Goal: Task Accomplishment & Management: Manage account settings

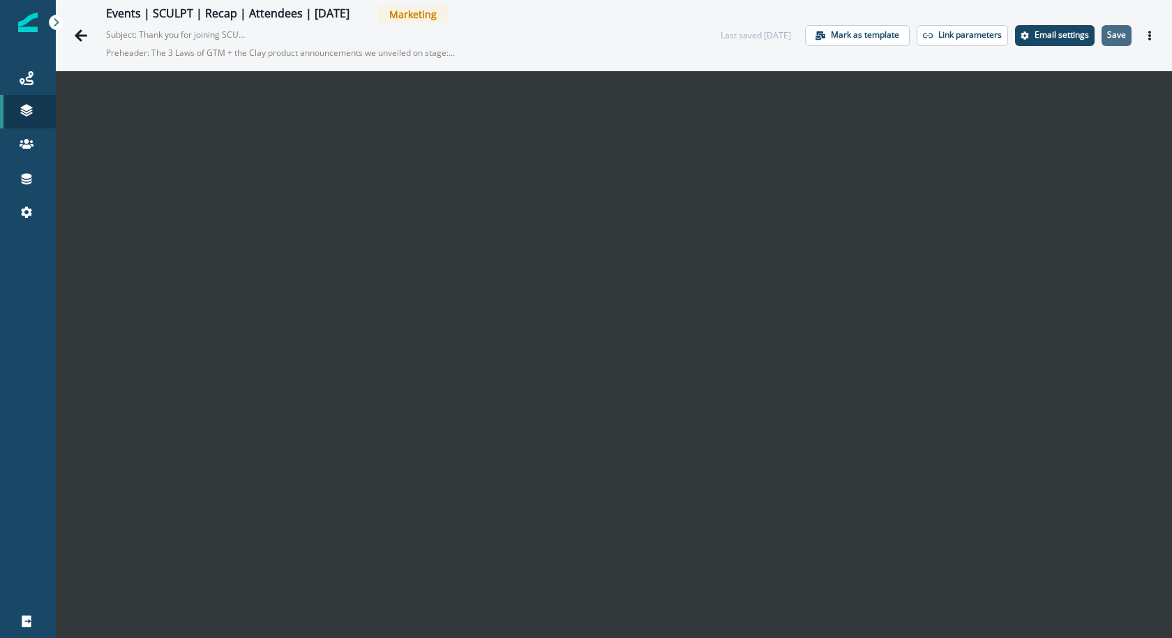
click at [1104, 39] on button "Save" at bounding box center [1116, 35] width 30 height 21
click at [1123, 39] on p "Save" at bounding box center [1116, 35] width 19 height 10
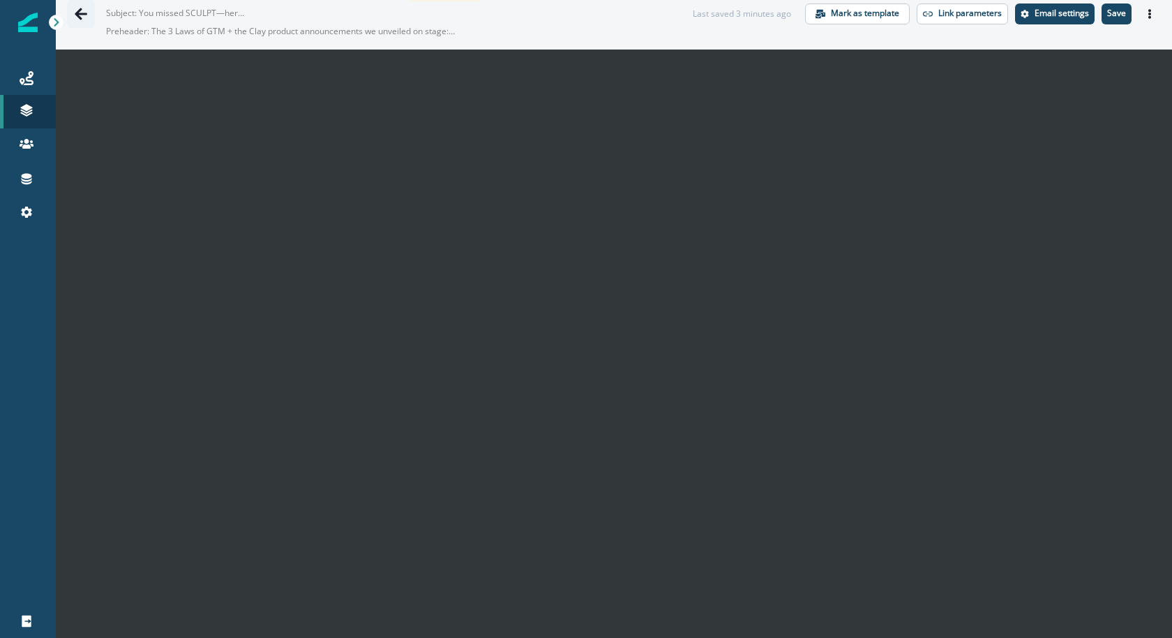
click at [82, 13] on icon "Go back" at bounding box center [81, 14] width 13 height 12
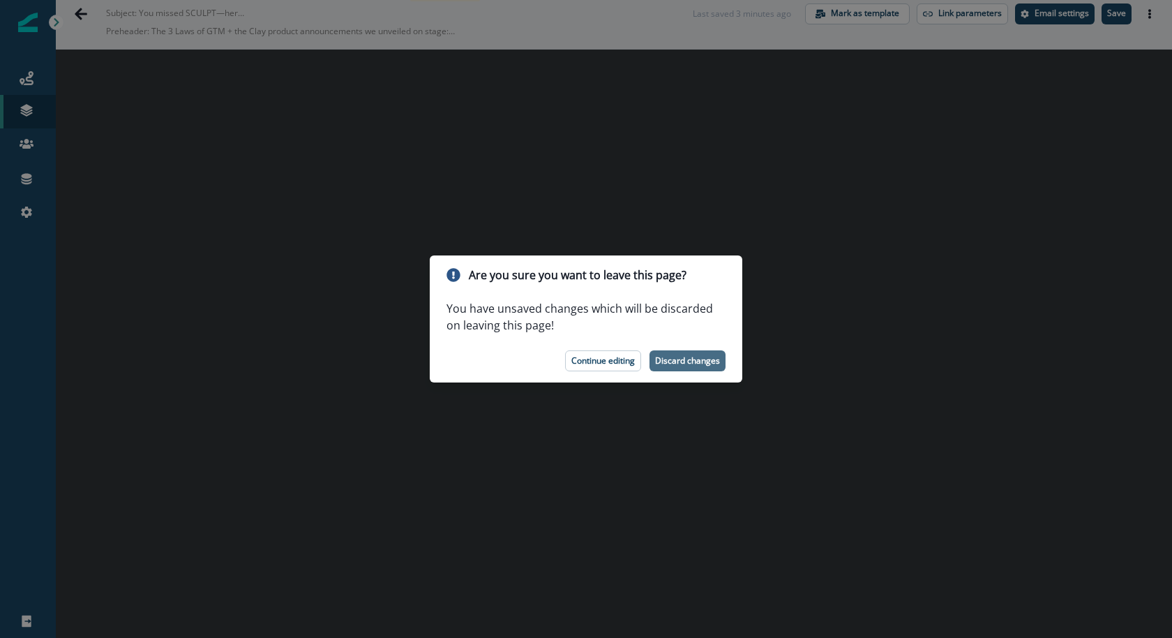
click at [705, 363] on p "Discard changes" at bounding box center [687, 361] width 65 height 10
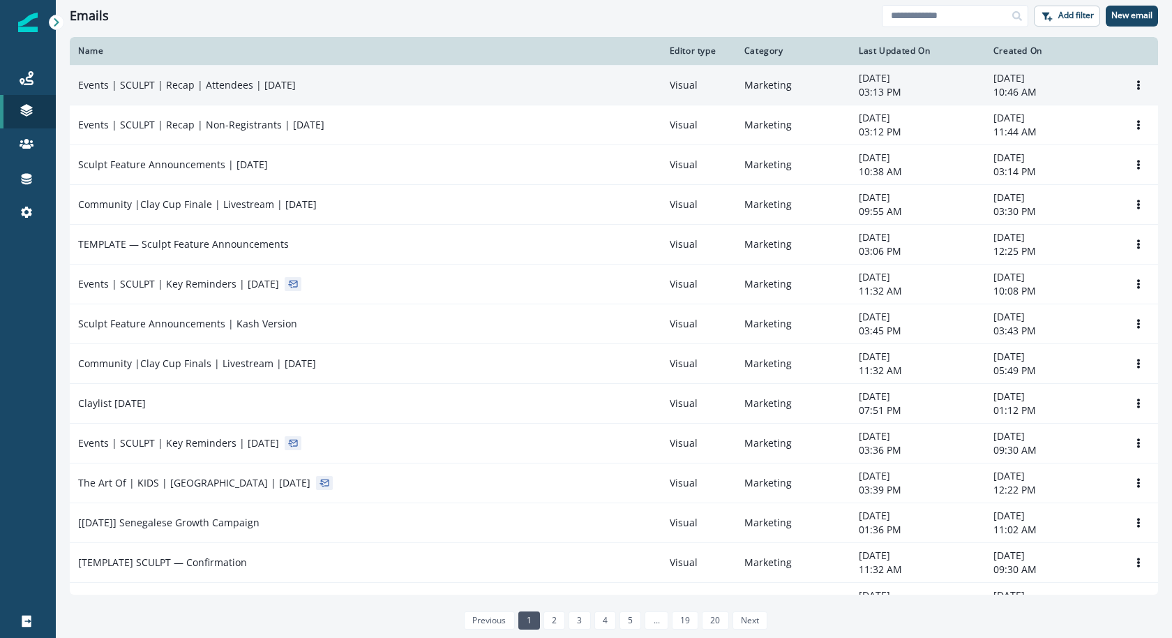
click at [340, 73] on td "Events | SCULPT | Recap | Attendees | [DATE]" at bounding box center [366, 85] width 592 height 40
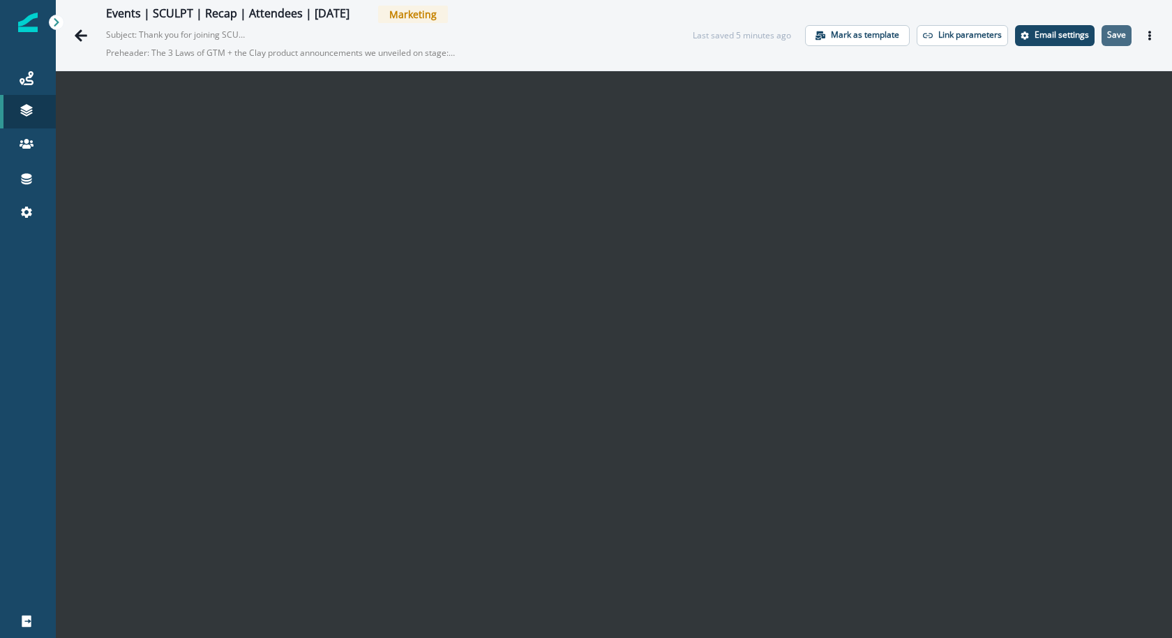
click at [1103, 30] on button "Save" at bounding box center [1116, 35] width 30 height 21
click at [1113, 40] on p "Save" at bounding box center [1116, 35] width 19 height 10
click at [1004, 0] on div "Events | SCULPT | Recap | Attendees | Sep 18 Marketing Subject: Thank you for j…" at bounding box center [614, 35] width 1116 height 70
click at [80, 32] on icon "Go back" at bounding box center [81, 36] width 14 height 14
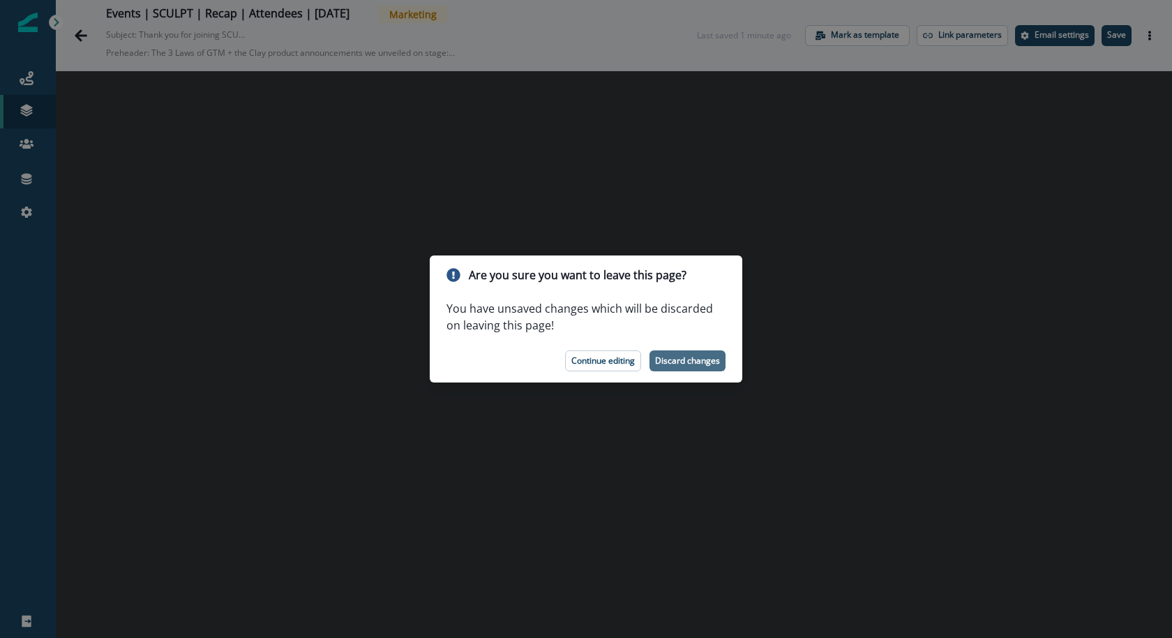
click at [683, 366] on button "Discard changes" at bounding box center [687, 360] width 76 height 21
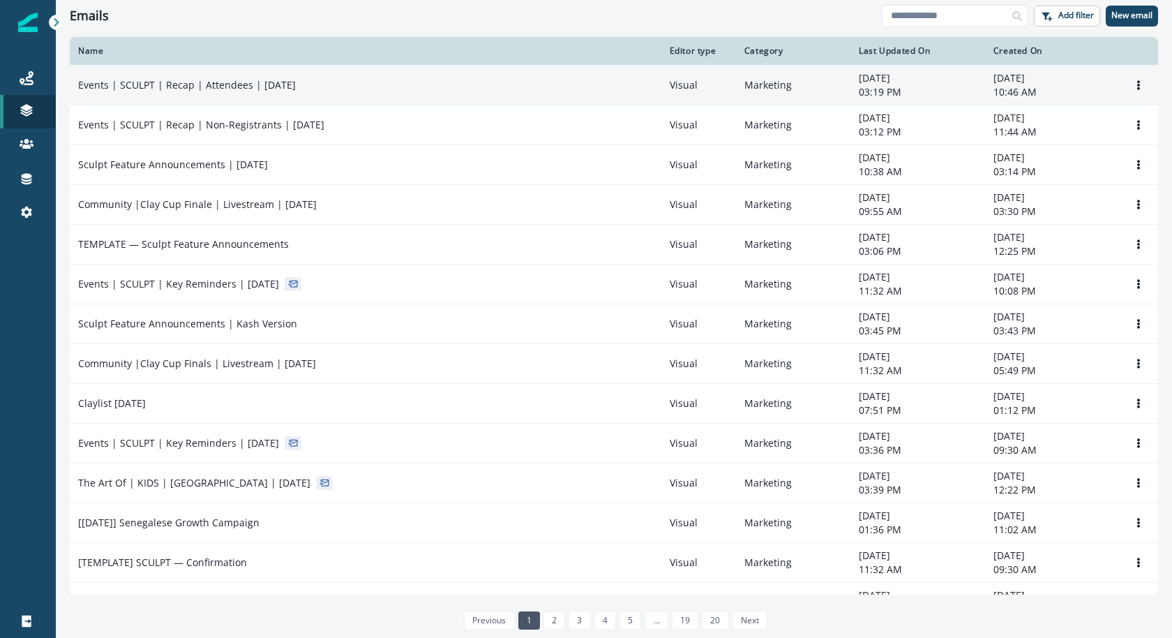
click at [394, 78] on div "Events | SCULPT | Recap | Attendees | [DATE]" at bounding box center [365, 85] width 575 height 14
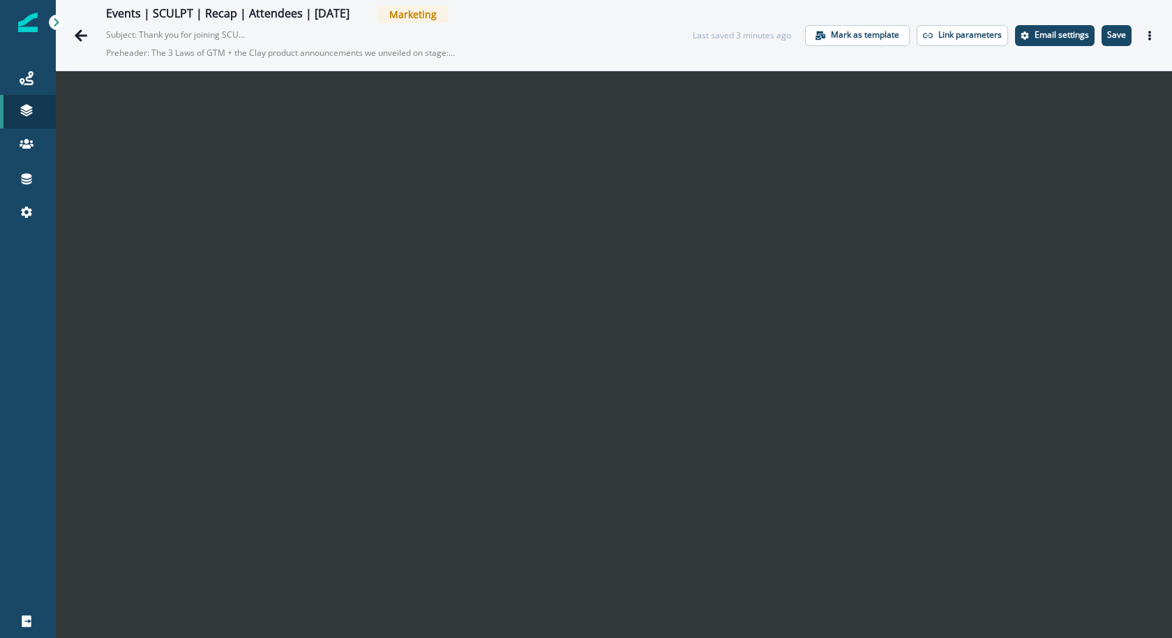
scroll to position [22, 0]
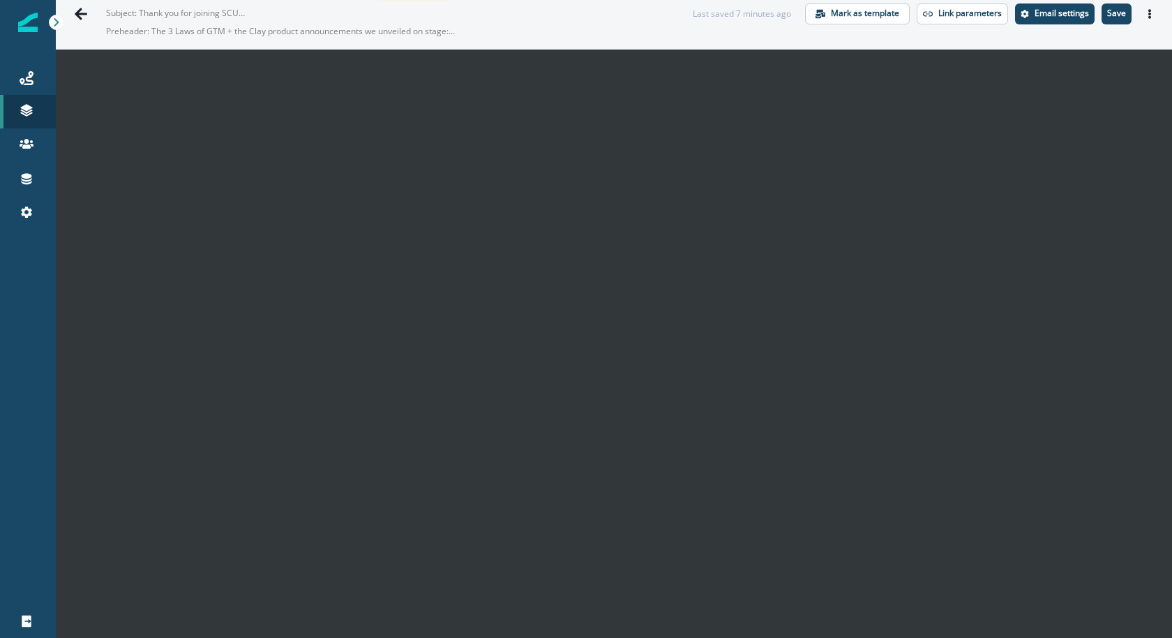
click at [1113, 15] on p "Save" at bounding box center [1116, 13] width 19 height 10
click at [81, 15] on icon "Go back" at bounding box center [81, 14] width 14 height 14
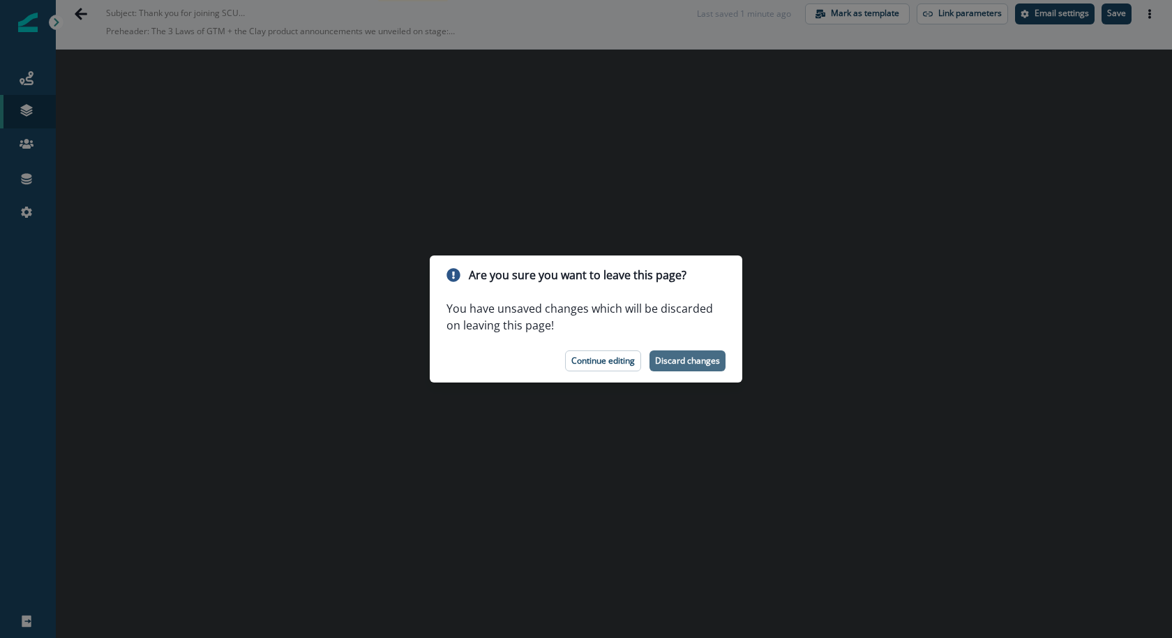
click at [700, 360] on p "Discard changes" at bounding box center [687, 361] width 65 height 10
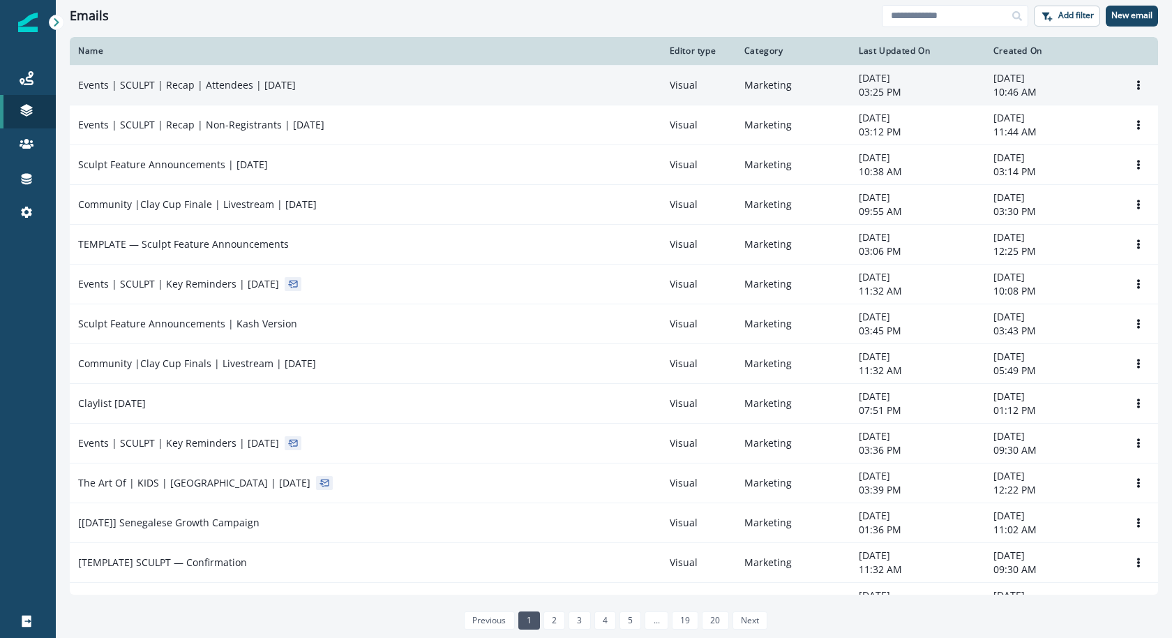
click at [552, 98] on td "Events | SCULPT | Recap | Attendees | [DATE]" at bounding box center [366, 85] width 592 height 40
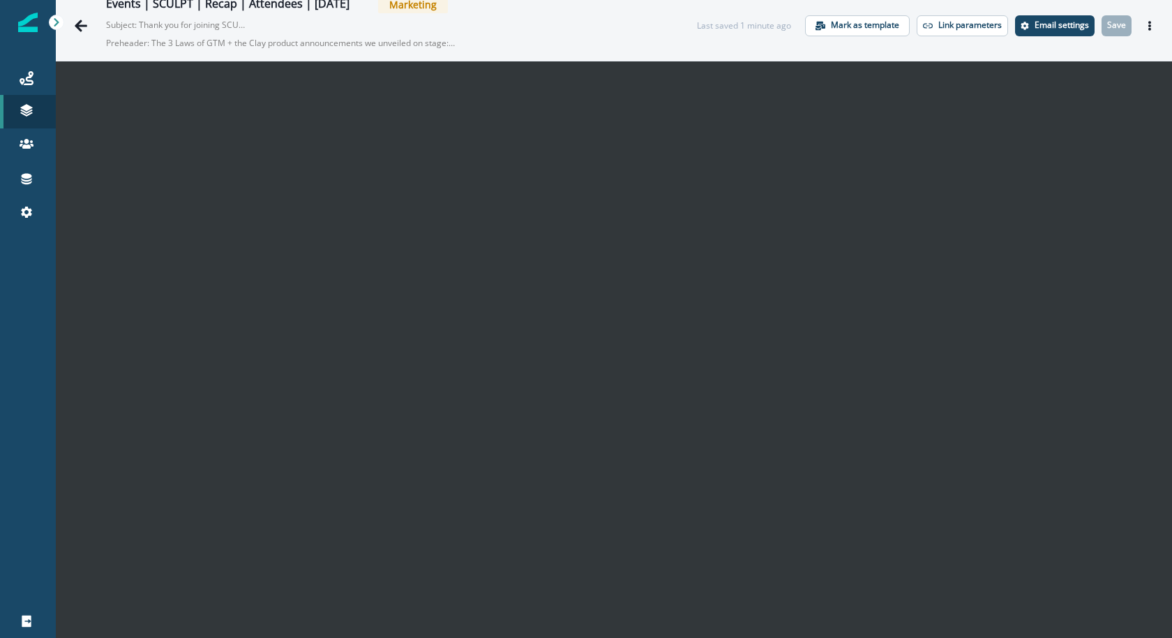
scroll to position [22, 0]
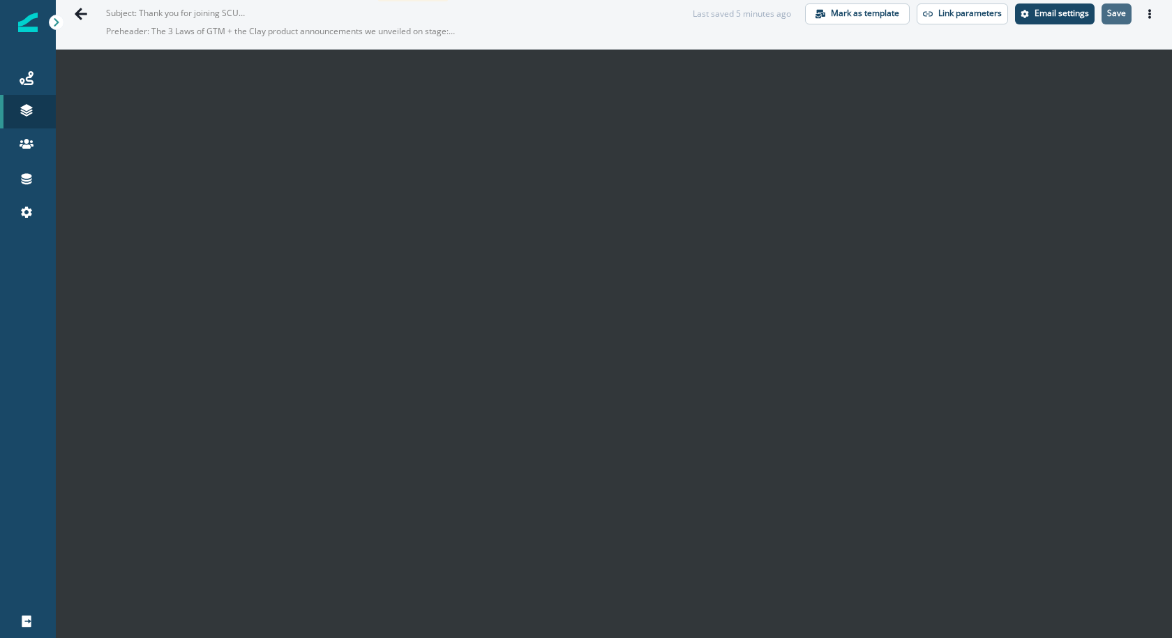
click at [1121, 19] on button "Save" at bounding box center [1116, 13] width 30 height 21
click at [1111, 11] on p "Save" at bounding box center [1116, 13] width 19 height 10
click at [1108, 19] on button "Save" at bounding box center [1116, 13] width 30 height 21
click at [1117, 18] on p "Save" at bounding box center [1116, 13] width 19 height 10
click at [1148, 11] on icon "Actions" at bounding box center [1150, 14] width 10 height 10
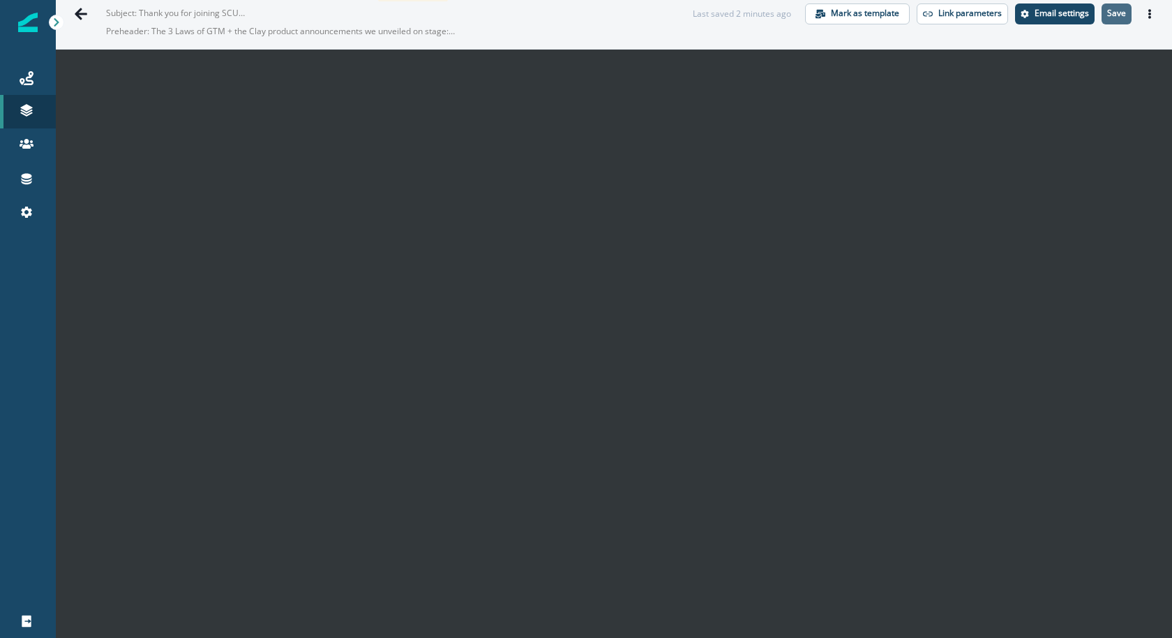
click at [1120, 17] on p "Save" at bounding box center [1116, 13] width 19 height 10
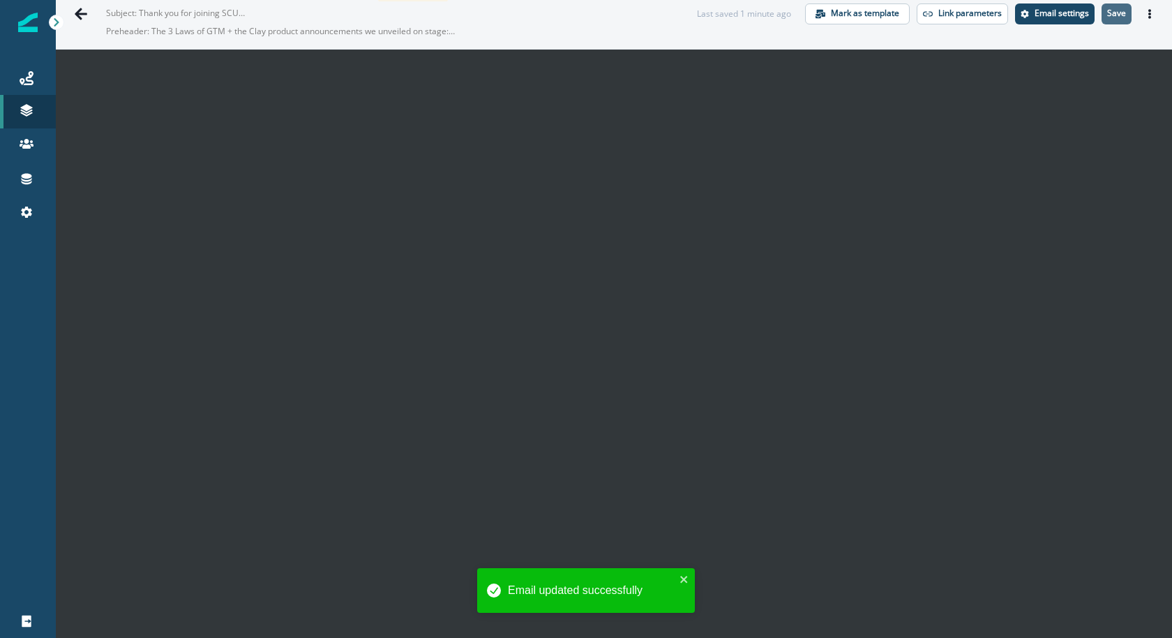
click at [1108, 13] on p "Save" at bounding box center [1116, 13] width 19 height 10
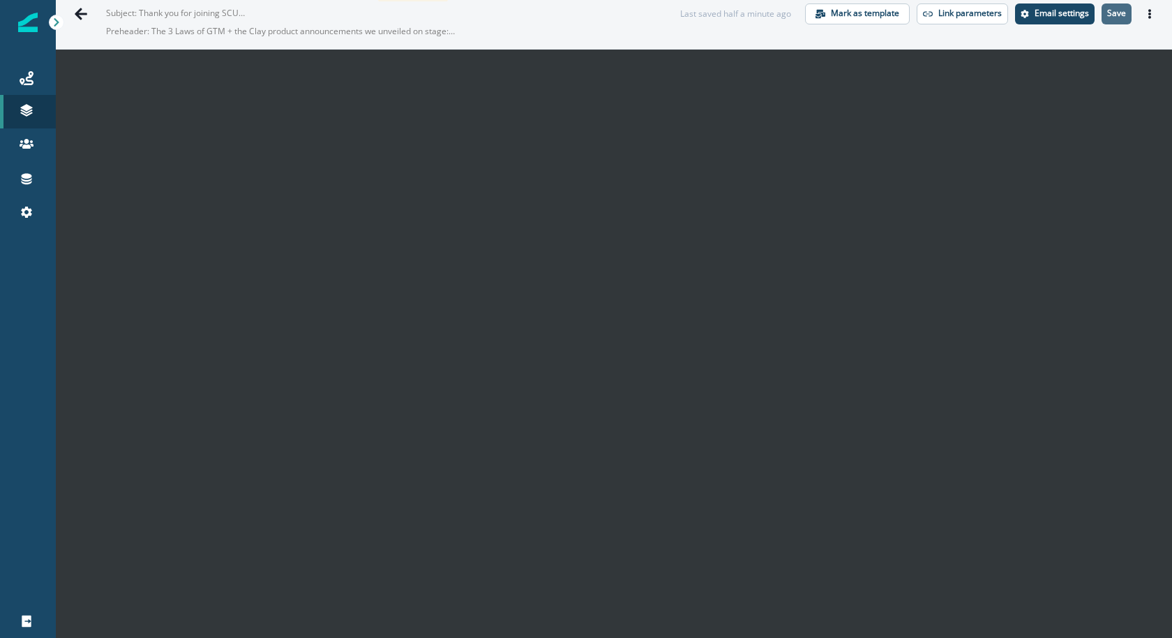
click at [1114, 16] on p "Save" at bounding box center [1116, 13] width 19 height 10
click at [1118, 10] on p "Save" at bounding box center [1116, 13] width 19 height 10
click at [1154, 13] on icon "Actions" at bounding box center [1150, 14] width 10 height 10
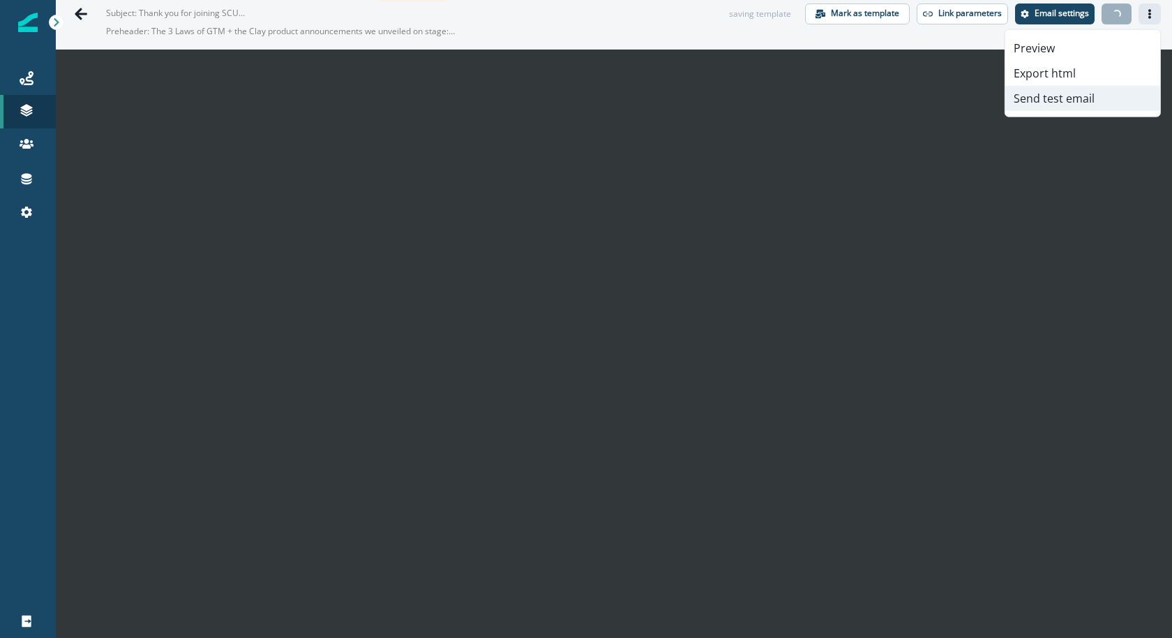
click at [1109, 99] on button "Send test email" at bounding box center [1082, 98] width 155 height 25
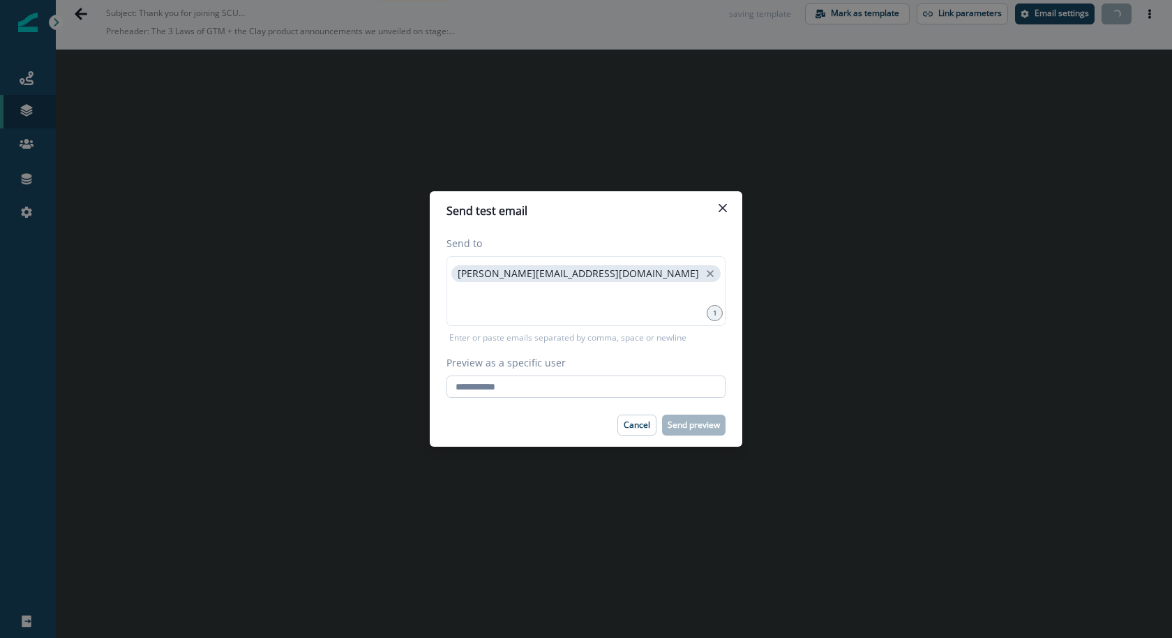
click at [615, 396] on input "Preview as a specific user" at bounding box center [585, 386] width 279 height 22
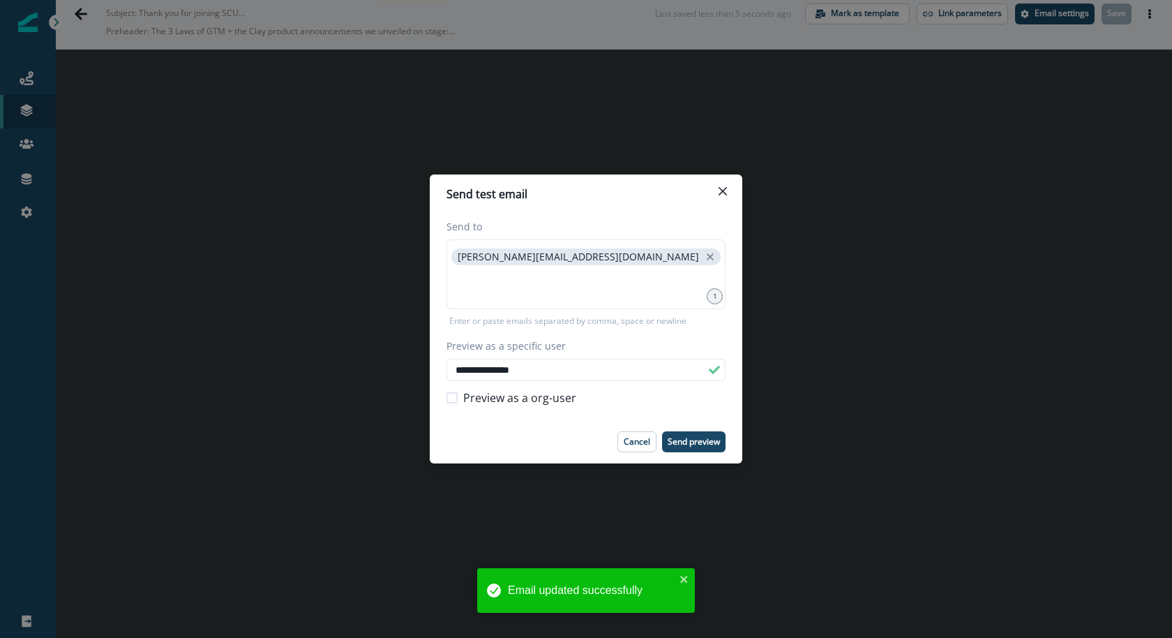
type input "**********"
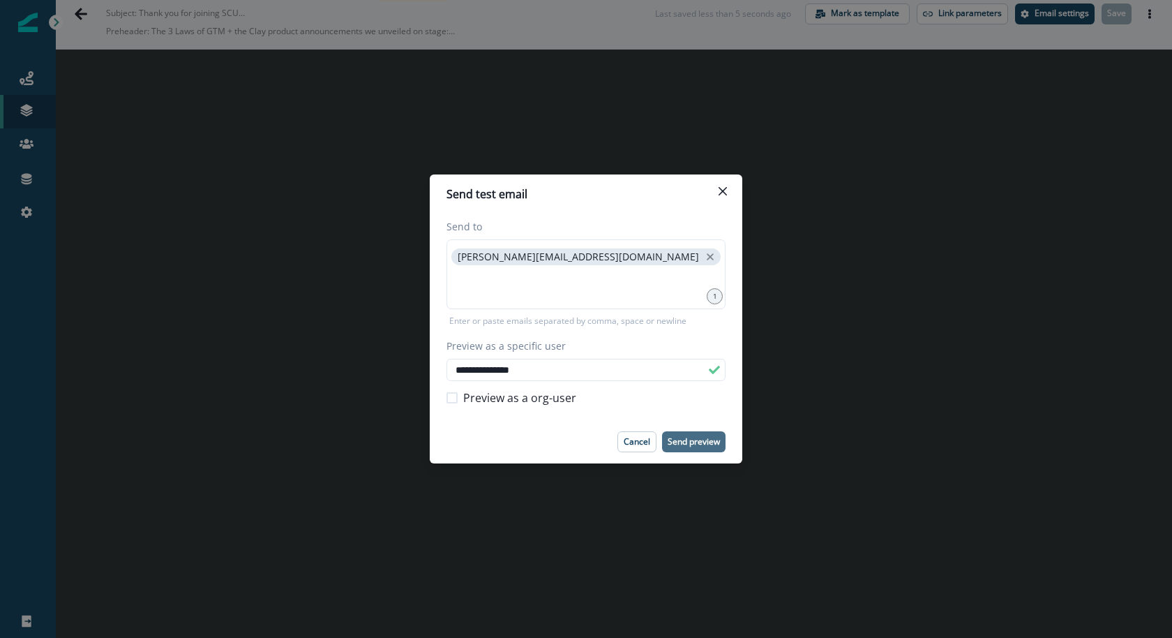
click at [686, 444] on p "Send preview" at bounding box center [694, 442] width 52 height 10
click at [728, 184] on button "Close" at bounding box center [723, 191] width 22 height 22
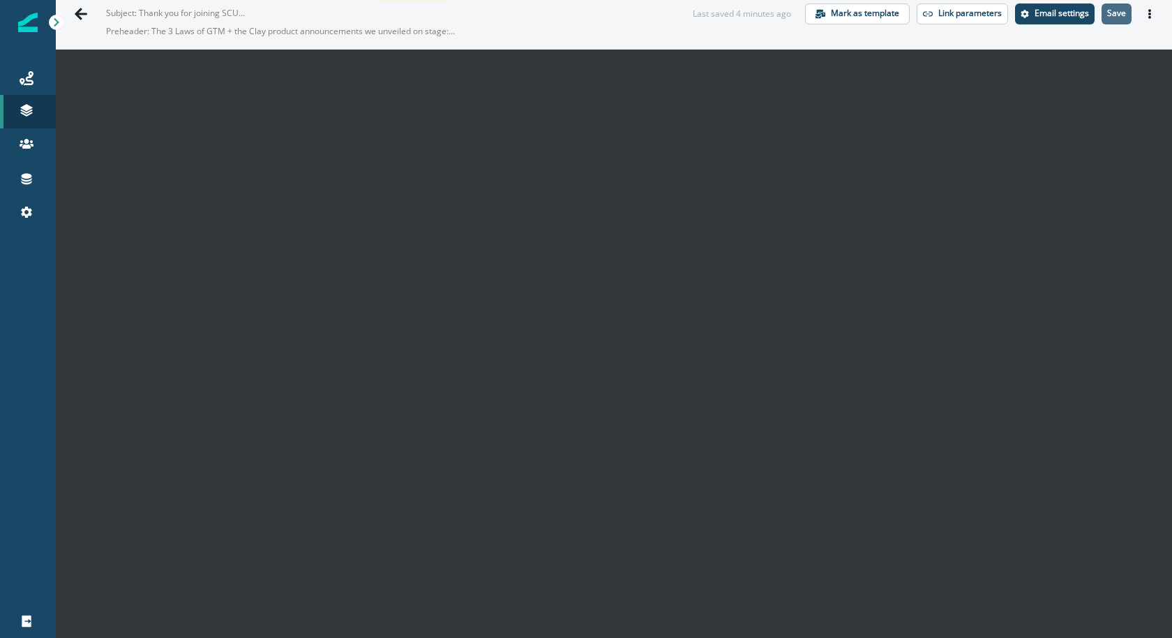
click at [1111, 22] on button "Save" at bounding box center [1116, 13] width 30 height 21
click at [83, 10] on icon "Go back" at bounding box center [81, 14] width 14 height 14
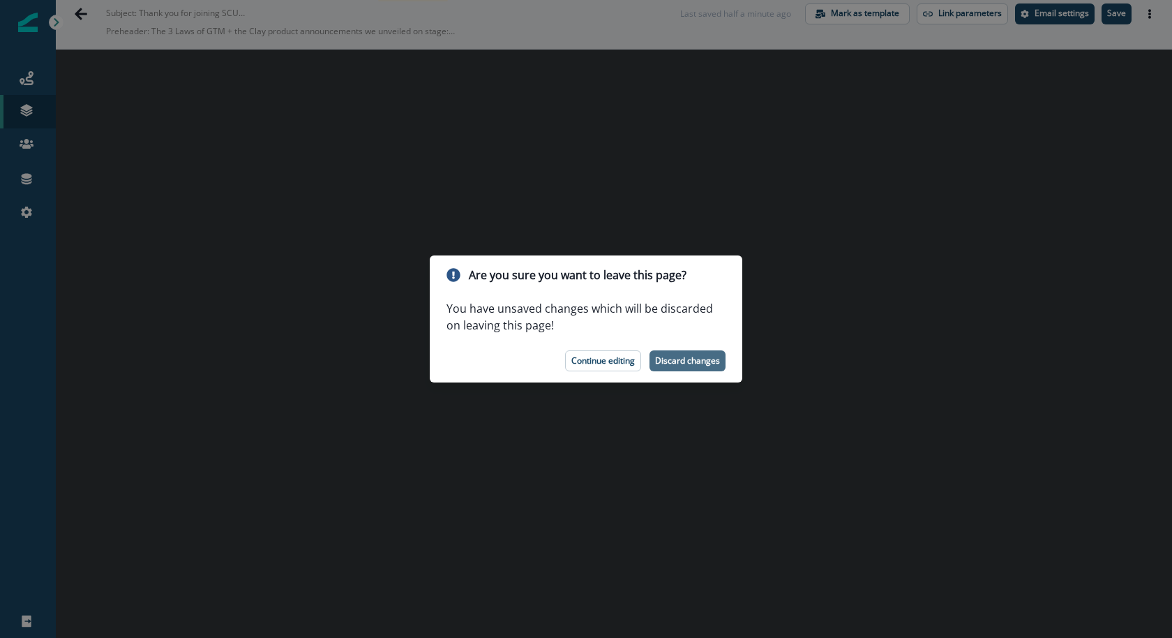
click at [719, 363] on p "Discard changes" at bounding box center [687, 361] width 65 height 10
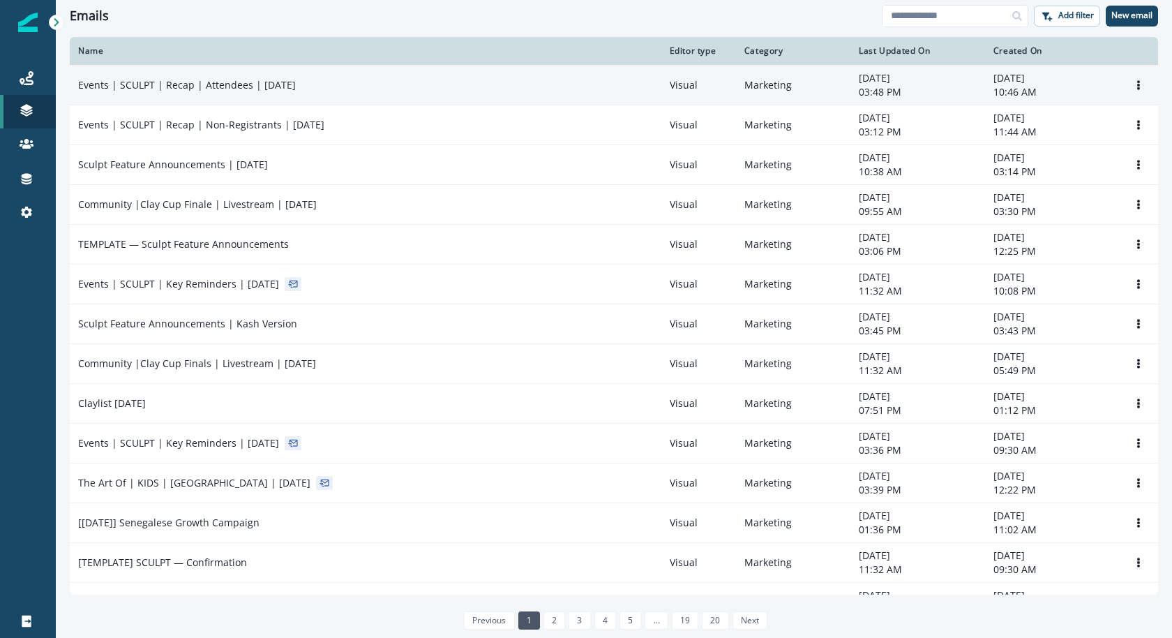
click at [433, 93] on td "Events | SCULPT | Recap | Attendees | [DATE]" at bounding box center [366, 85] width 592 height 40
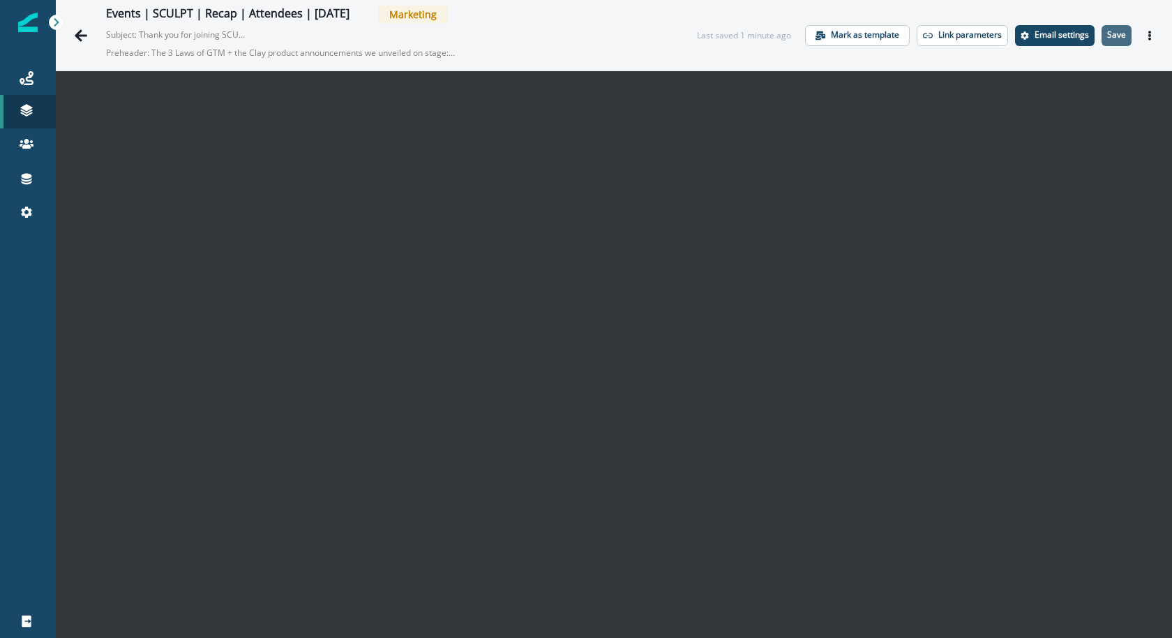
click at [1113, 36] on p "Save" at bounding box center [1116, 35] width 19 height 10
click at [1076, 27] on button "Email settings" at bounding box center [1055, 35] width 80 height 21
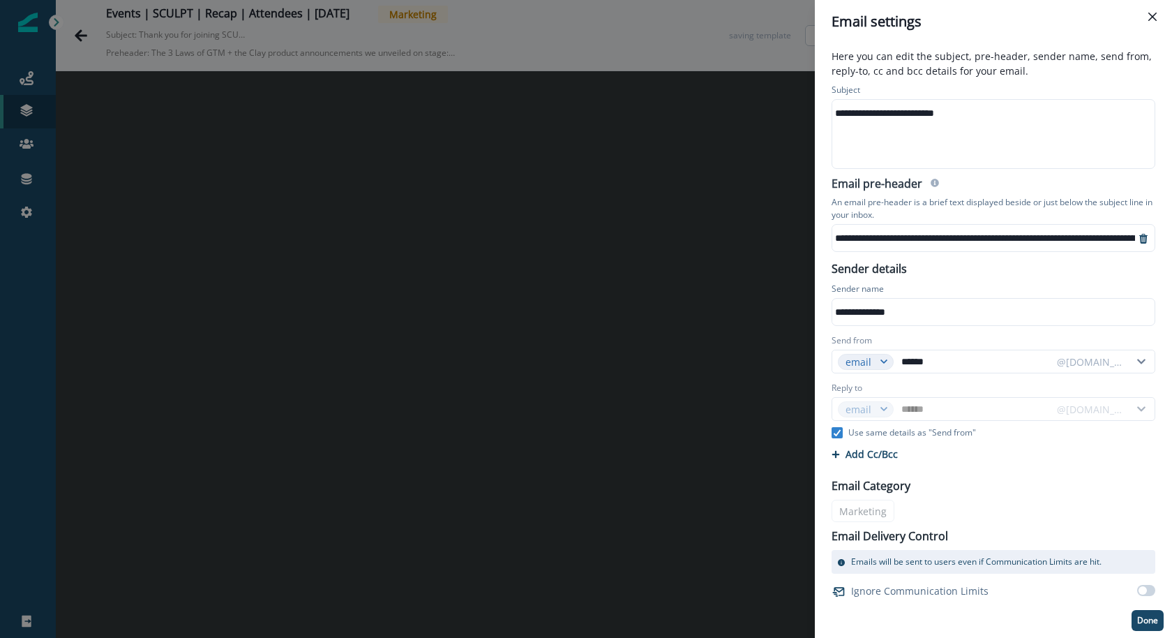
click at [1016, 114] on div "**********" at bounding box center [992, 113] width 321 height 21
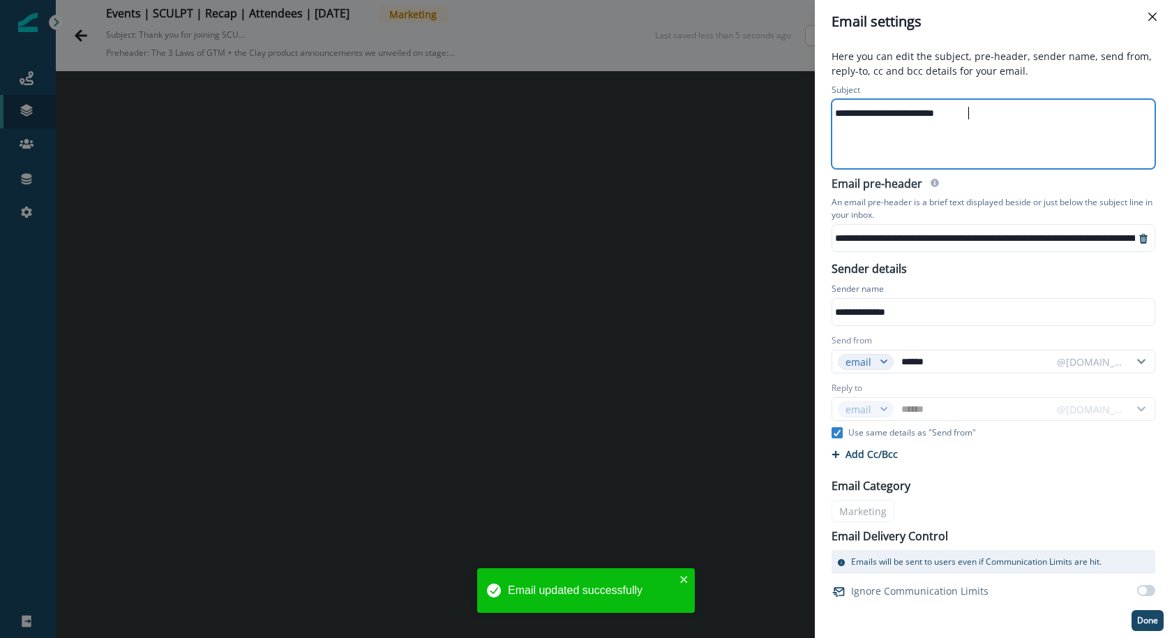
click at [903, 124] on div "**********" at bounding box center [992, 134] width 321 height 68
paste div
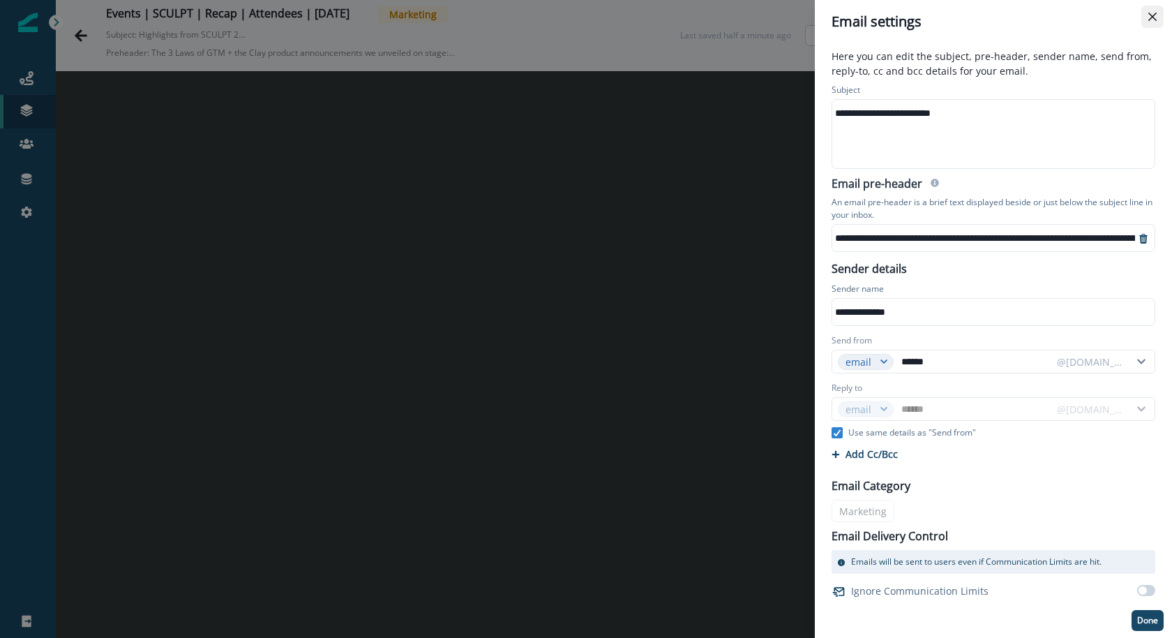
click at [1156, 17] on icon "Close" at bounding box center [1152, 17] width 8 height 8
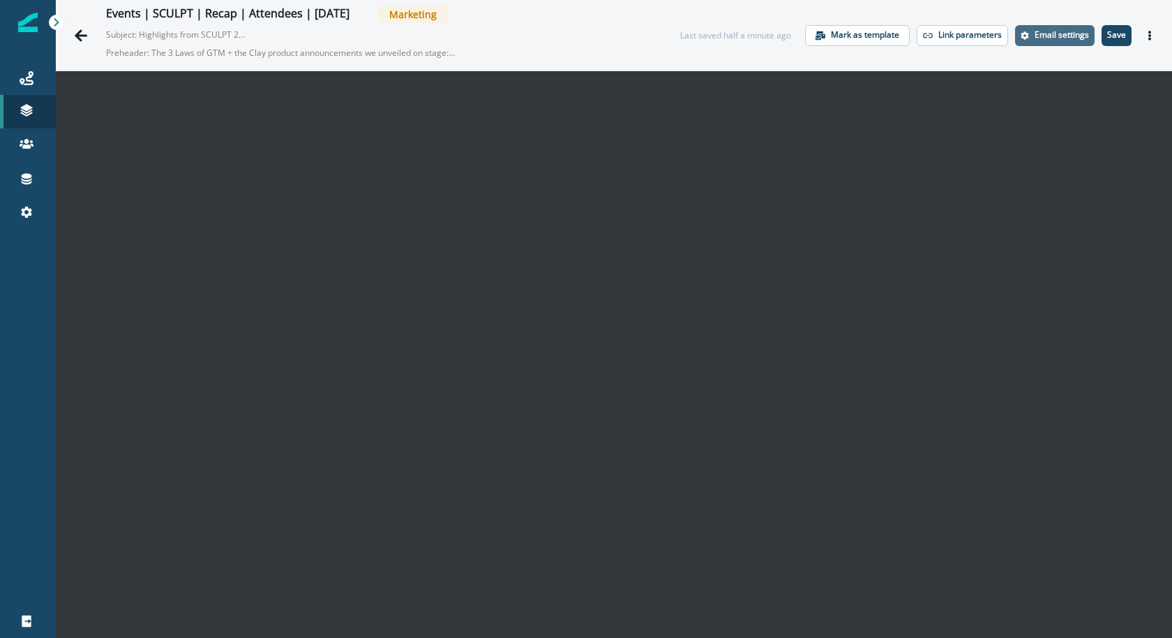
click at [1069, 36] on p "Email settings" at bounding box center [1061, 35] width 54 height 10
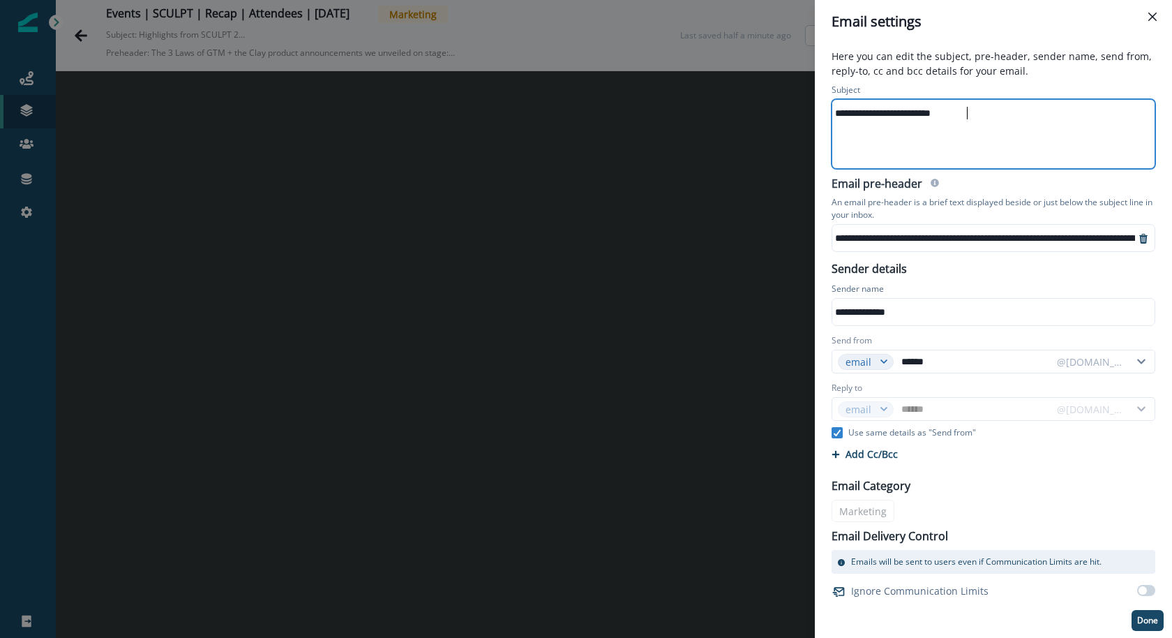
click at [1005, 103] on div "**********" at bounding box center [992, 113] width 321 height 21
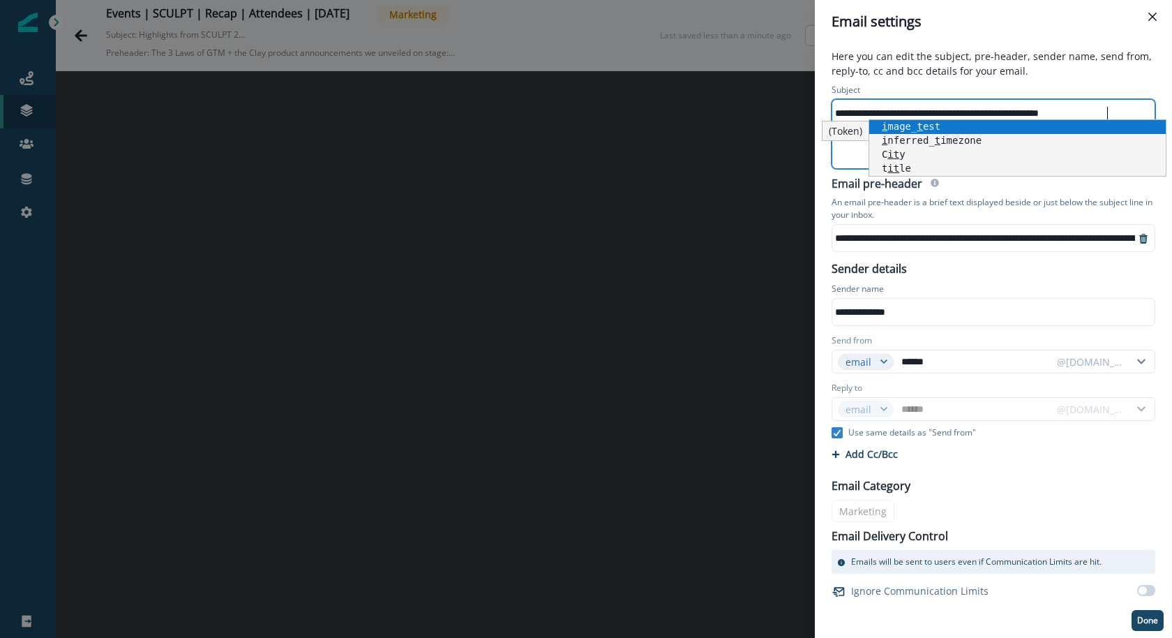
click at [1057, 53] on p "Here you can edit the subject, pre-header, sender name, send from, reply-to, cc…" at bounding box center [993, 65] width 340 height 32
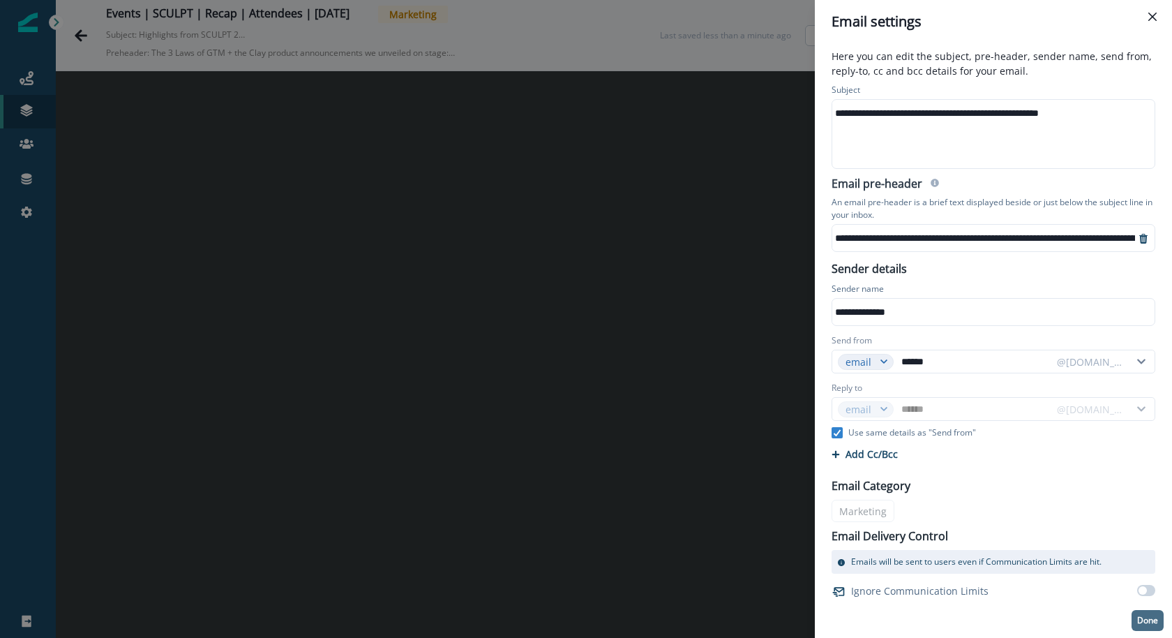
click at [1144, 621] on p "Done" at bounding box center [1147, 620] width 21 height 10
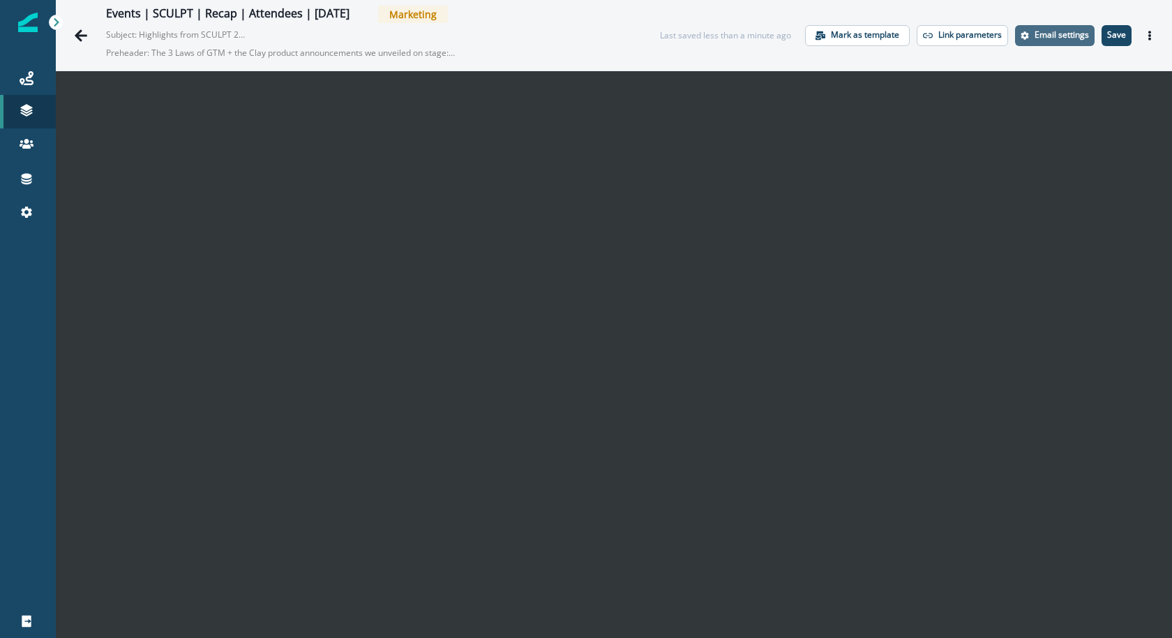
click at [1059, 36] on p "Email settings" at bounding box center [1061, 35] width 54 height 10
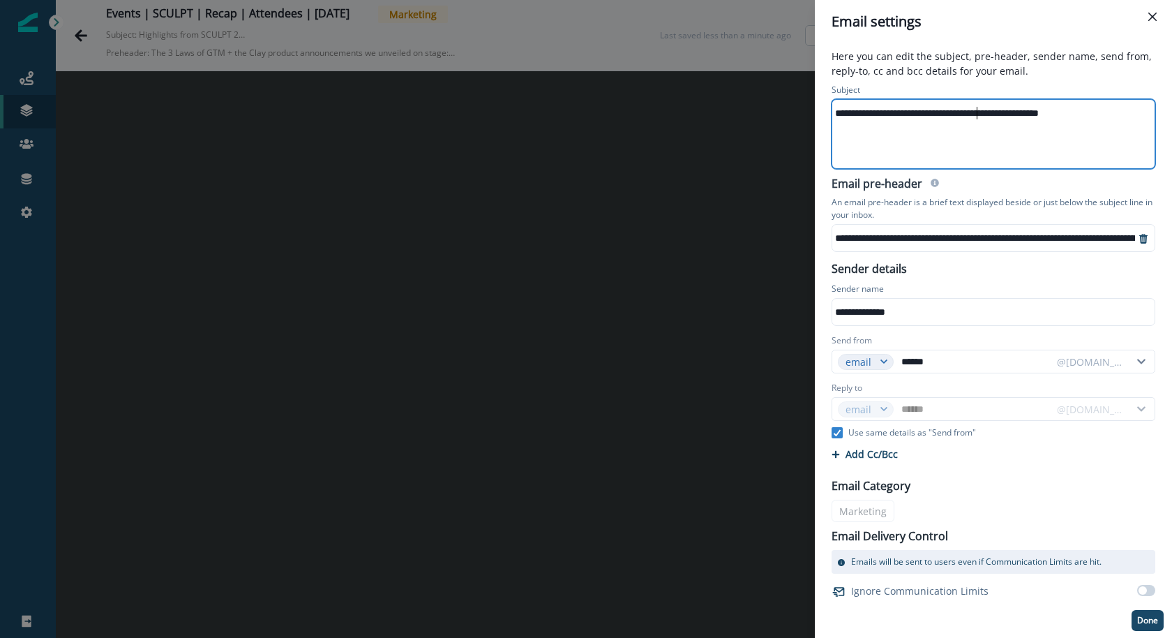
drag, startPoint x: 975, startPoint y: 115, endPoint x: 829, endPoint y: 110, distance: 145.9
click at [829, 110] on div "**********" at bounding box center [993, 126] width 340 height 91
click at [930, 114] on div "**********" at bounding box center [992, 113] width 321 height 21
click at [1022, 110] on div "**********" at bounding box center [992, 113] width 321 height 21
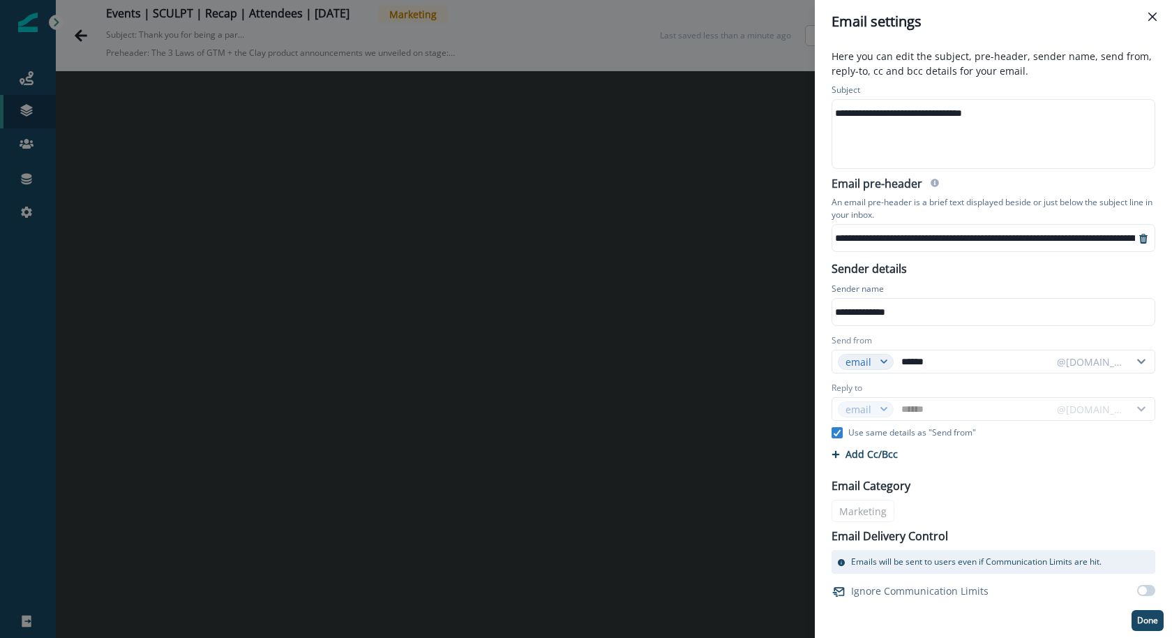
click at [1052, 77] on p "Here you can edit the subject, pre-header, sender name, send from, reply-to, cc…" at bounding box center [993, 65] width 340 height 32
click at [1152, 622] on p "Done" at bounding box center [1147, 620] width 21 height 10
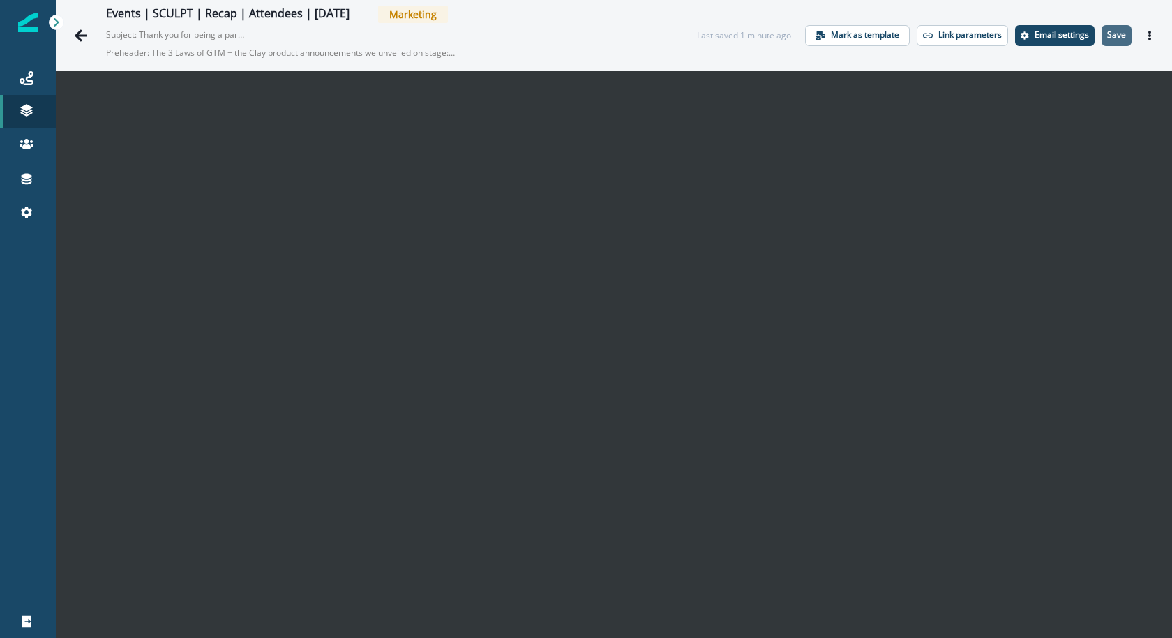
click at [1124, 30] on p "Save" at bounding box center [1116, 35] width 19 height 10
click at [80, 43] on button "Go back" at bounding box center [81, 36] width 28 height 28
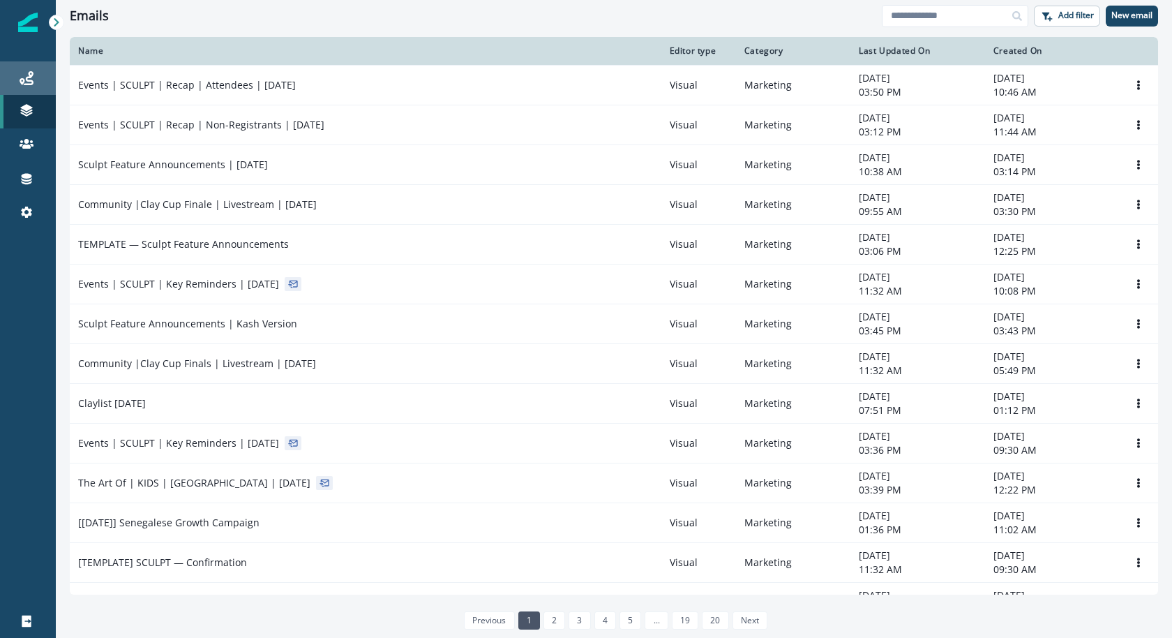
click at [38, 83] on div "Journeys" at bounding box center [28, 78] width 45 height 17
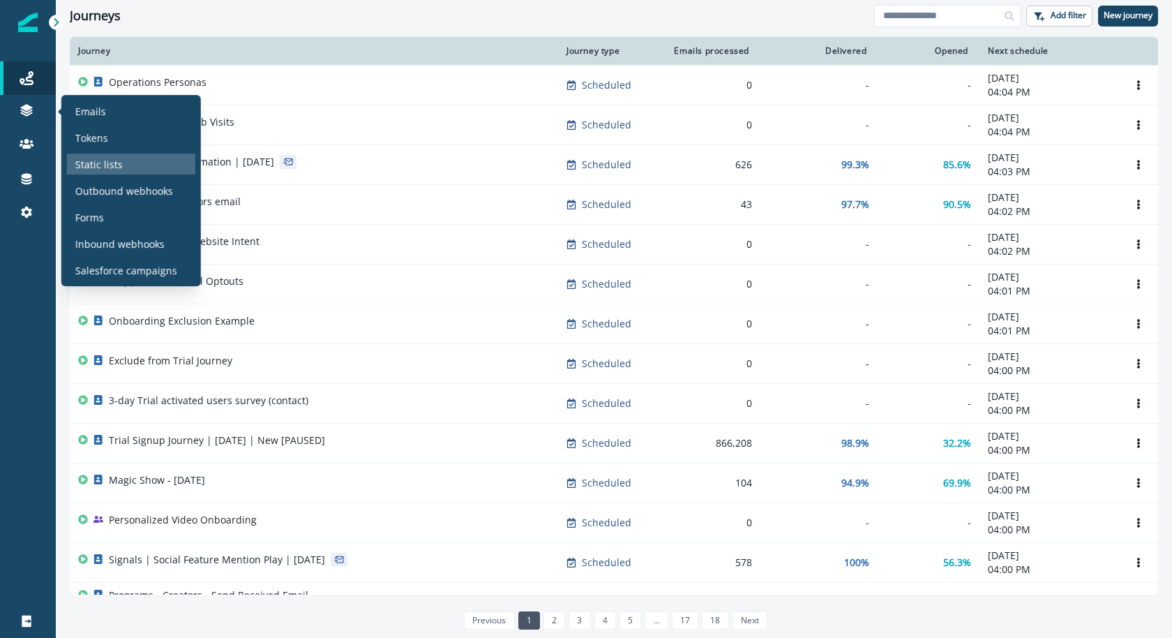
click at [102, 163] on p "Static lists" at bounding box center [98, 164] width 47 height 15
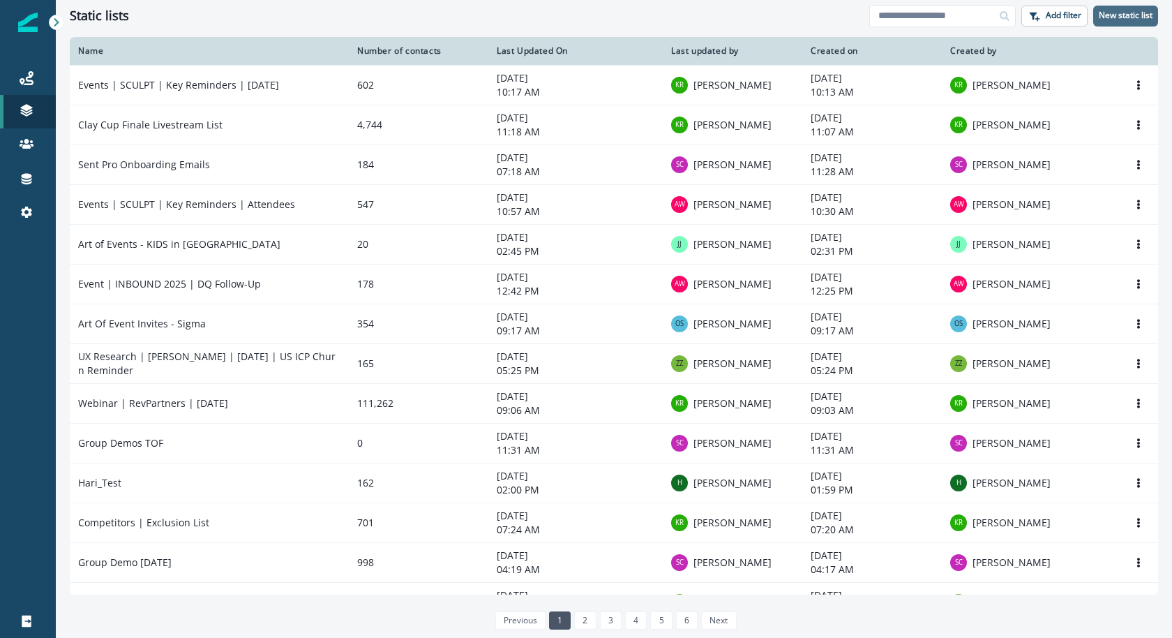
click at [1103, 14] on p "New static list" at bounding box center [1126, 15] width 54 height 10
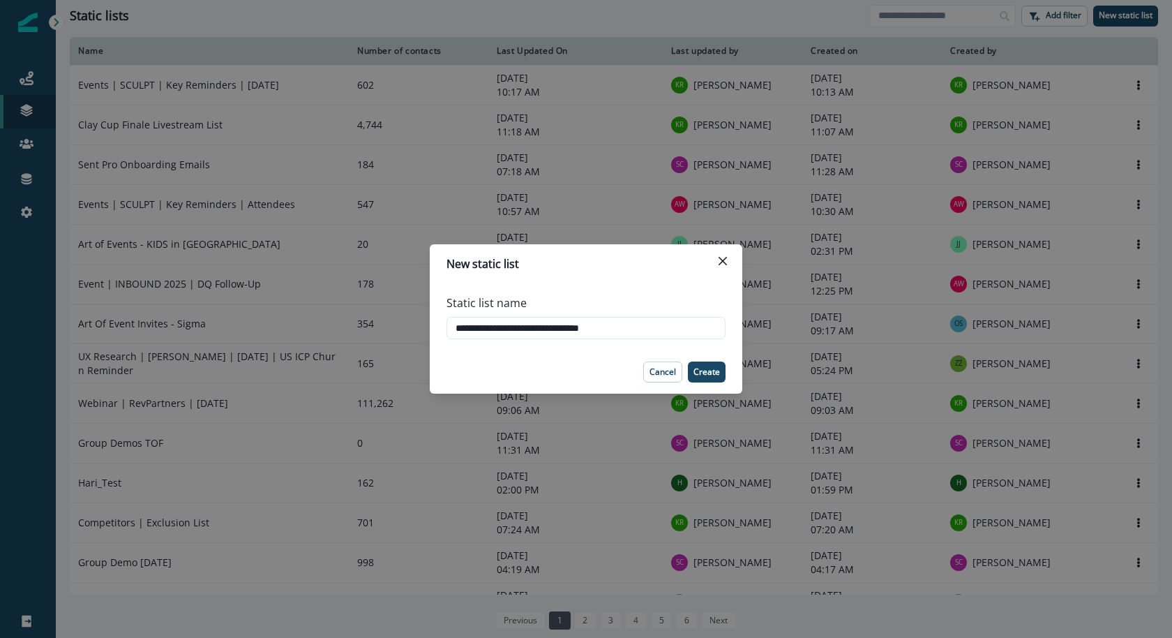
type input "**********"
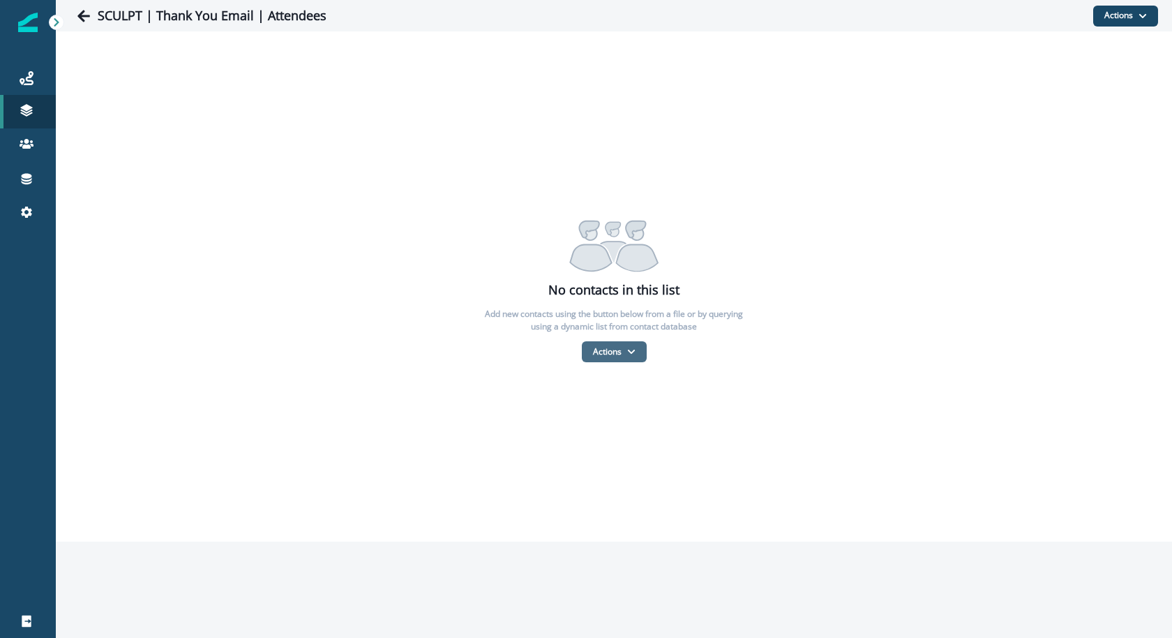
click at [630, 361] on button "Actions" at bounding box center [614, 351] width 65 height 21
click at [624, 410] on button "From a CSV file" at bounding box center [644, 411] width 124 height 23
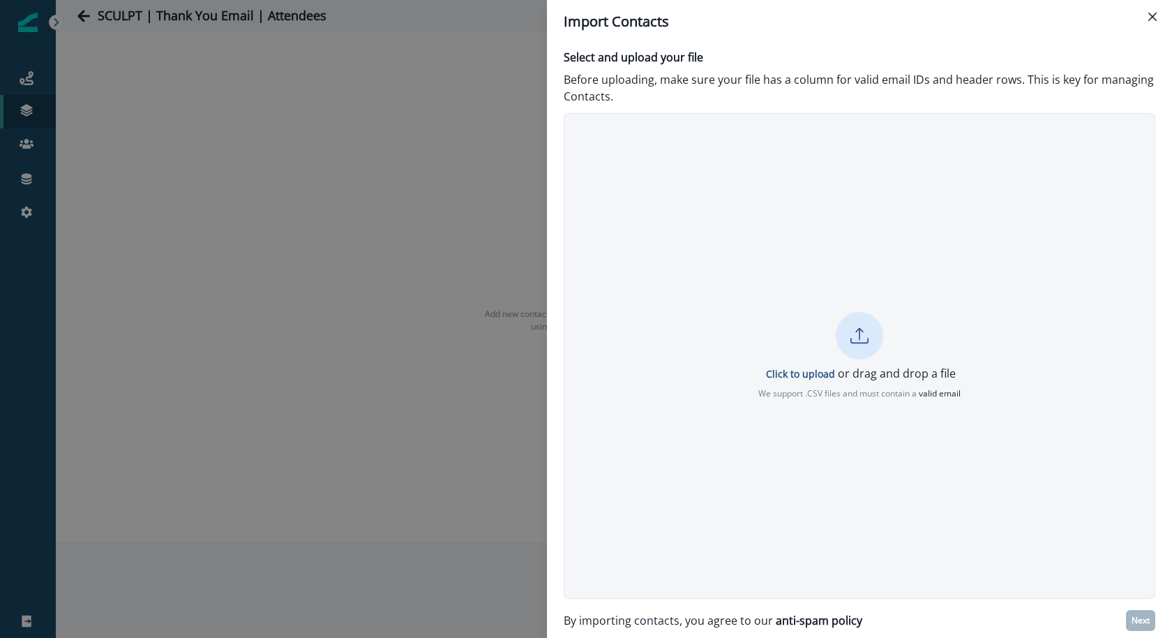
click at [864, 356] on div at bounding box center [859, 335] width 47 height 47
click at [854, 407] on p "Cancel" at bounding box center [859, 409] width 31 height 12
click at [852, 329] on icon at bounding box center [859, 335] width 18 height 18
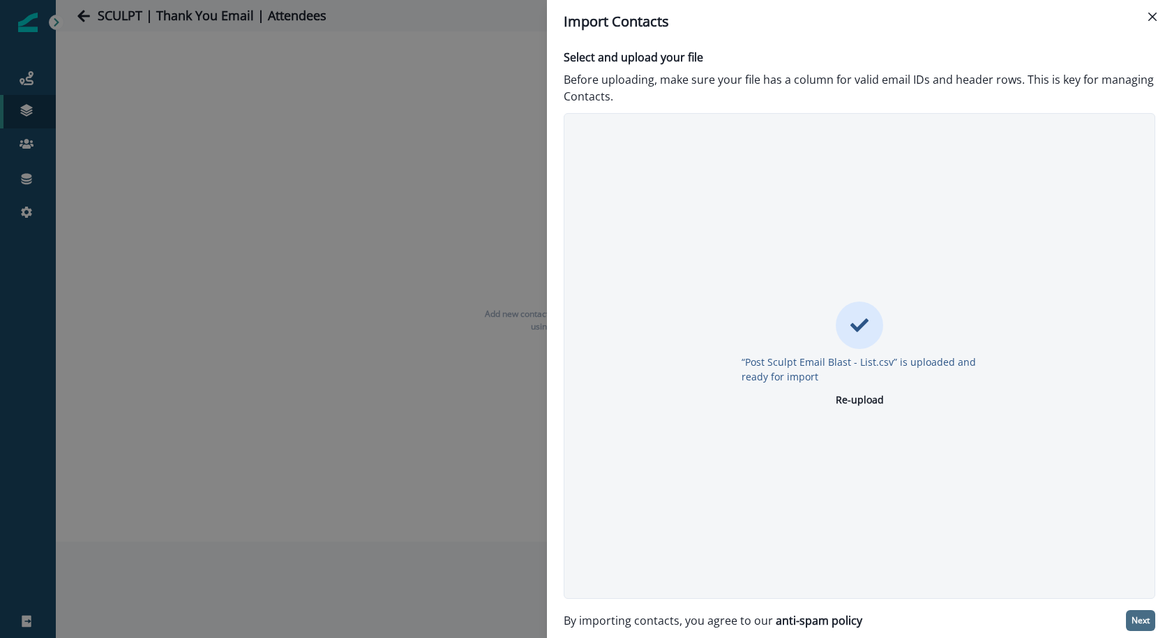
click at [1154, 615] on button "Next" at bounding box center [1140, 620] width 29 height 21
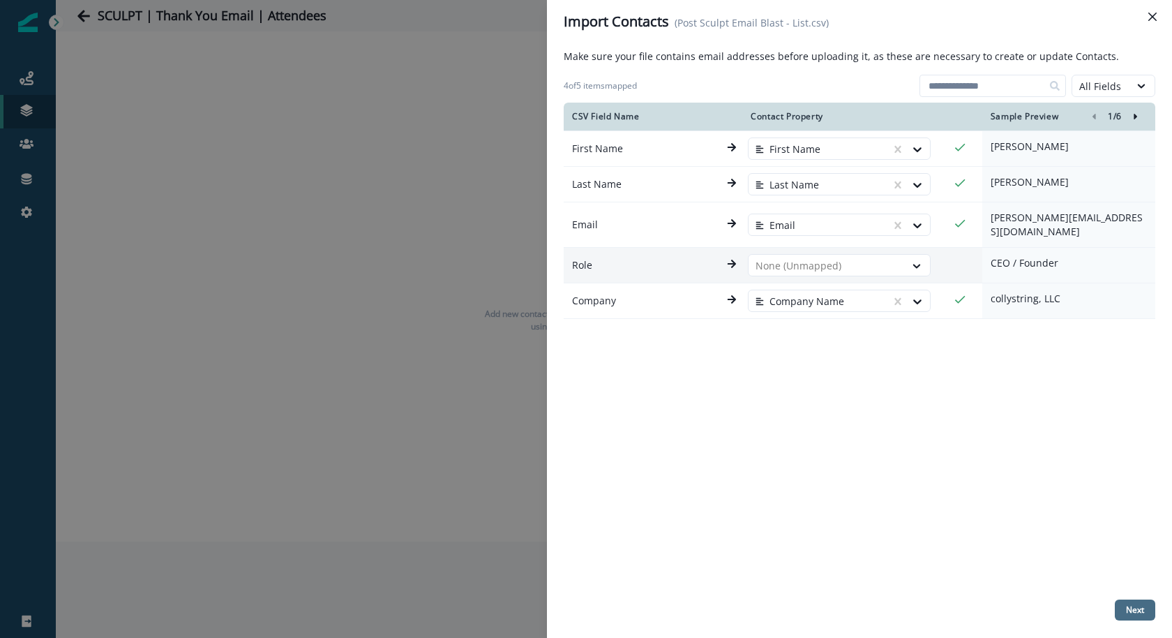
click at [1129, 613] on p "Next" at bounding box center [1135, 610] width 18 height 10
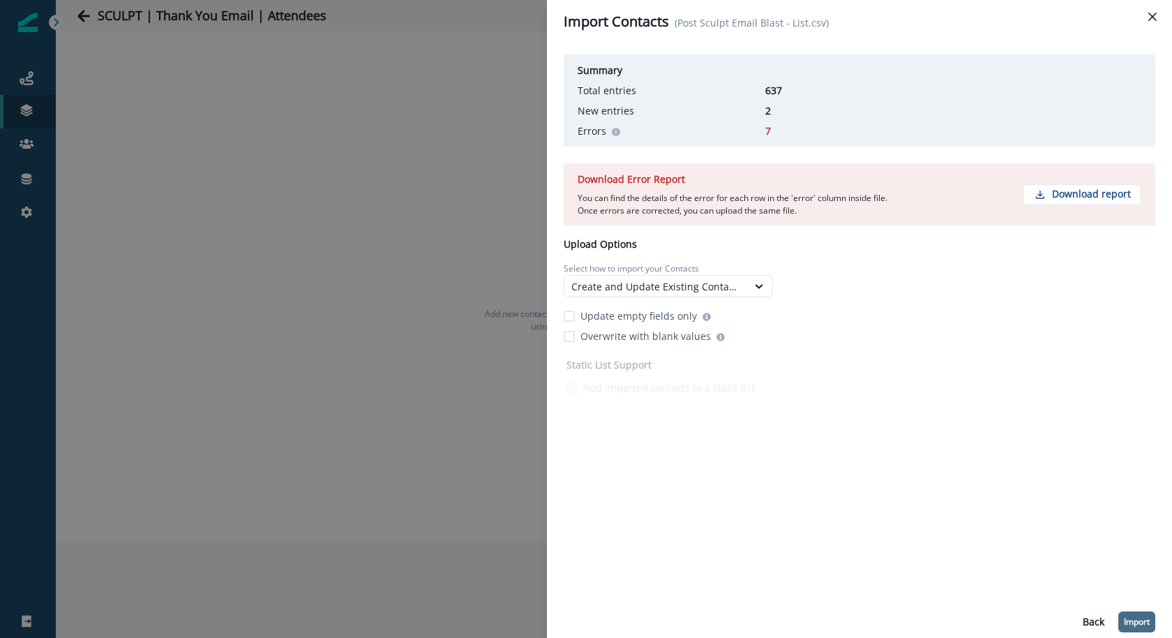
click at [1131, 623] on p "Import" at bounding box center [1137, 622] width 26 height 10
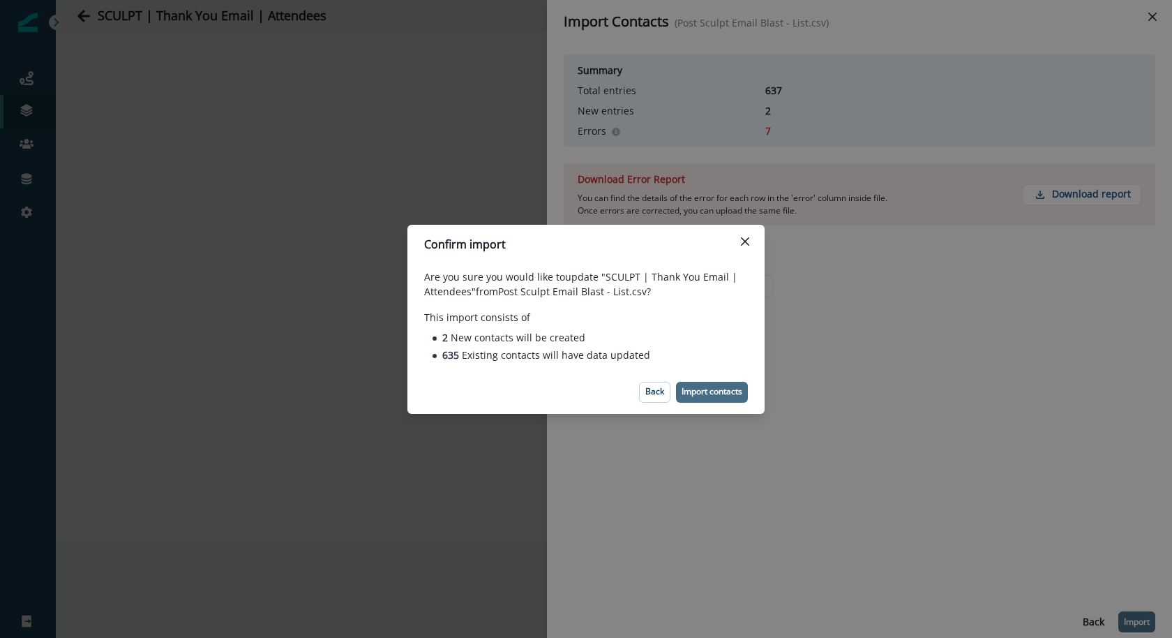
click at [691, 390] on p "Import contacts" at bounding box center [712, 391] width 61 height 10
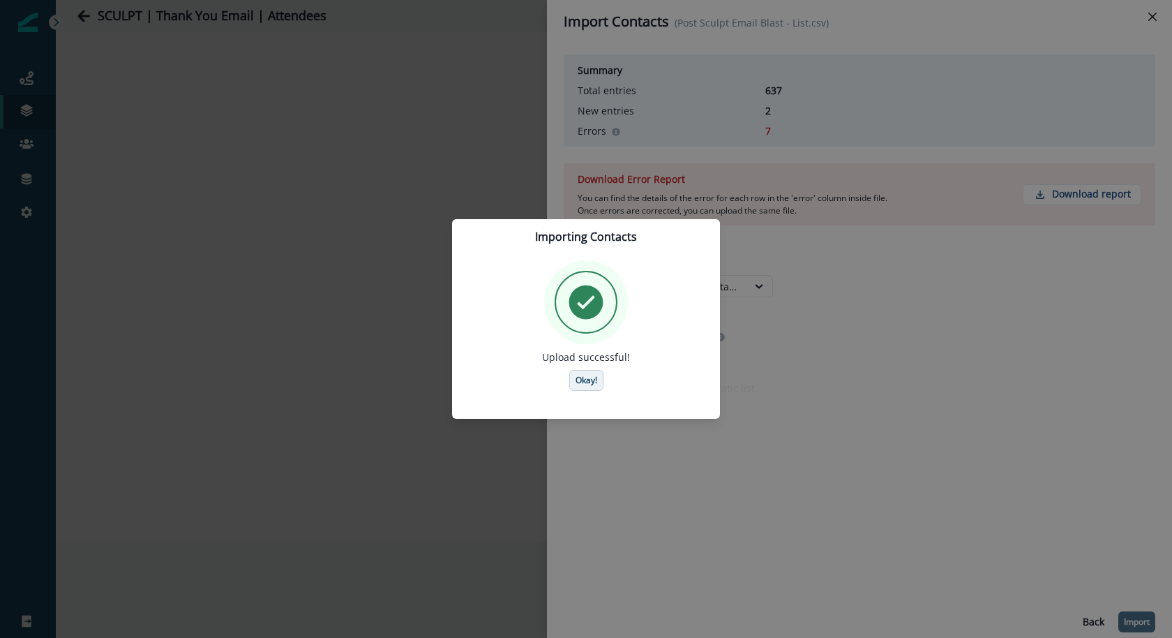
click at [586, 379] on p "Okay!" at bounding box center [586, 380] width 22 height 10
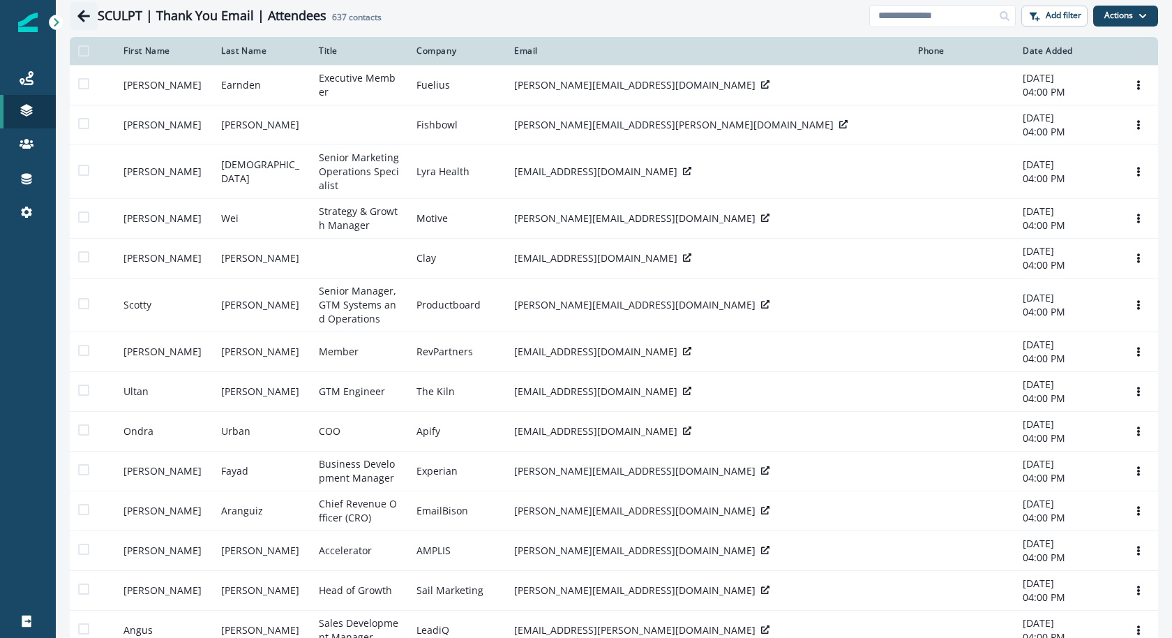
click at [70, 16] on button "Go back" at bounding box center [84, 16] width 28 height 28
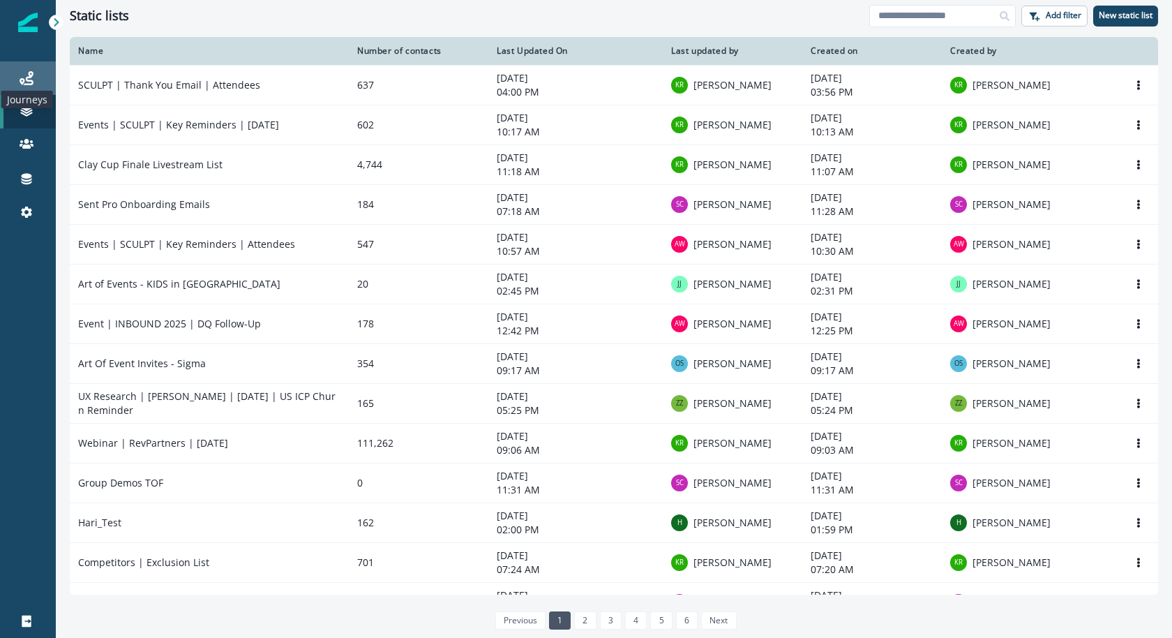
click at [24, 80] on icon at bounding box center [27, 78] width 14 height 14
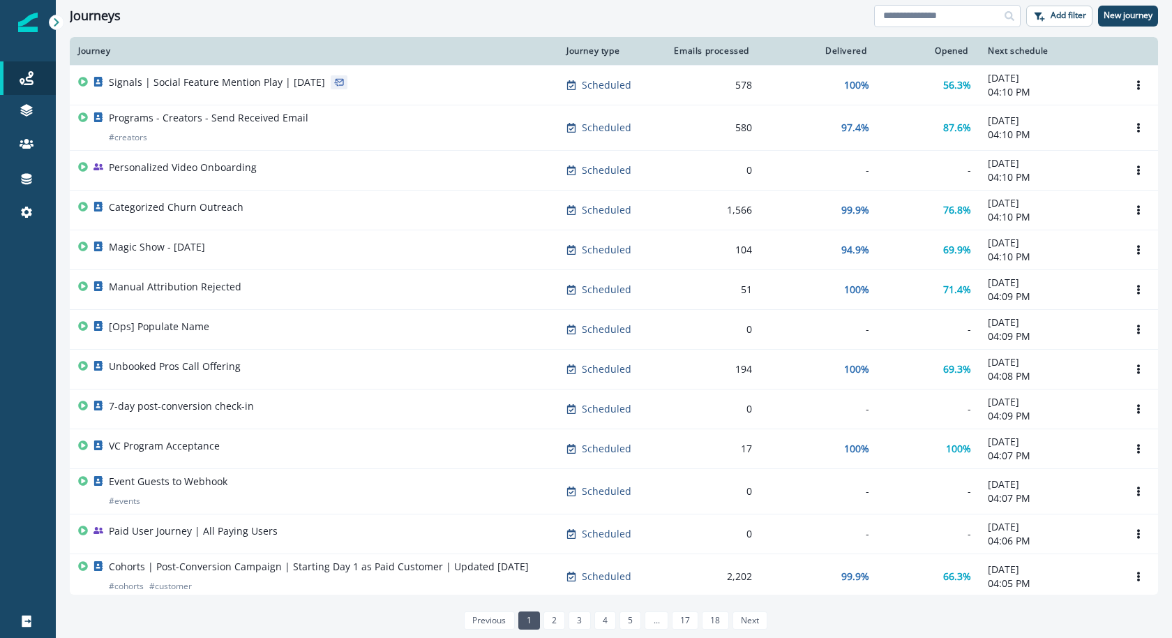
click at [930, 14] on input at bounding box center [947, 16] width 146 height 22
type input "******"
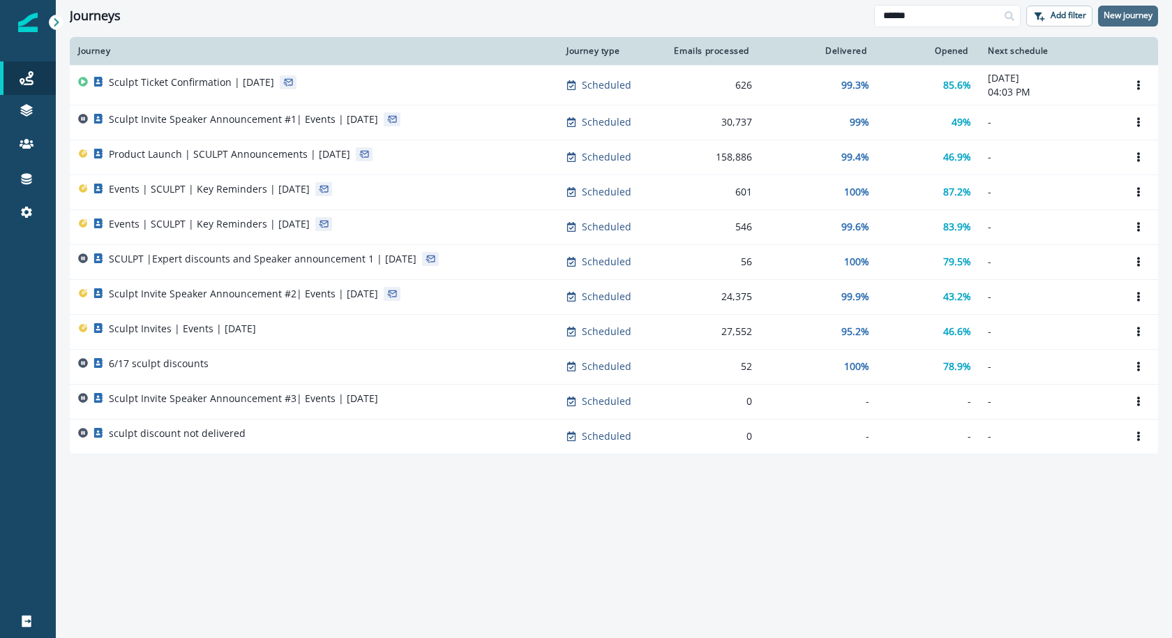
click at [1139, 11] on p "New journey" at bounding box center [1128, 15] width 49 height 10
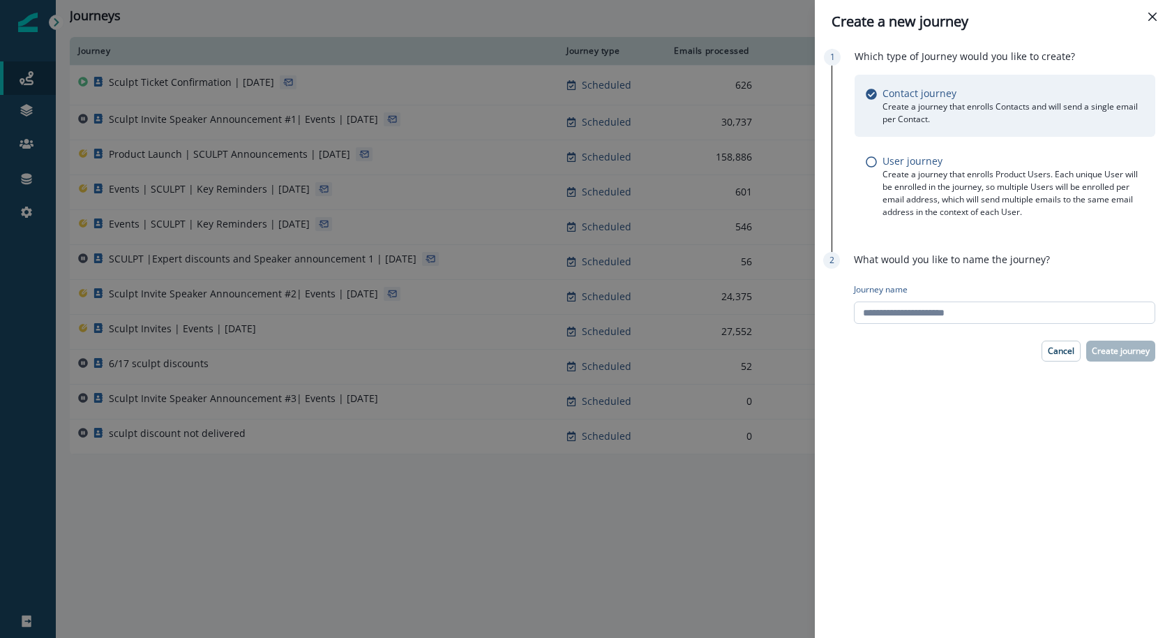
click at [1050, 308] on input "Journey name" at bounding box center [1004, 312] width 301 height 22
type input "**********"
click at [1104, 351] on p "Create journey" at bounding box center [1121, 351] width 58 height 10
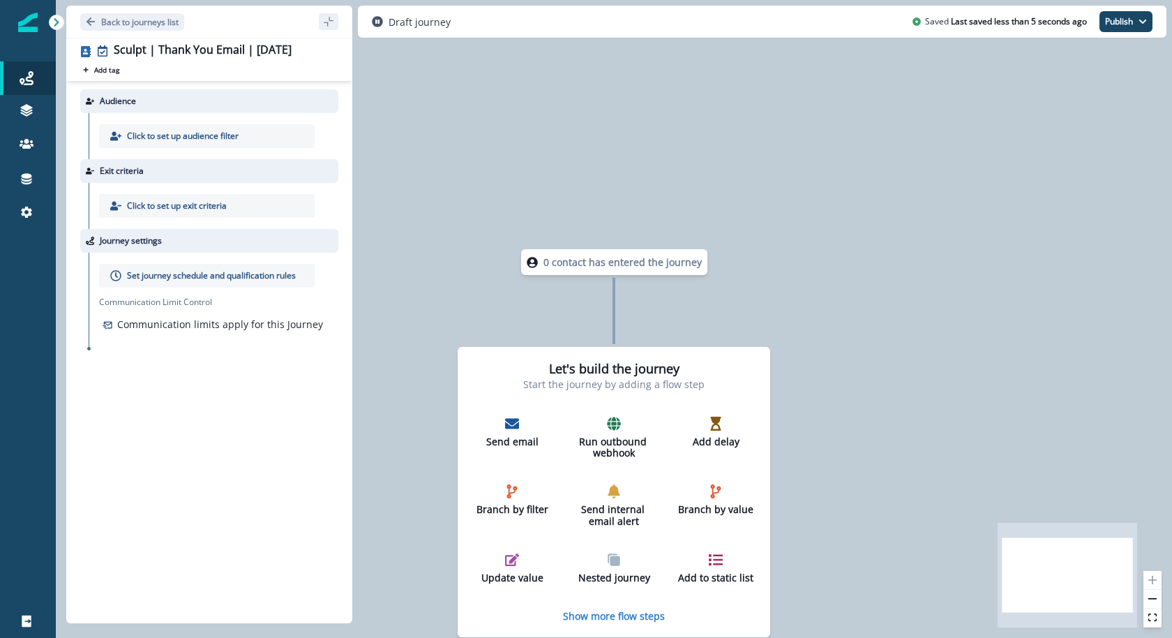
click at [220, 137] on p "Click to set up audience filter" at bounding box center [183, 136] width 112 height 13
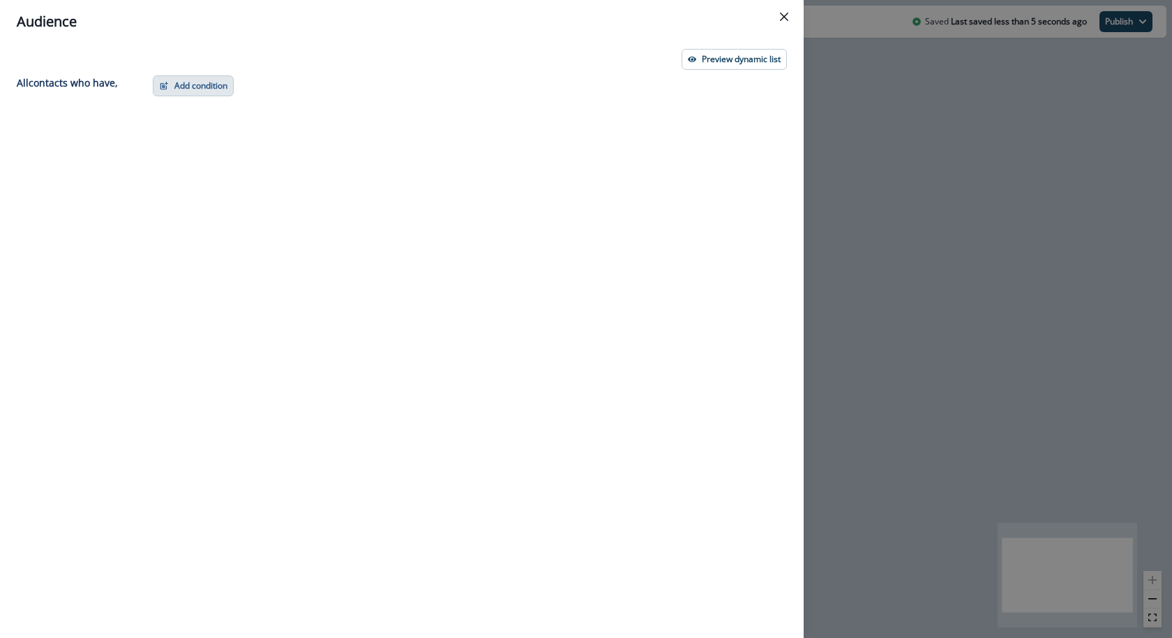
click at [175, 81] on button "Add condition" at bounding box center [193, 85] width 81 height 21
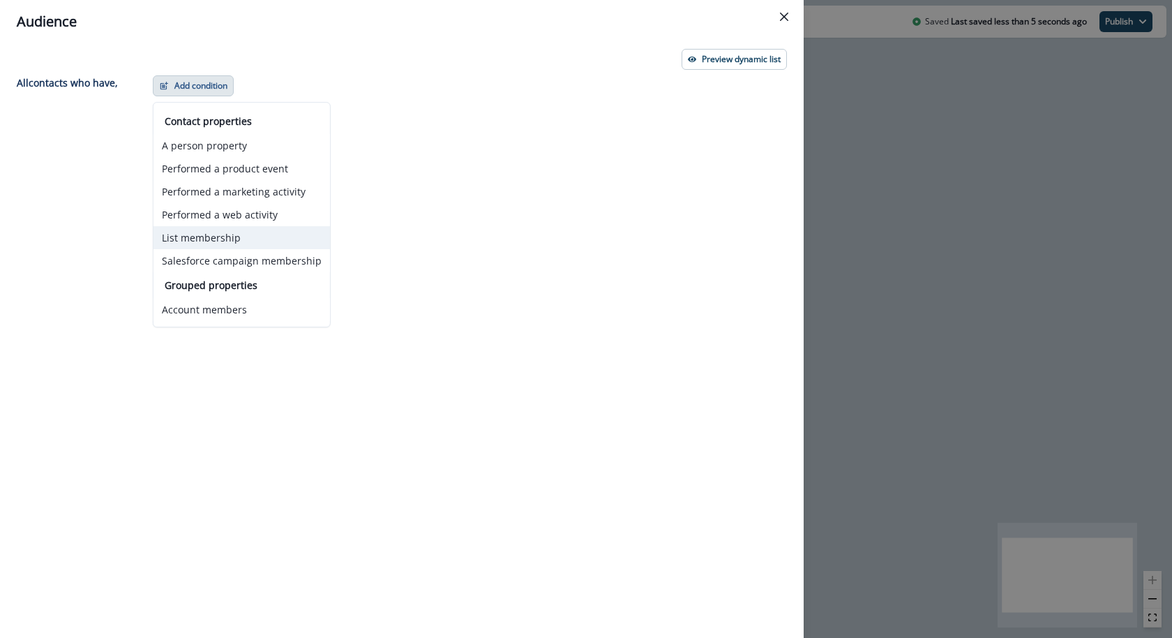
click at [195, 234] on button "List membership" at bounding box center [241, 237] width 176 height 23
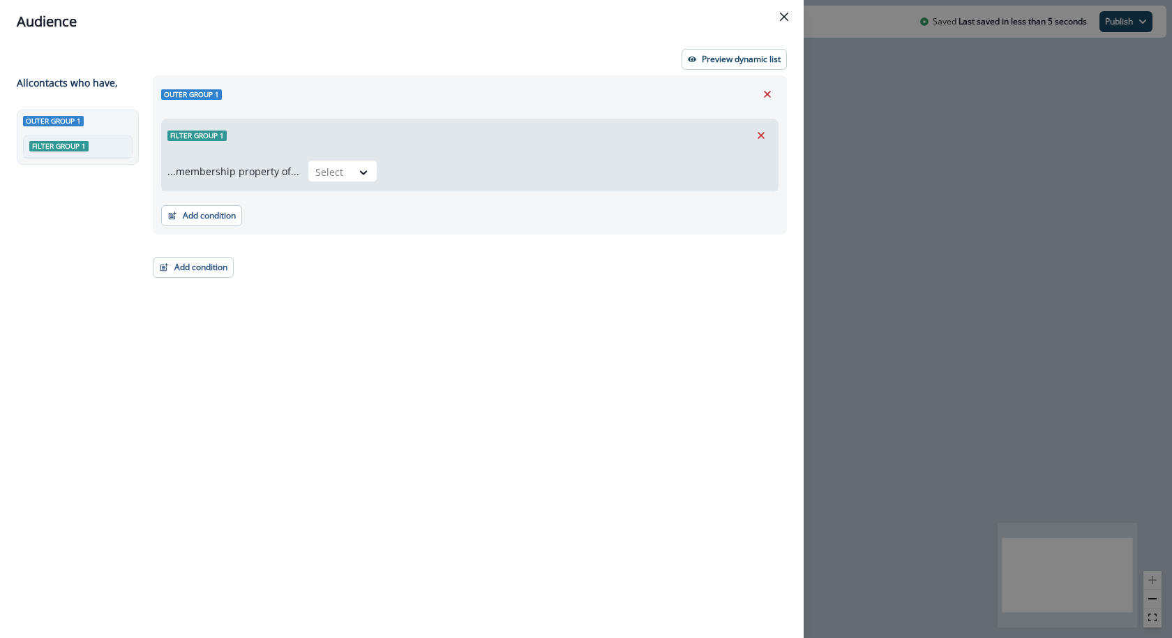
click at [322, 156] on div "...membership property of... Select" at bounding box center [470, 170] width 616 height 39
click at [317, 174] on div at bounding box center [329, 171] width 29 height 17
click at [322, 208] on div "in" at bounding box center [338, 203] width 70 height 26
click at [460, 164] on div at bounding box center [566, 171] width 346 height 17
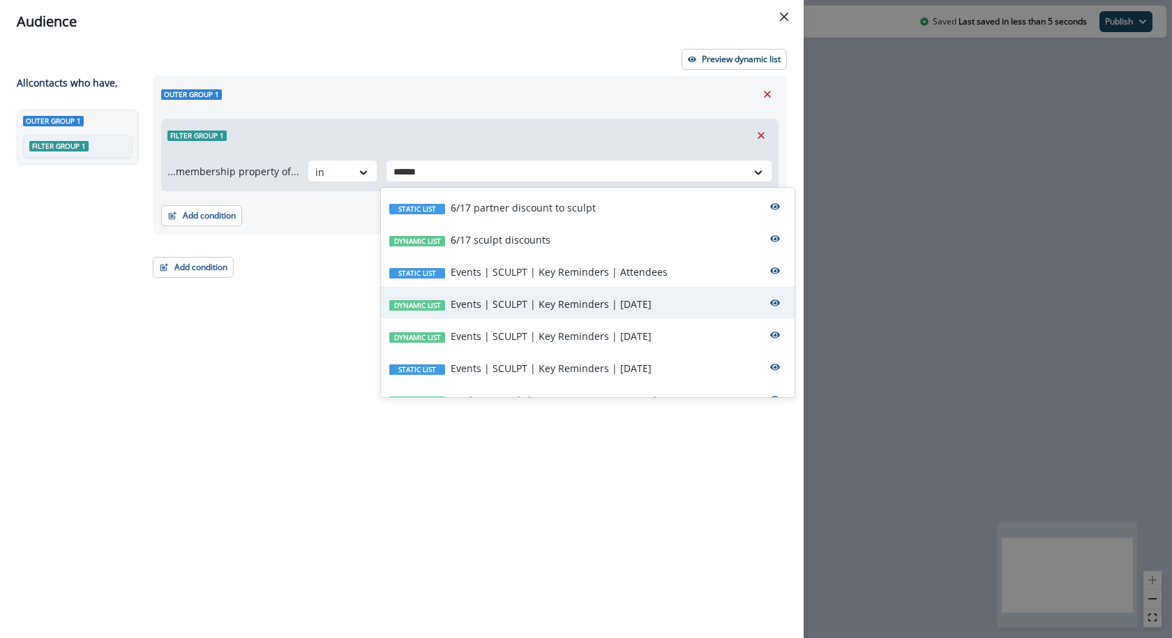
type input "******"
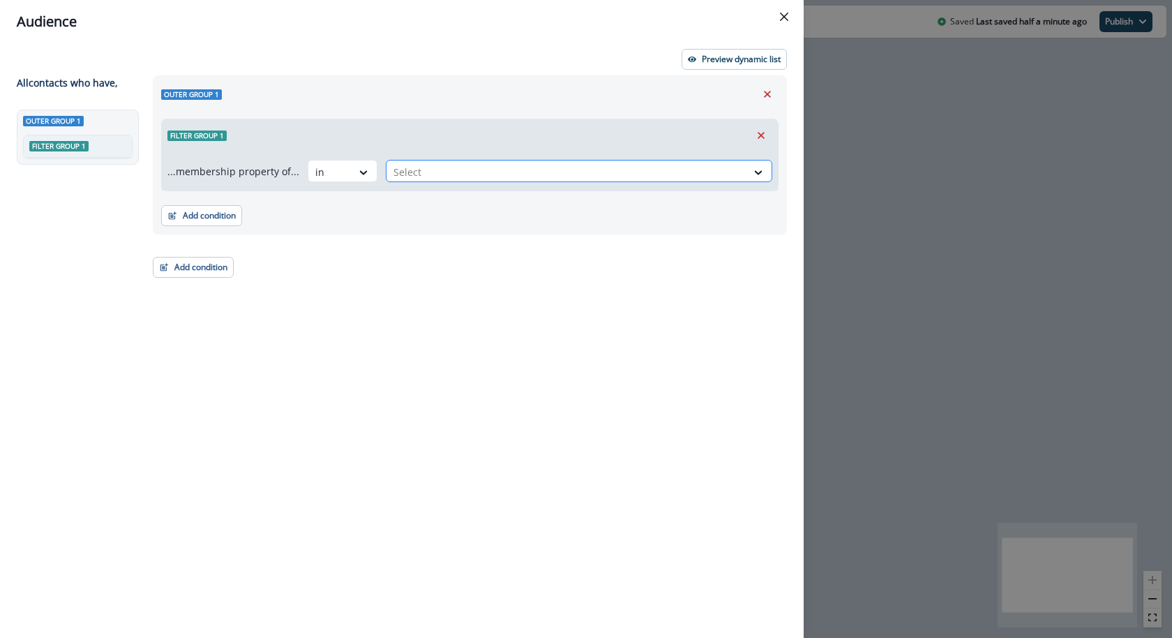
click at [457, 173] on div at bounding box center [566, 171] width 346 height 17
type input "******"
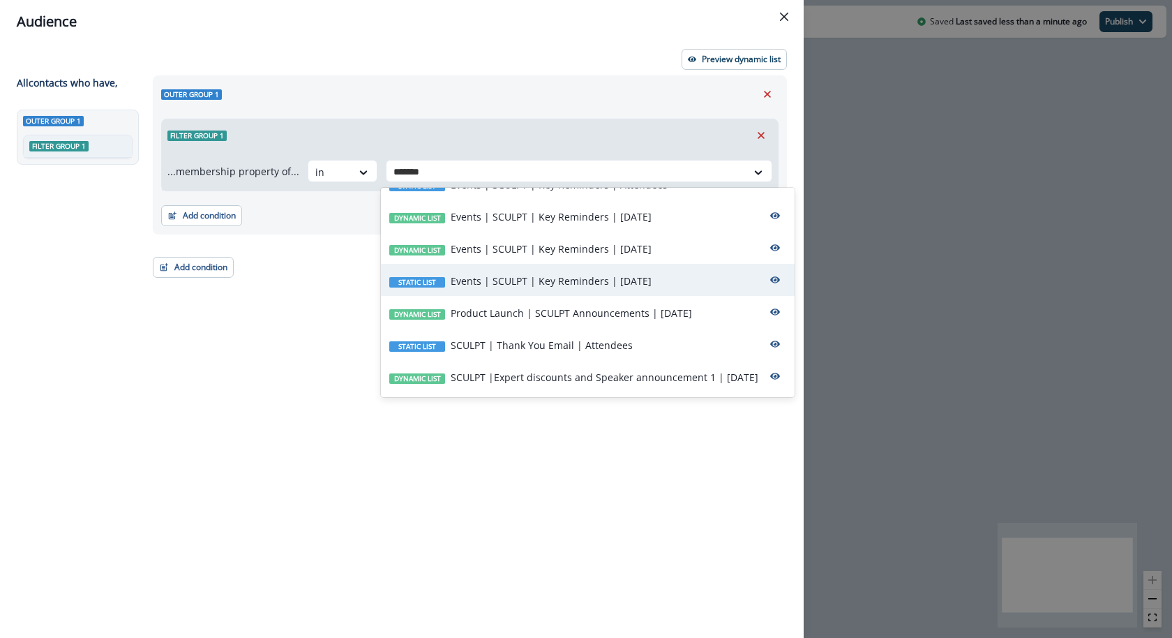
scroll to position [88, 0]
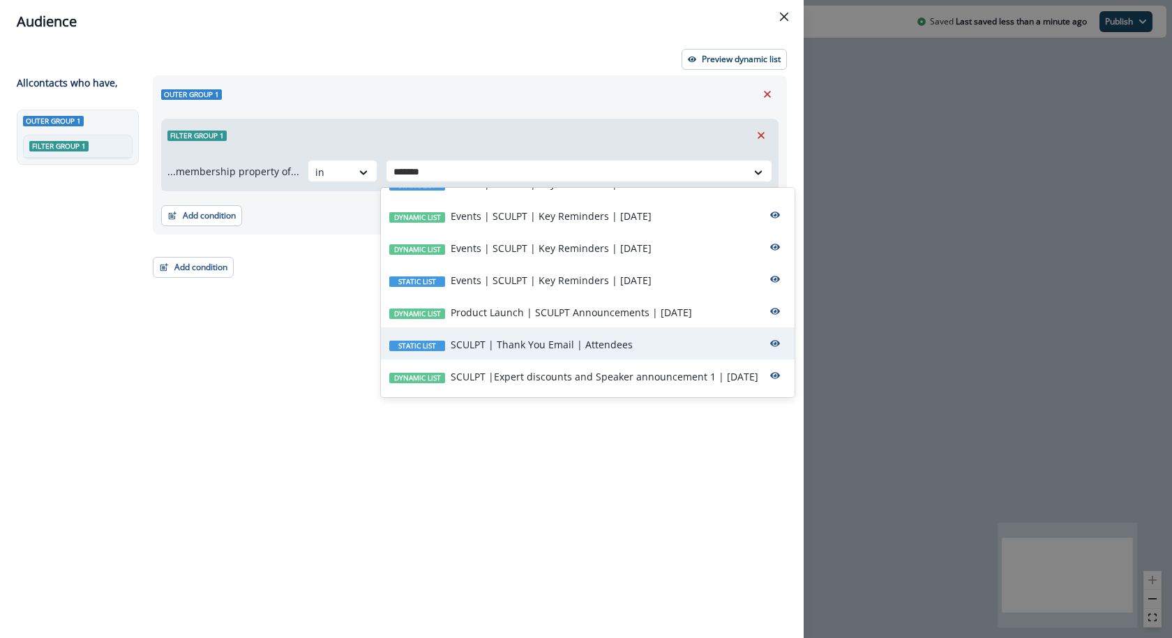
click at [495, 353] on div "Static list SCULPT | Thank You Email | Attendees" at bounding box center [588, 343] width 414 height 32
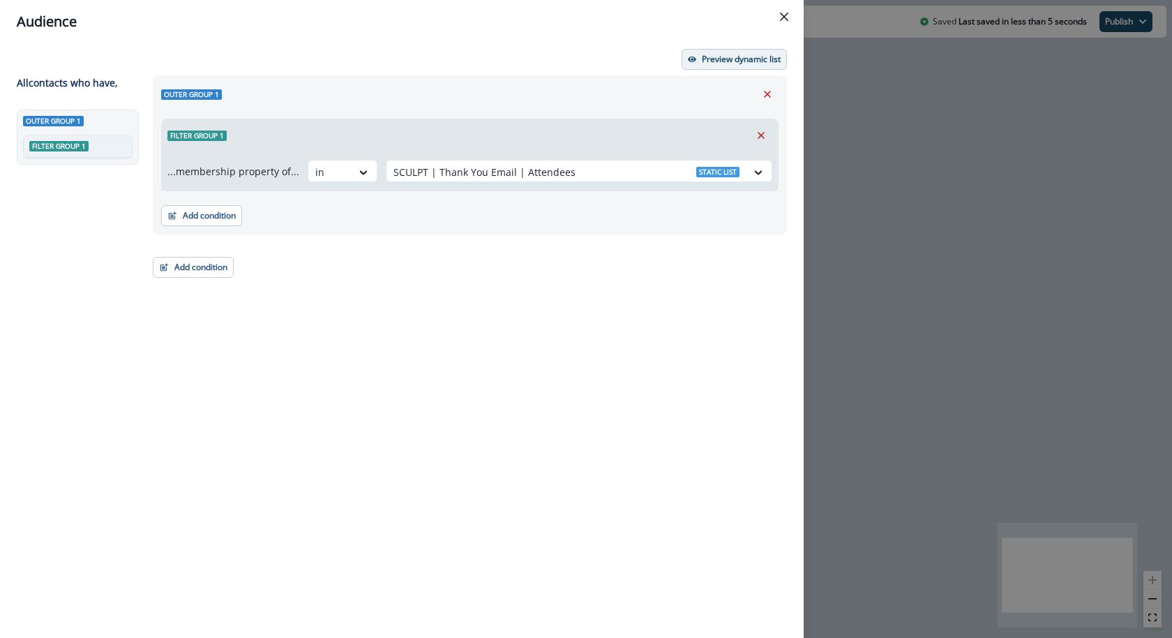
click at [739, 55] on p "Preview dynamic list" at bounding box center [741, 59] width 79 height 10
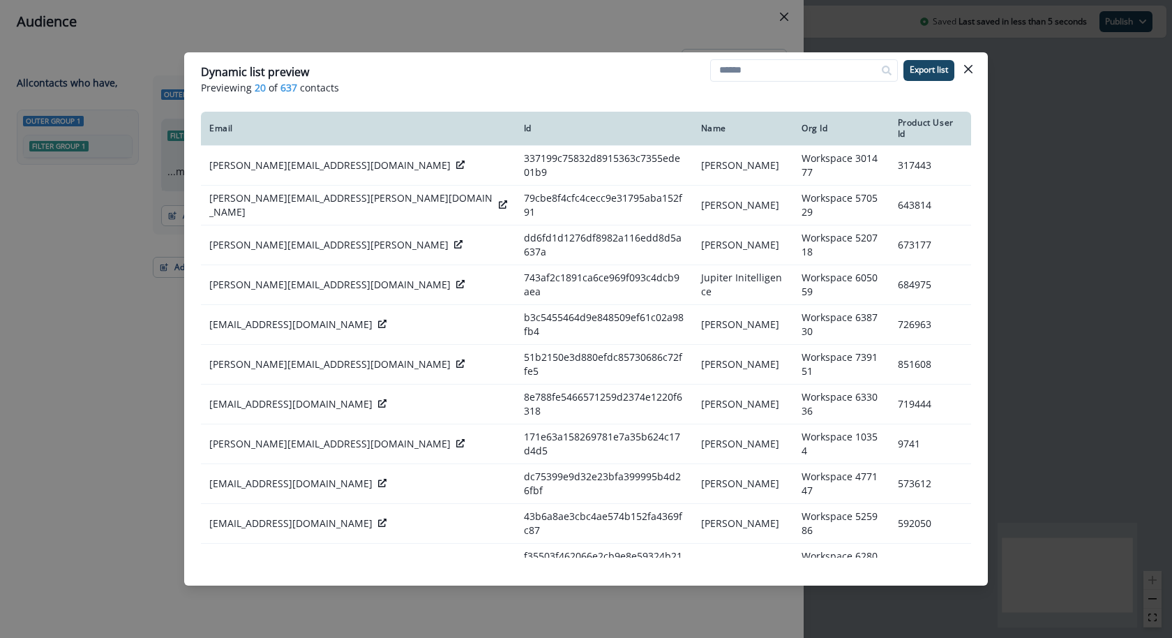
click at [677, 29] on div "Dynamic list preview Previewing 20 of 637 contacts Export list Email Id Name Or…" at bounding box center [586, 319] width 1172 height 638
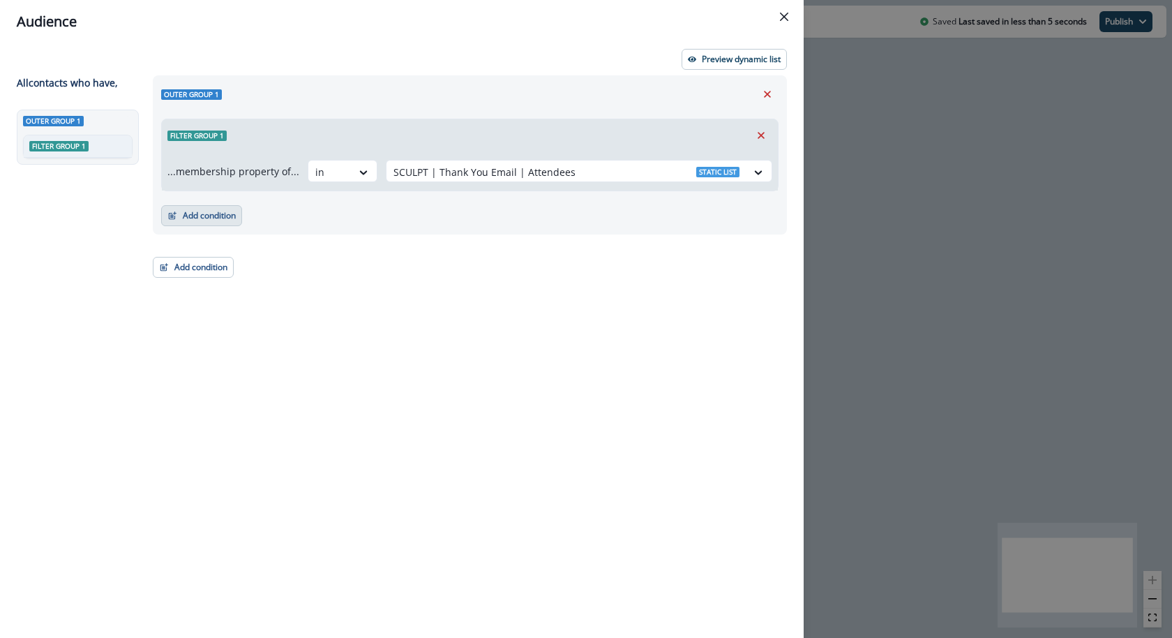
click at [188, 213] on button "Add condition" at bounding box center [201, 215] width 81 height 21
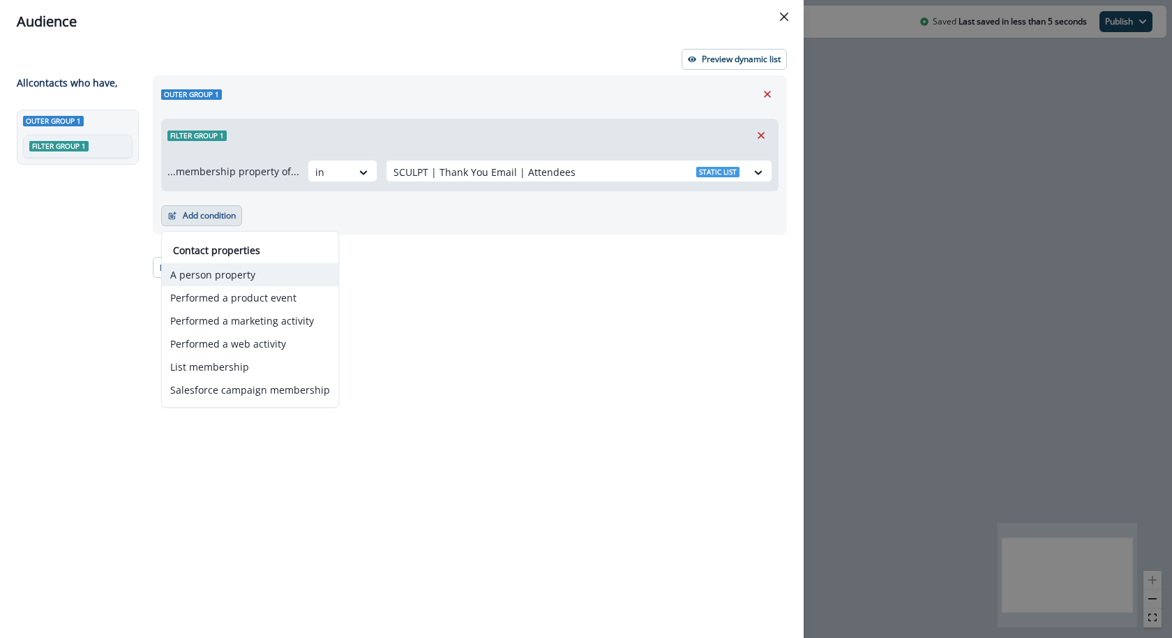
click at [197, 268] on button "A person property" at bounding box center [250, 274] width 176 height 23
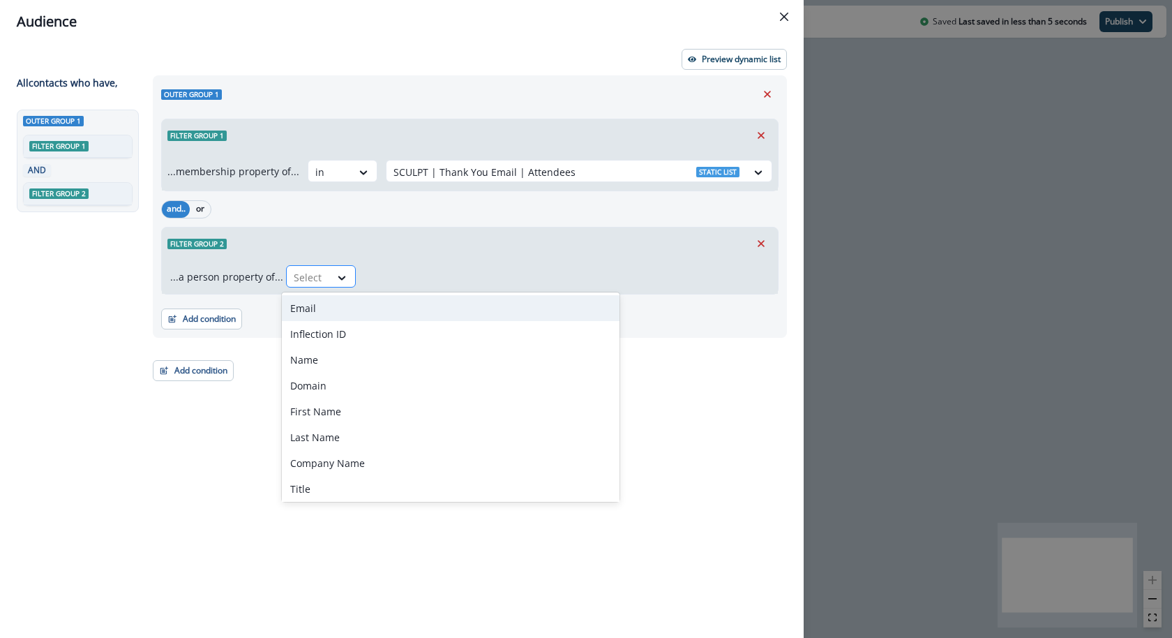
click at [308, 269] on div at bounding box center [308, 277] width 29 height 17
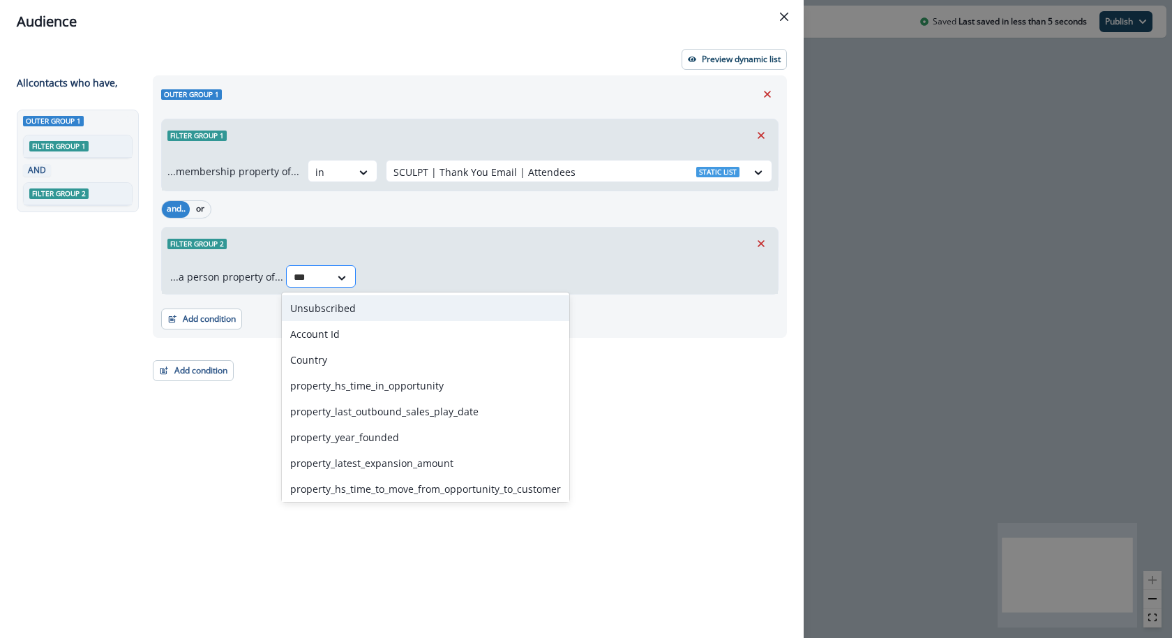
type input "****"
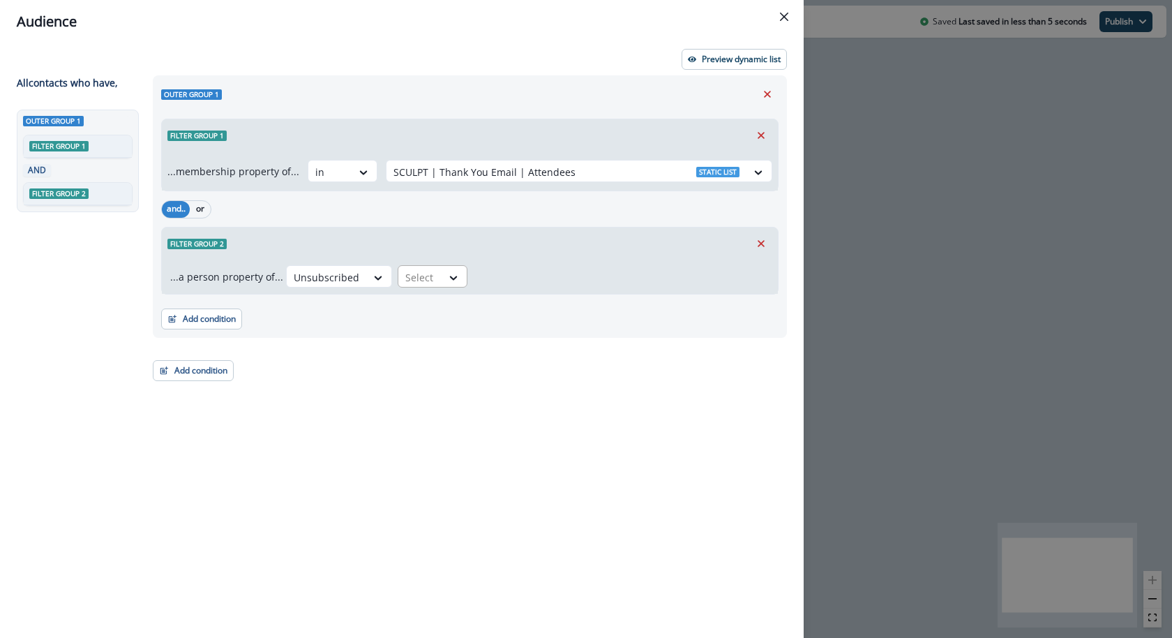
click at [424, 277] on div at bounding box center [419, 277] width 29 height 17
click at [417, 335] on div "false" at bounding box center [426, 334] width 70 height 26
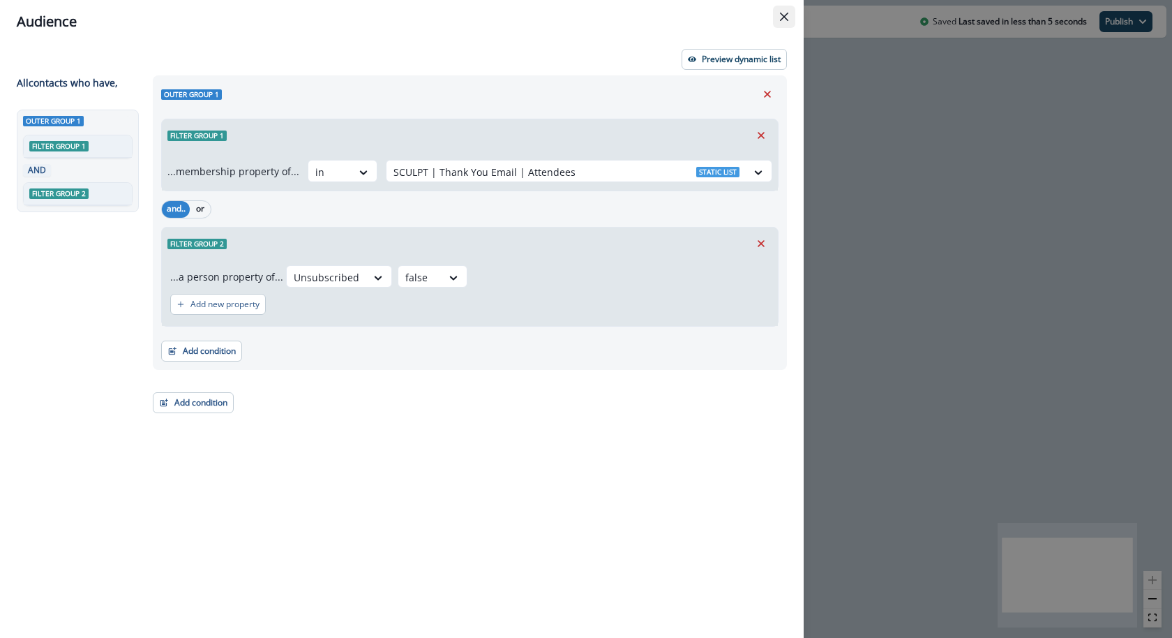
click at [778, 25] on button "Close" at bounding box center [784, 17] width 22 height 22
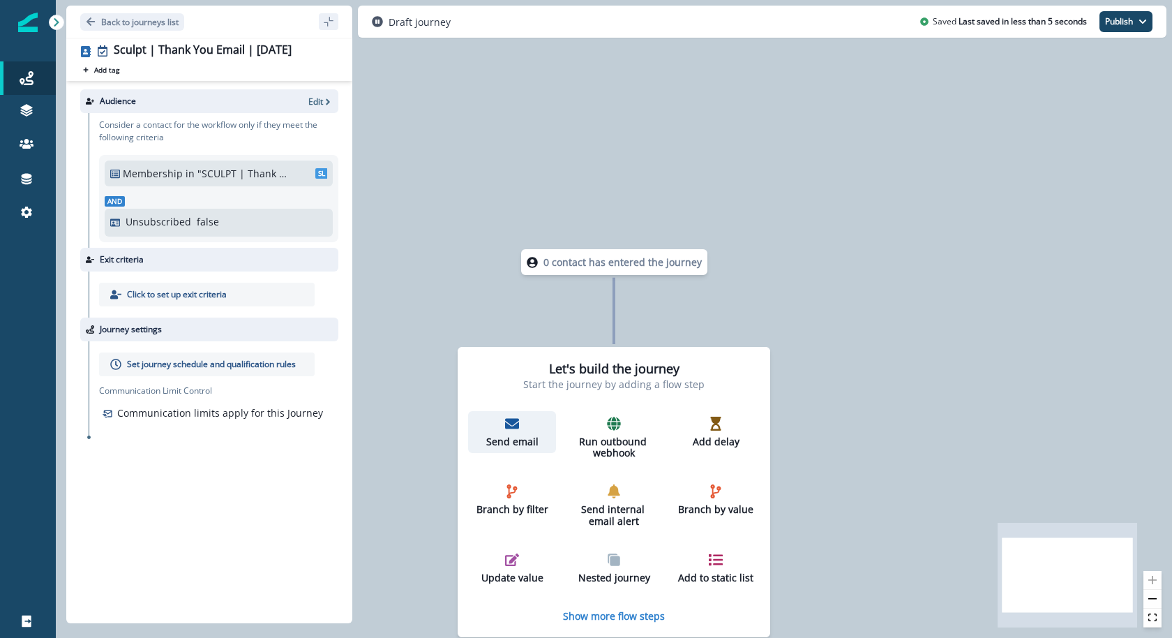
click at [505, 416] on icon "button" at bounding box center [512, 423] width 14 height 14
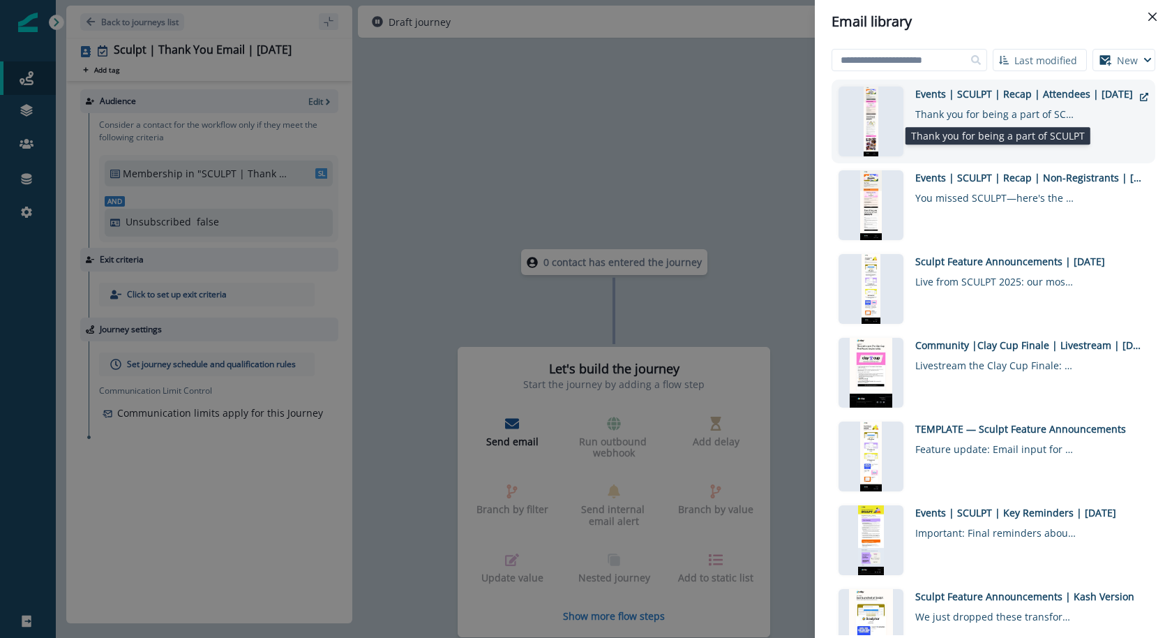
click at [933, 114] on div "Thank you for being a part of SCULPT" at bounding box center [995, 111] width 160 height 20
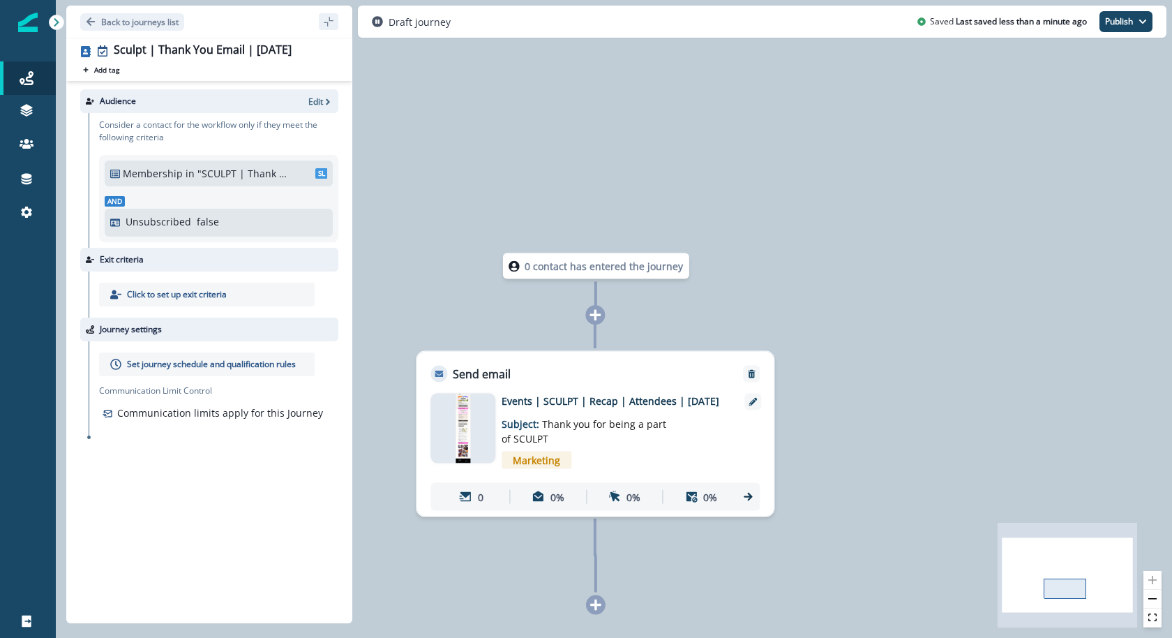
click at [216, 308] on div "Click to set up exit criteria" at bounding box center [214, 294] width 250 height 46
click at [214, 295] on p "Click to set up exit criteria" at bounding box center [177, 294] width 100 height 13
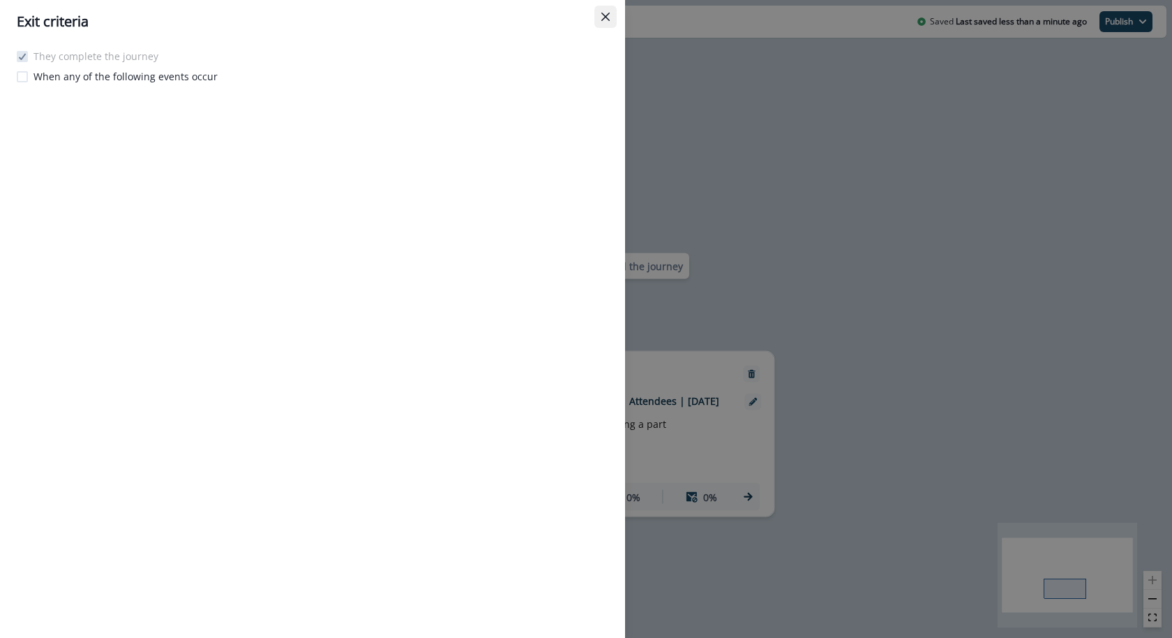
click at [613, 10] on button "Close" at bounding box center [605, 17] width 22 height 22
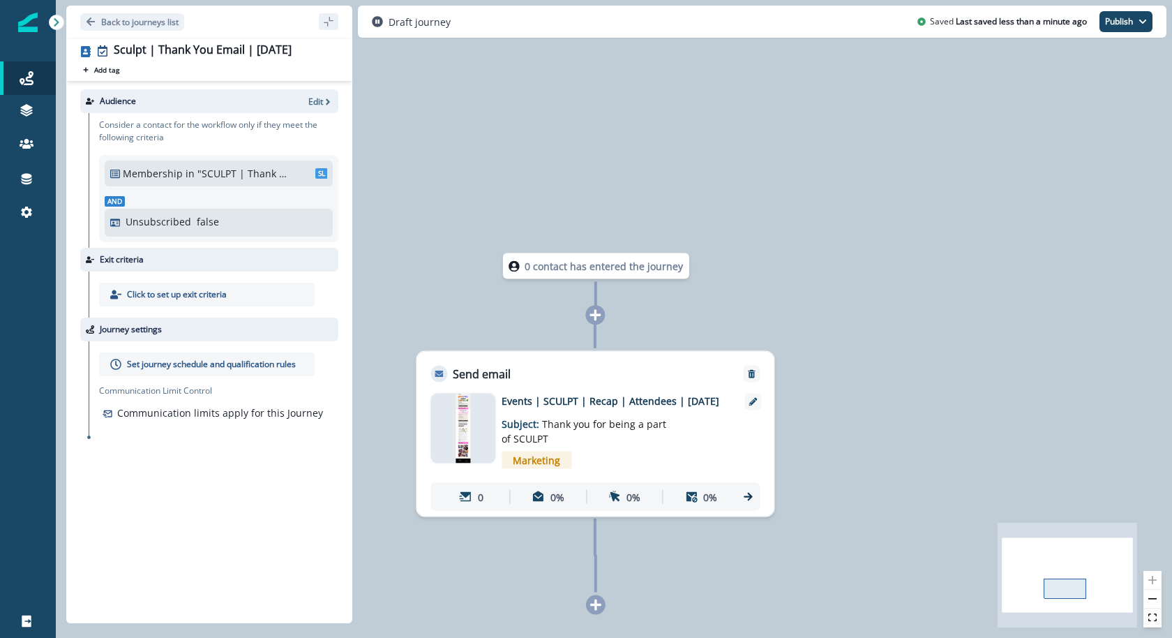
click at [168, 372] on div "Set journey schedule and qualification rules" at bounding box center [207, 364] width 216 height 24
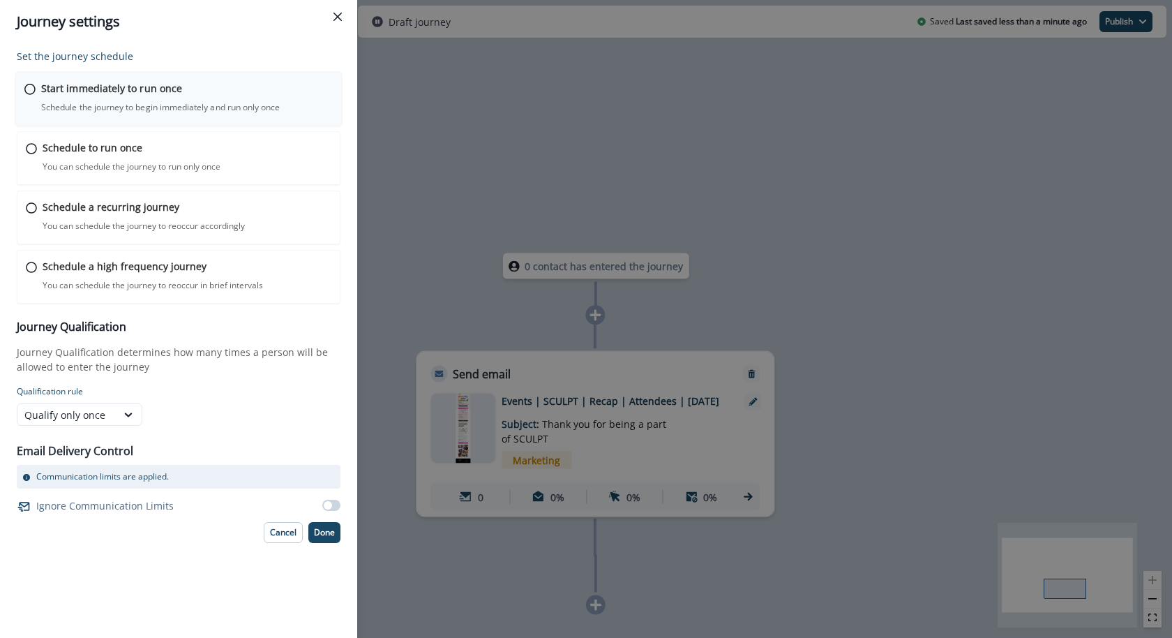
click at [223, 77] on div "Start immediately to run once Schedule the journey to begin immediately and run…" at bounding box center [178, 99] width 327 height 54
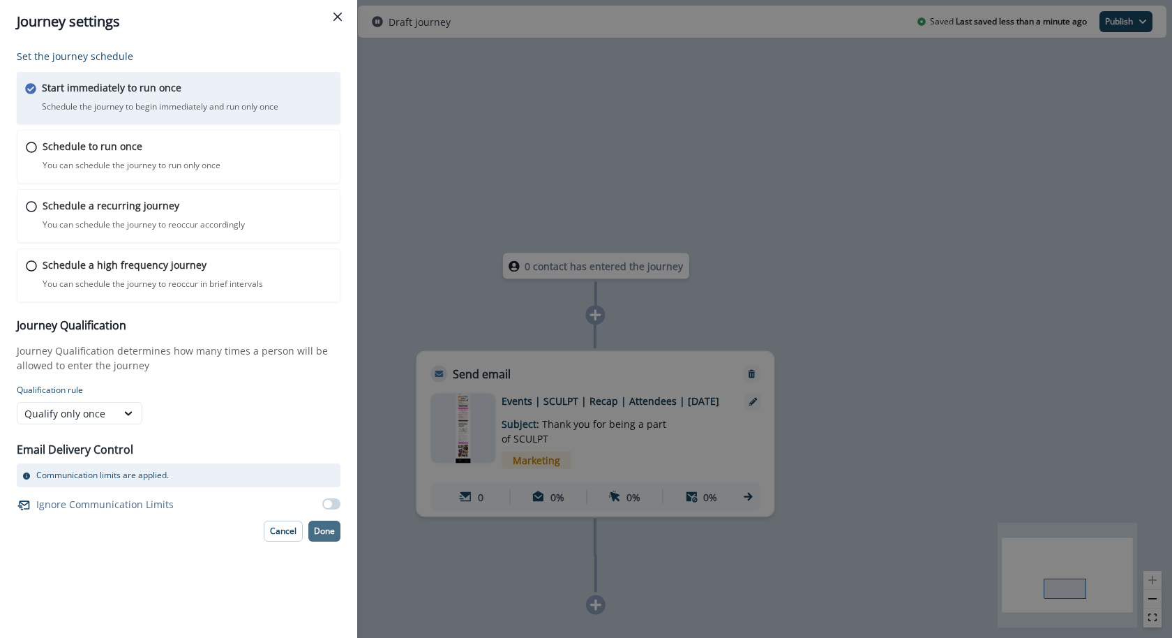
click at [329, 533] on p "Done" at bounding box center [324, 531] width 21 height 10
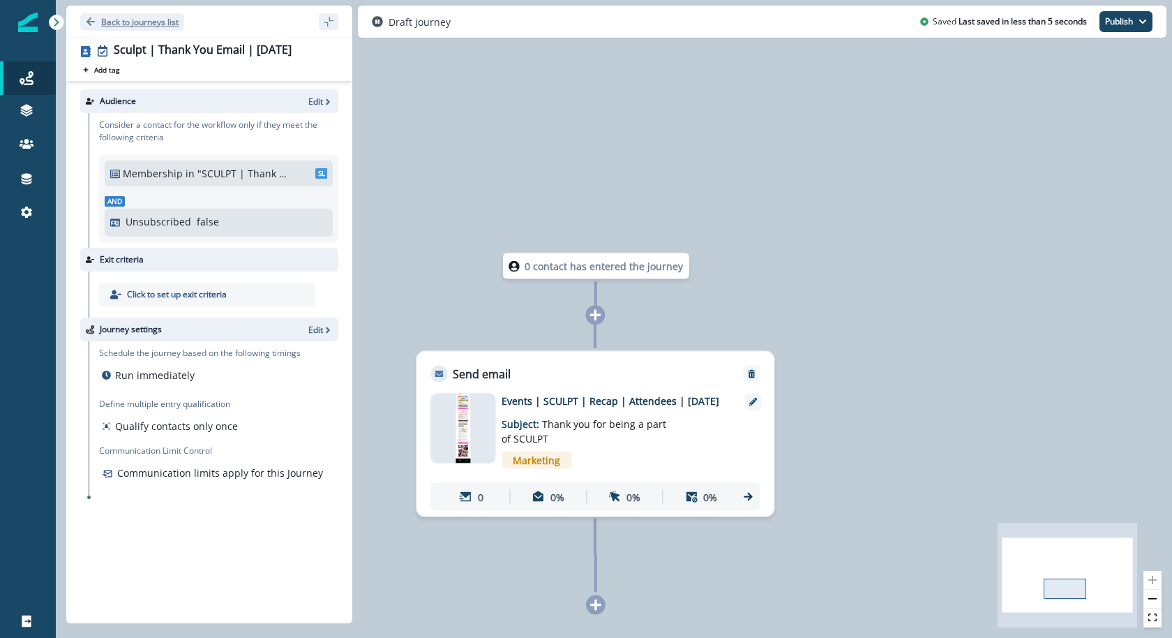
click at [125, 21] on p "Back to journeys list" at bounding box center [139, 22] width 77 height 12
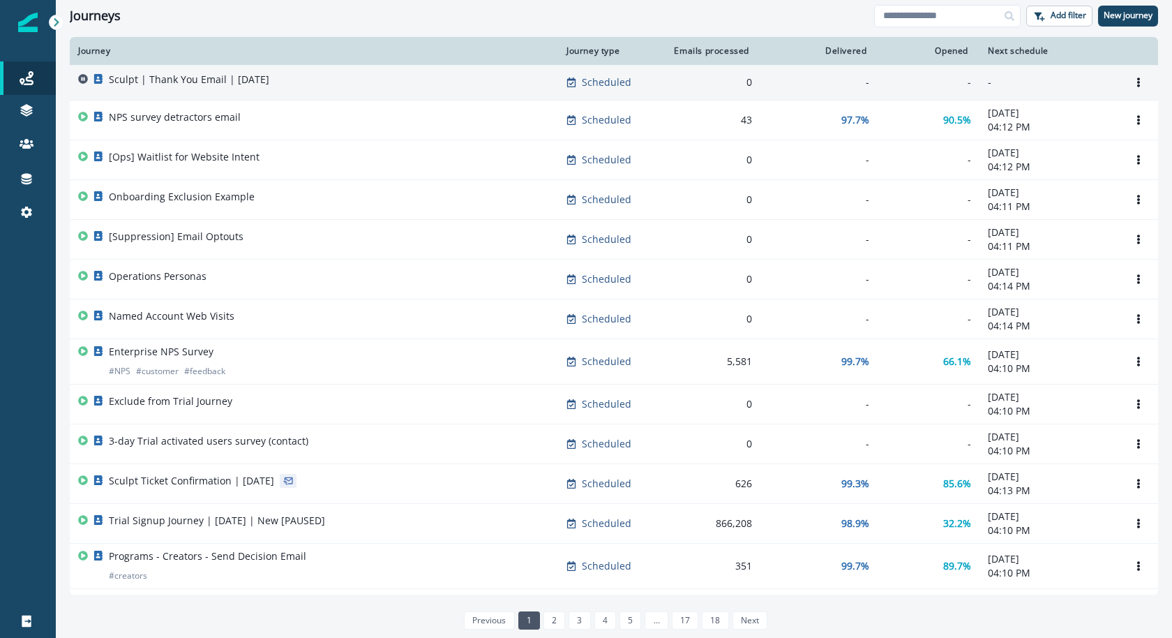
click at [278, 78] on div "Sculpt | Thank You Email | Sep 18" at bounding box center [314, 83] width 472 height 20
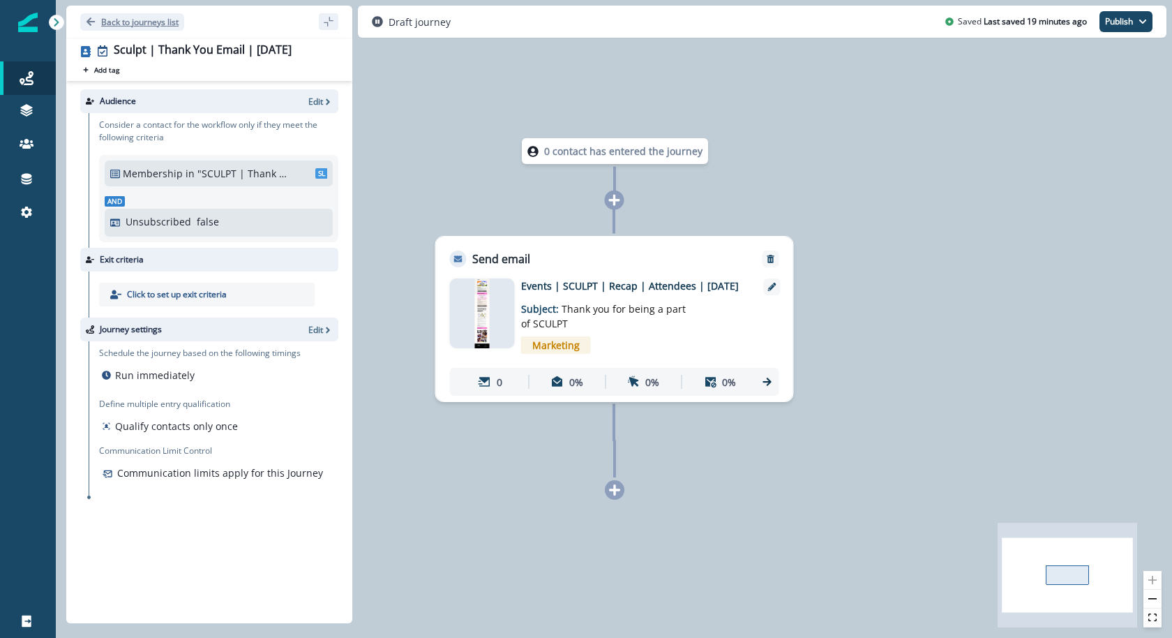
click at [136, 28] on button "Back to journeys list" at bounding box center [132, 21] width 104 height 17
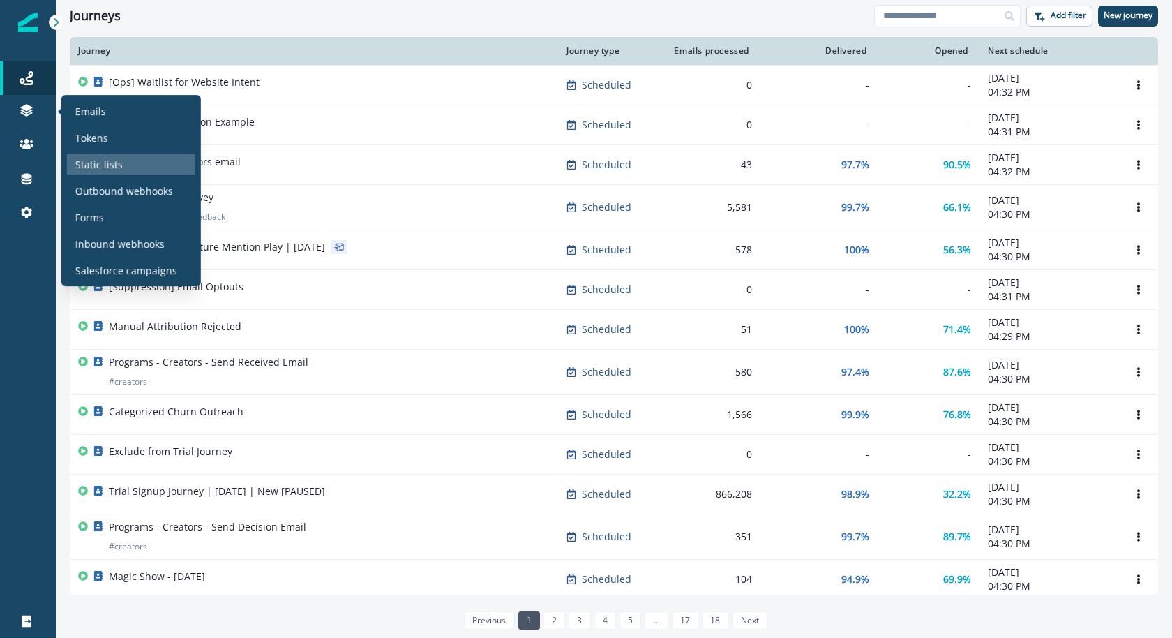
click at [72, 163] on div "Static lists" at bounding box center [131, 163] width 128 height 21
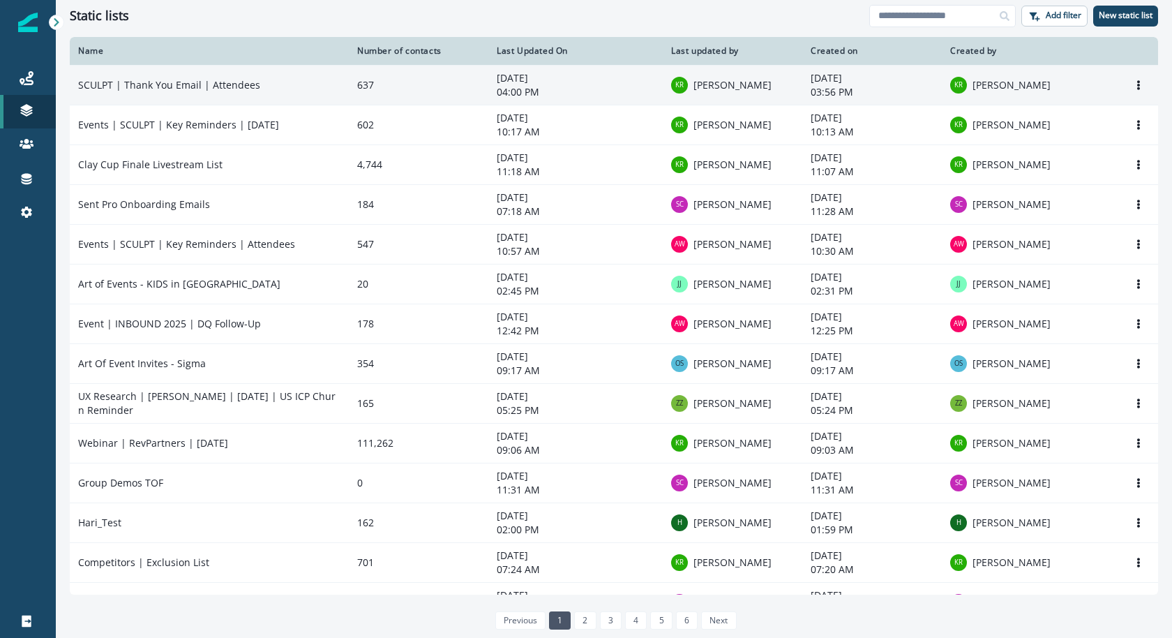
click at [253, 76] on td "SCULPT | Thank You Email | Attendees" at bounding box center [209, 85] width 279 height 40
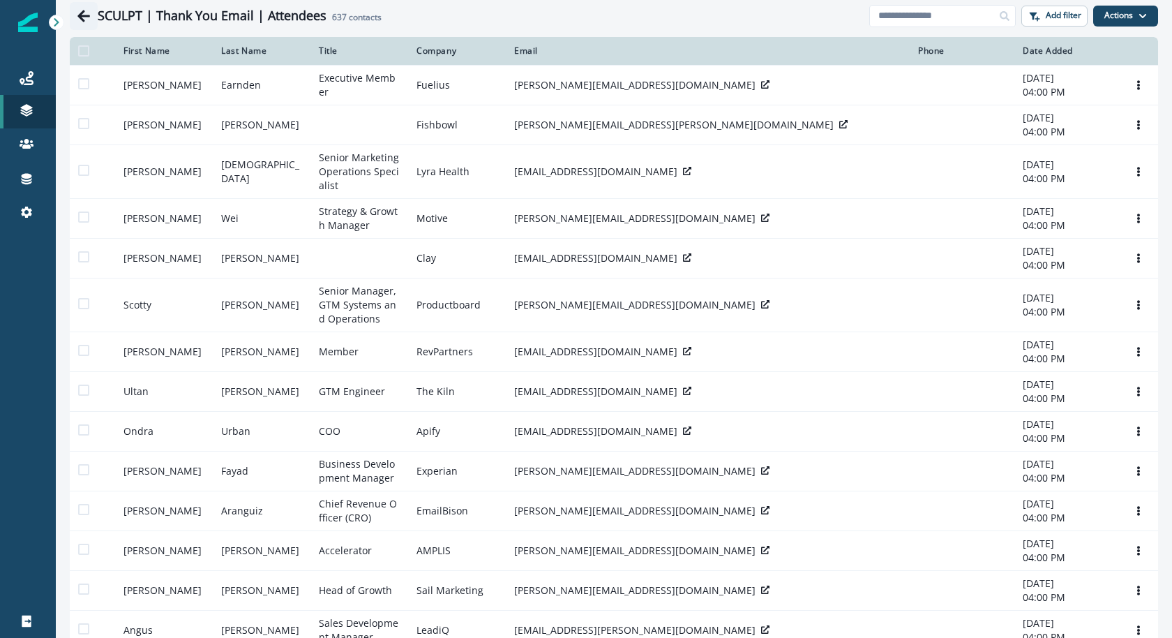
click at [74, 20] on button "Go back" at bounding box center [84, 16] width 28 height 28
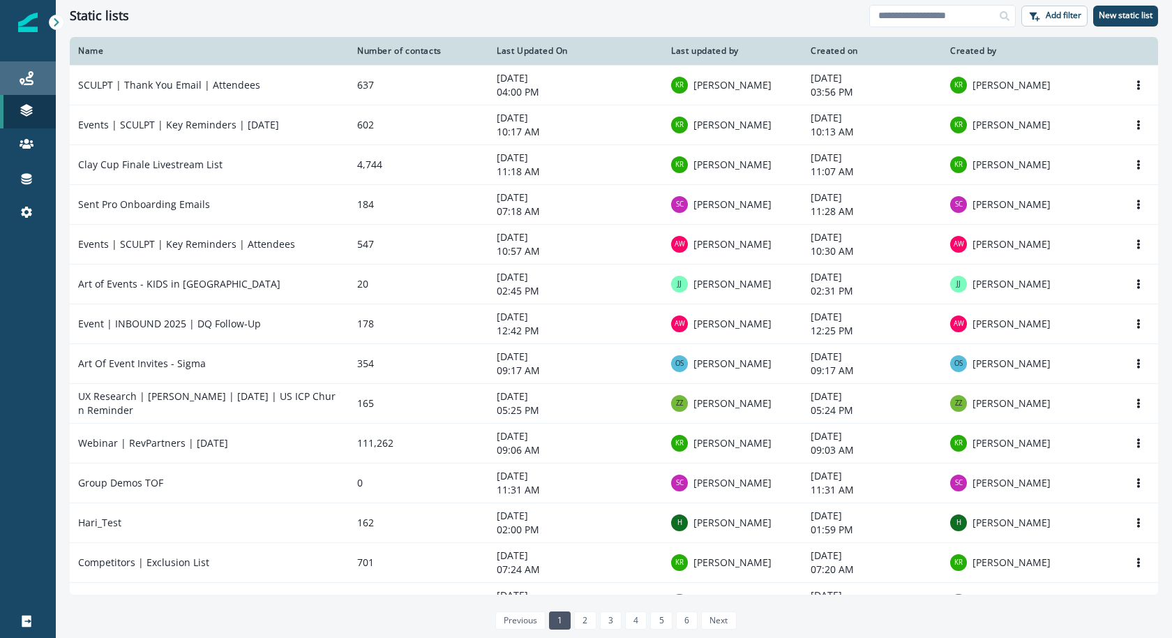
click at [43, 73] on div "Journeys" at bounding box center [28, 78] width 45 height 17
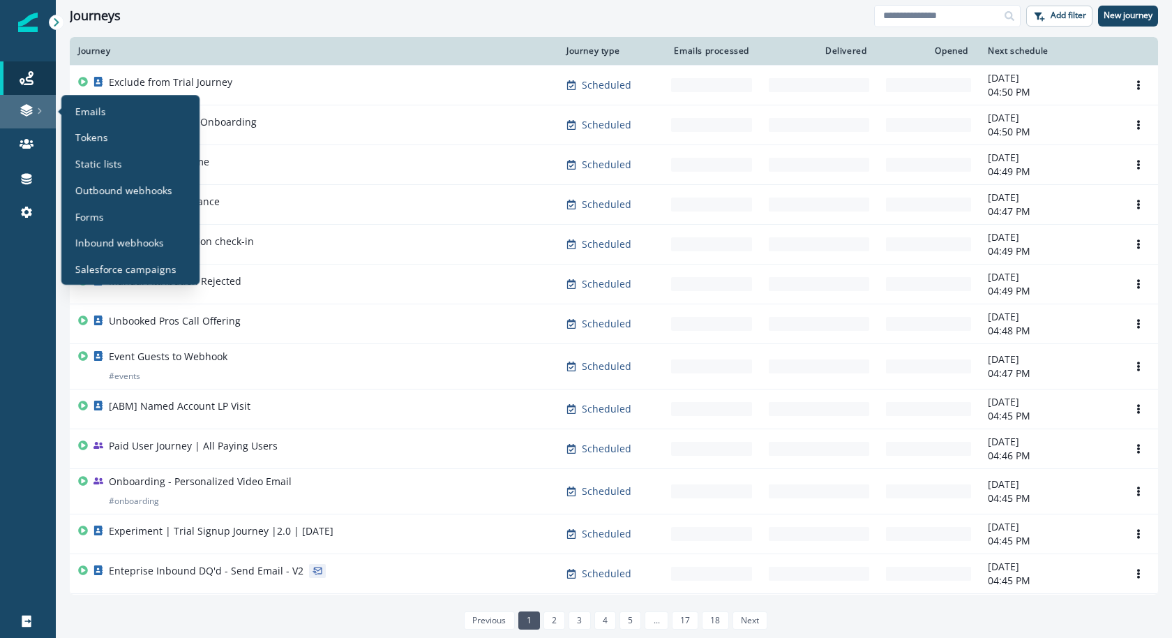
click at [35, 115] on div at bounding box center [28, 110] width 45 height 14
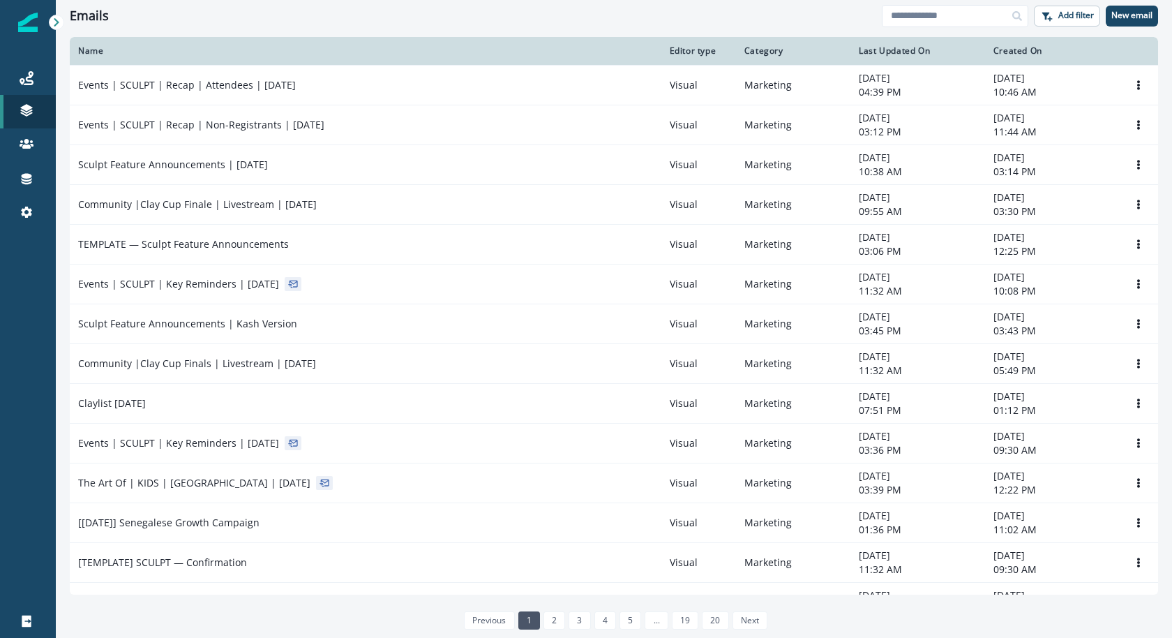
click at [241, 98] on td "Events | SCULPT | Recap | Attendees | [DATE]" at bounding box center [366, 85] width 592 height 40
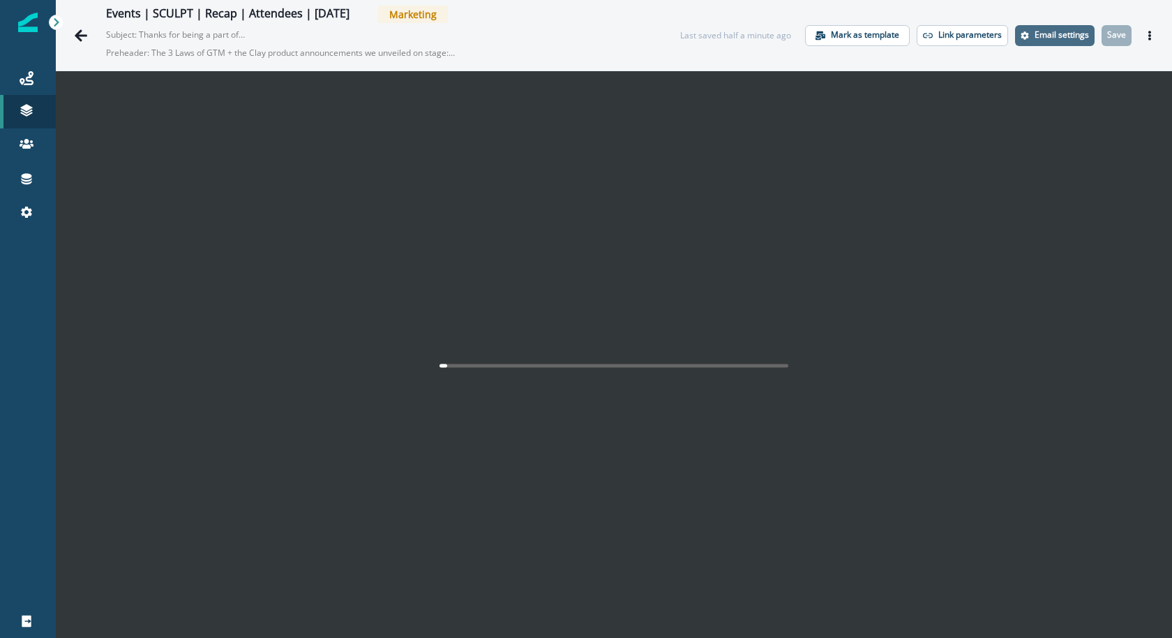
click at [1029, 39] on icon "Settings" at bounding box center [1025, 35] width 8 height 8
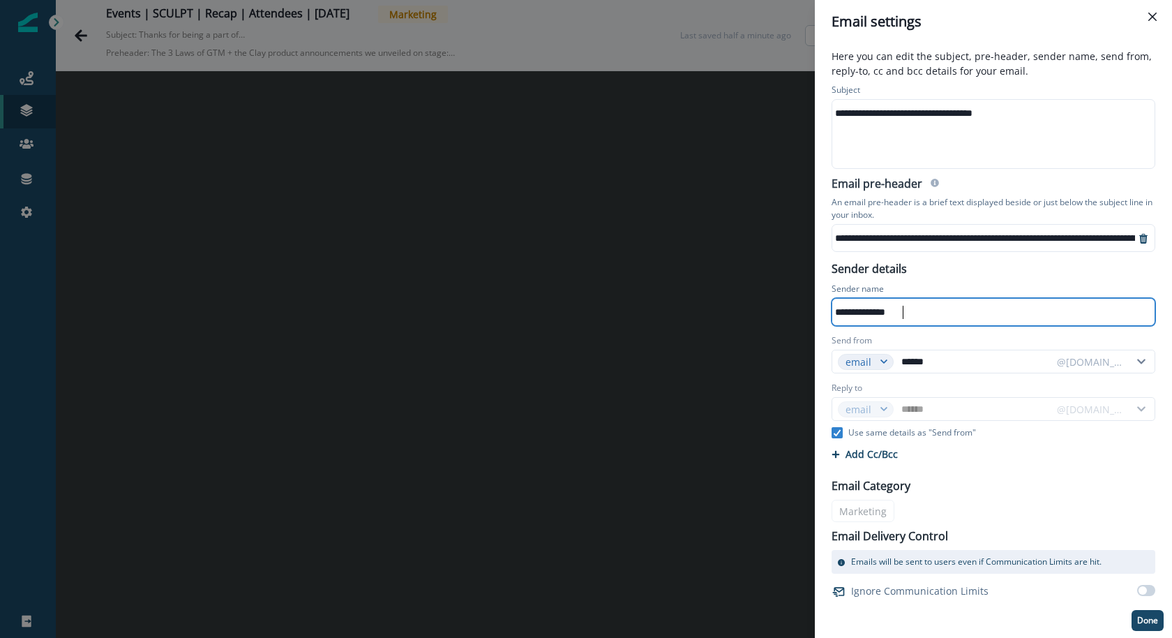
click at [921, 312] on div "**********" at bounding box center [992, 311] width 321 height 21
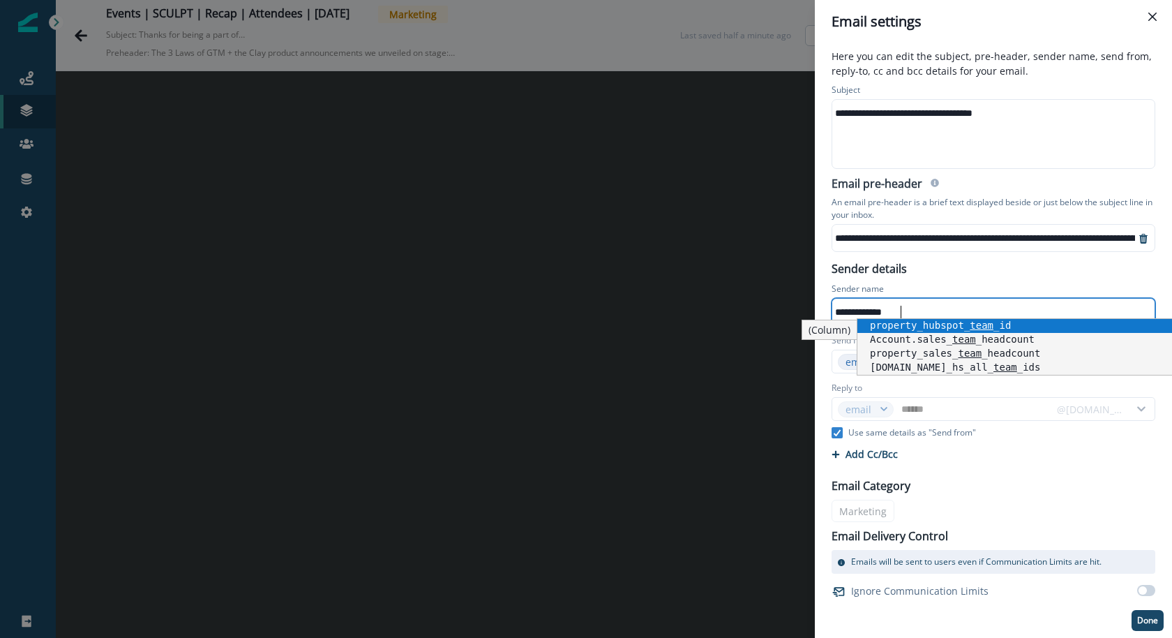
click at [1088, 245] on div "**********" at bounding box center [1118, 237] width 573 height 21
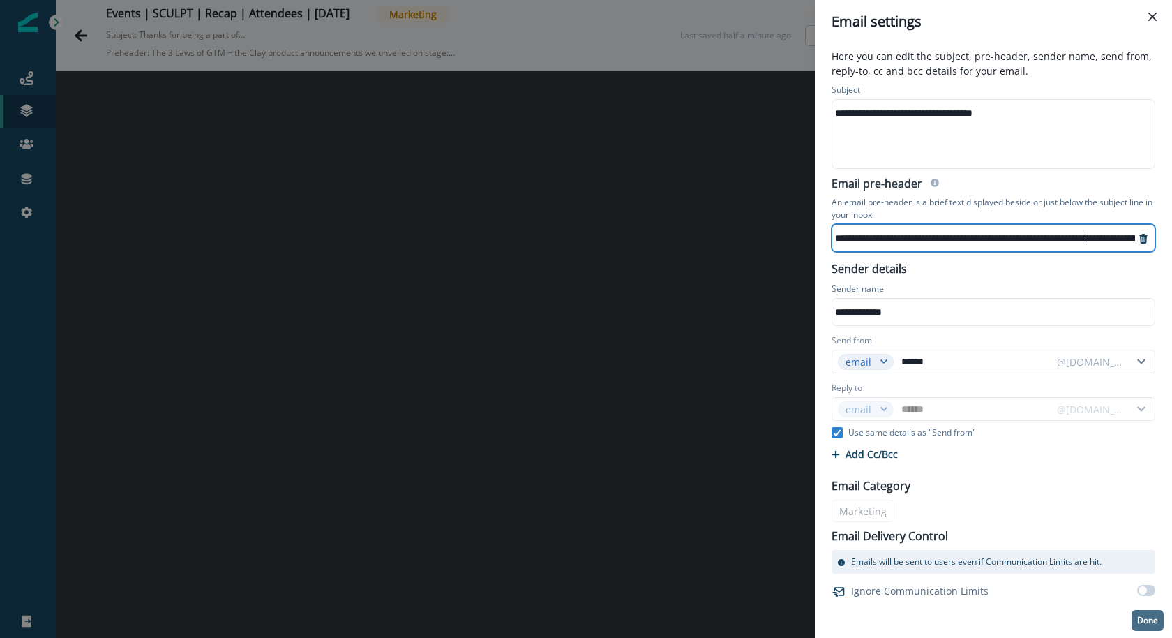
click at [1143, 620] on p "Done" at bounding box center [1147, 620] width 21 height 10
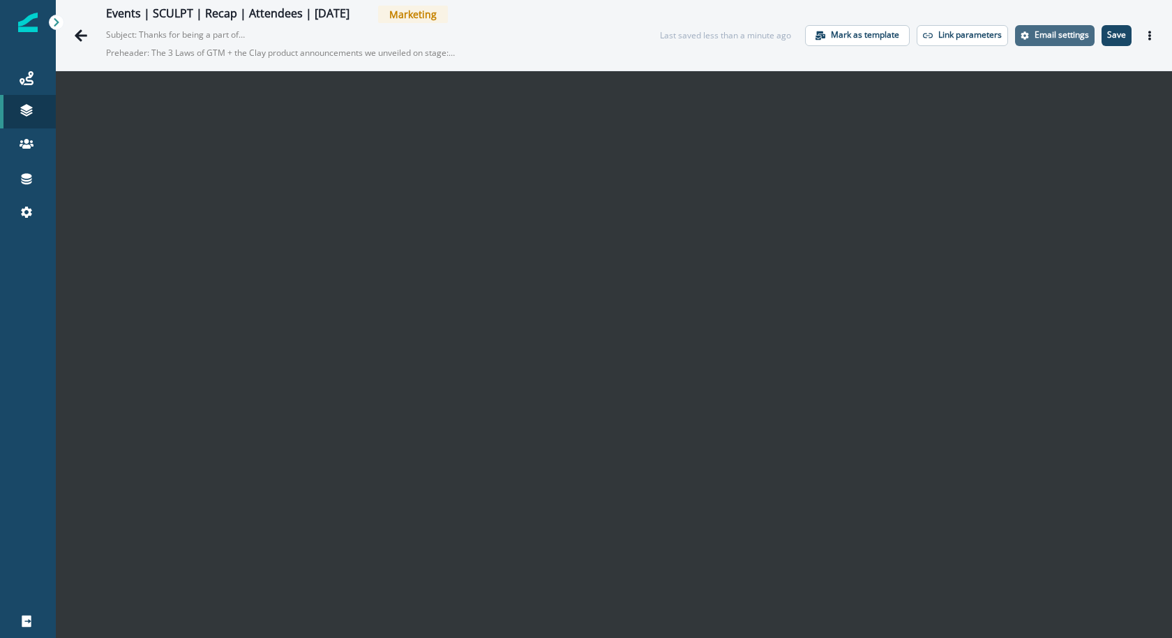
click at [1072, 36] on p "Email settings" at bounding box center [1061, 35] width 54 height 10
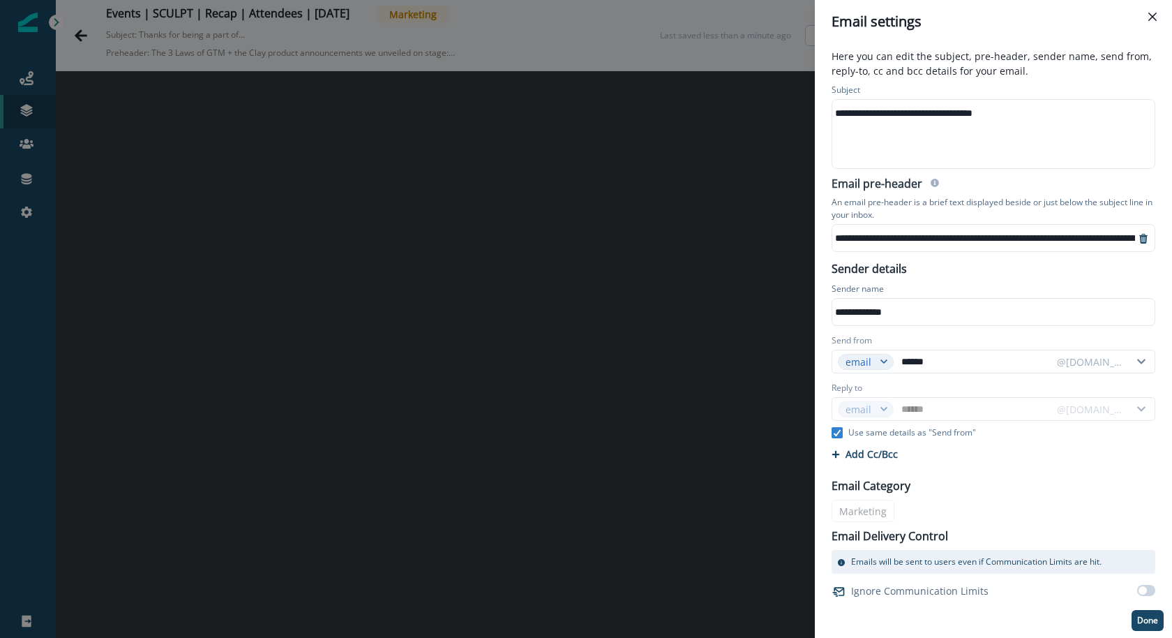
click at [1044, 232] on div "**********" at bounding box center [1118, 237] width 573 height 21
click at [1127, 615] on div "**********" at bounding box center [993, 356] width 340 height 550
click at [1147, 619] on p "Done" at bounding box center [1147, 620] width 21 height 10
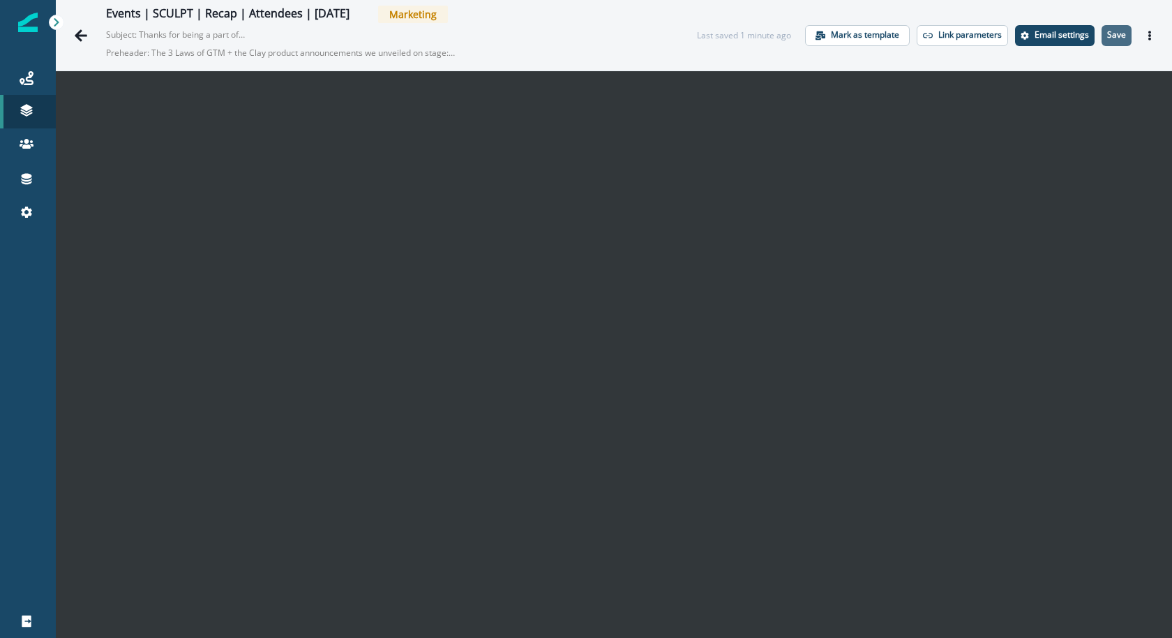
click at [1106, 40] on button "Save" at bounding box center [1116, 35] width 30 height 21
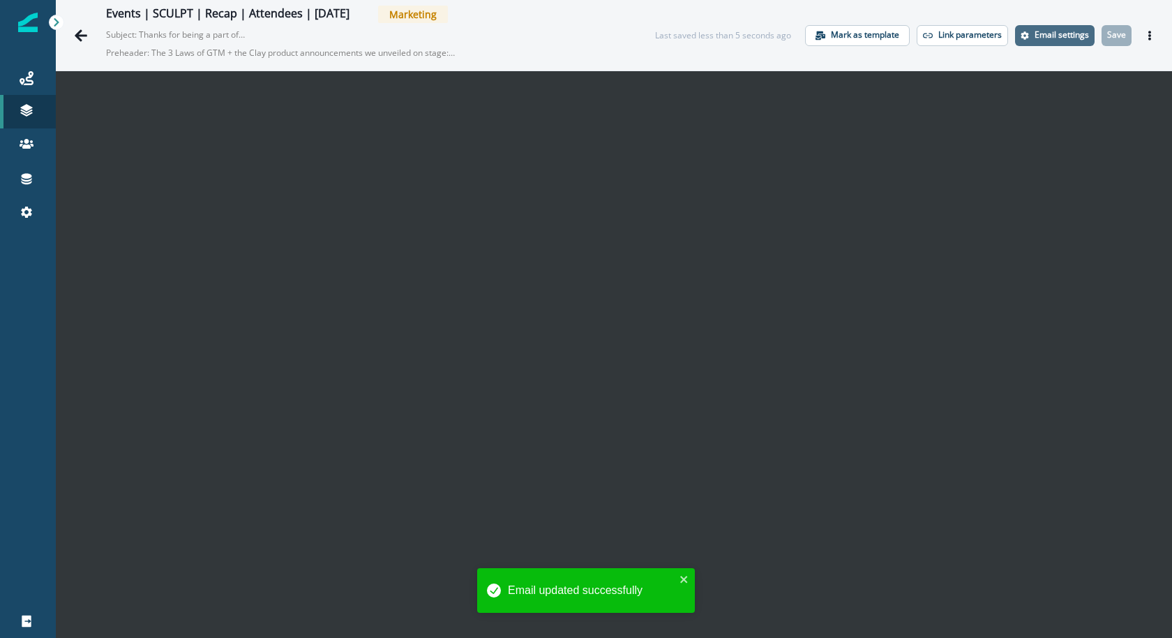
click at [1072, 31] on p "Email settings" at bounding box center [1061, 35] width 54 height 10
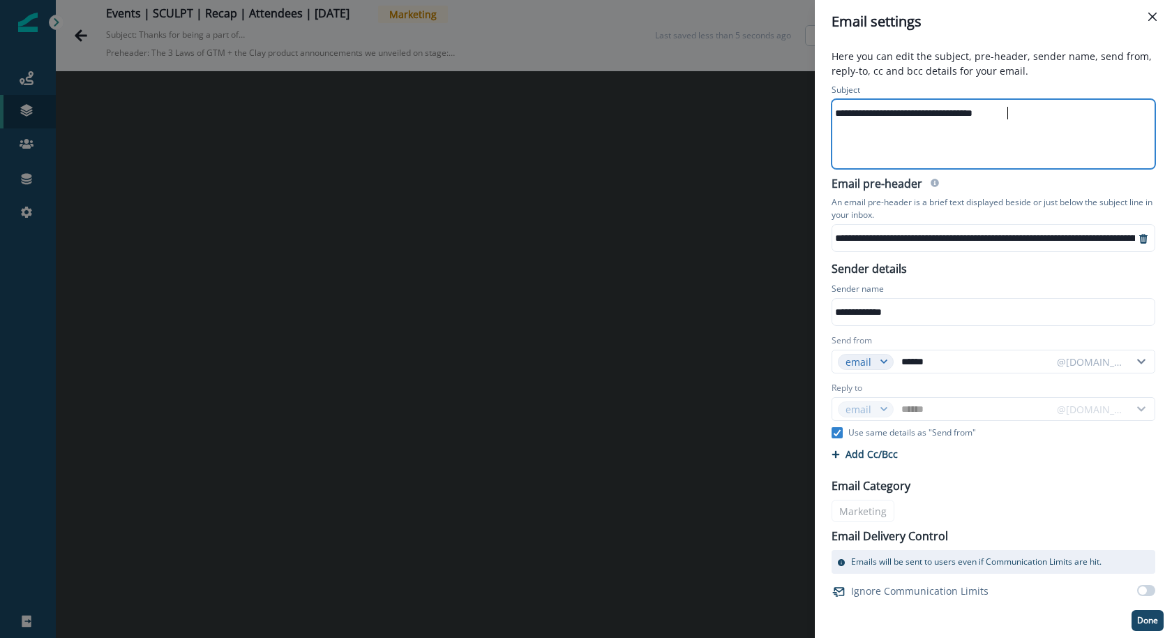
click at [1008, 120] on div "**********" at bounding box center [992, 113] width 321 height 21
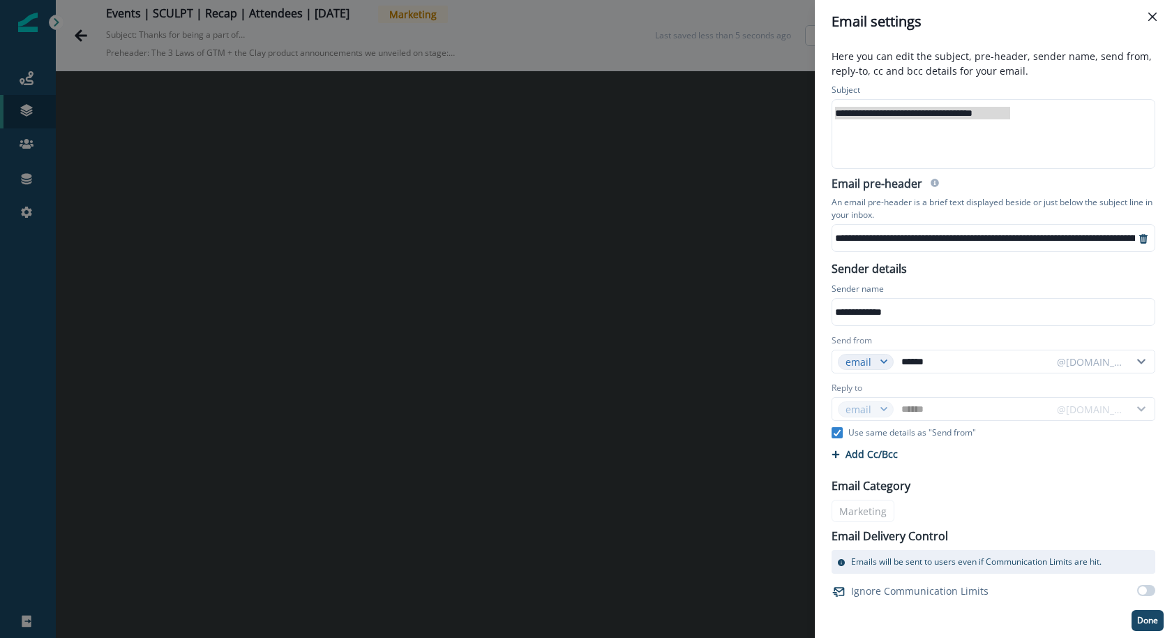
click at [369, 40] on div "**********" at bounding box center [586, 319] width 1172 height 638
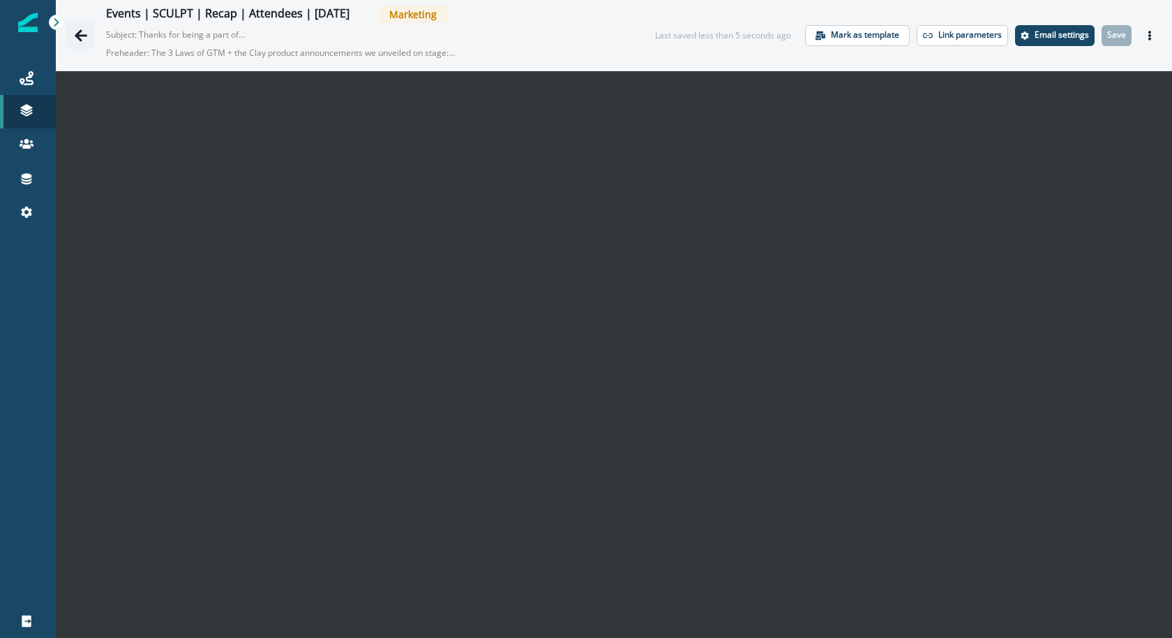
click at [75, 35] on icon "Go back" at bounding box center [81, 35] width 13 height 12
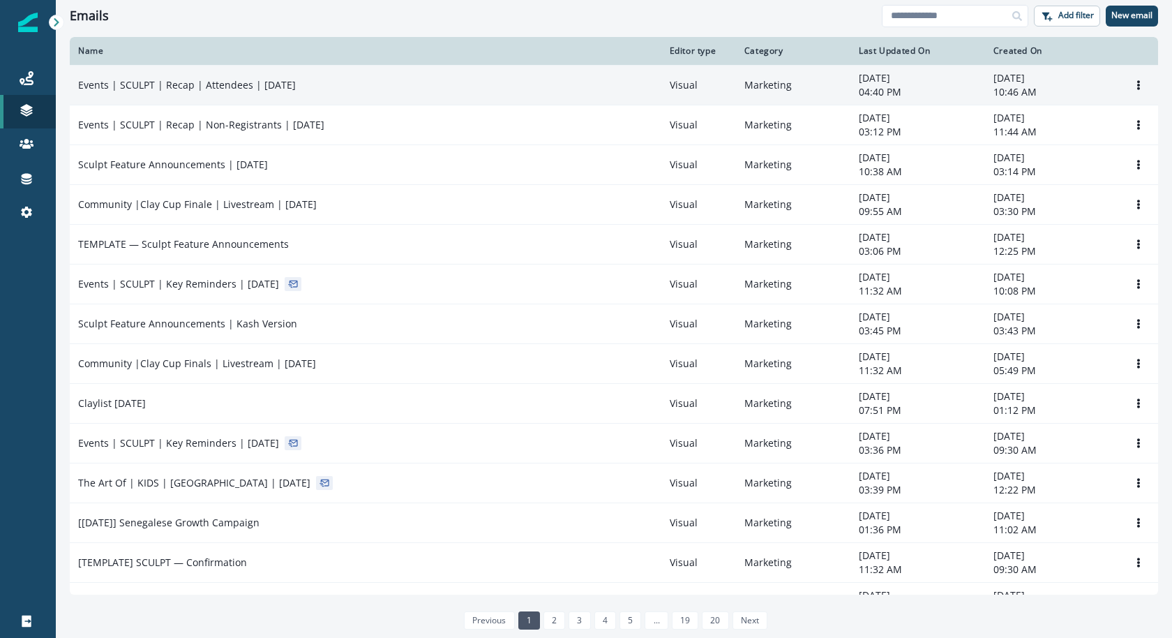
click at [386, 93] on td "Events | SCULPT | Recap | Attendees | [DATE]" at bounding box center [366, 85] width 592 height 40
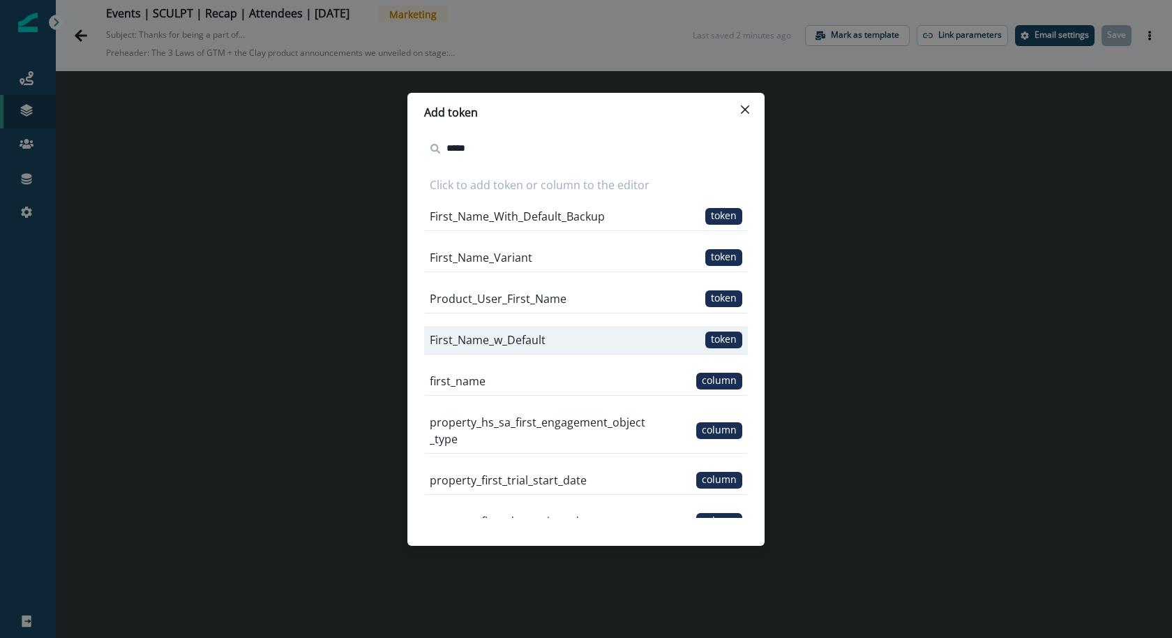
type input "*****"
click at [734, 328] on div "First_Name_w_Default token" at bounding box center [586, 340] width 324 height 29
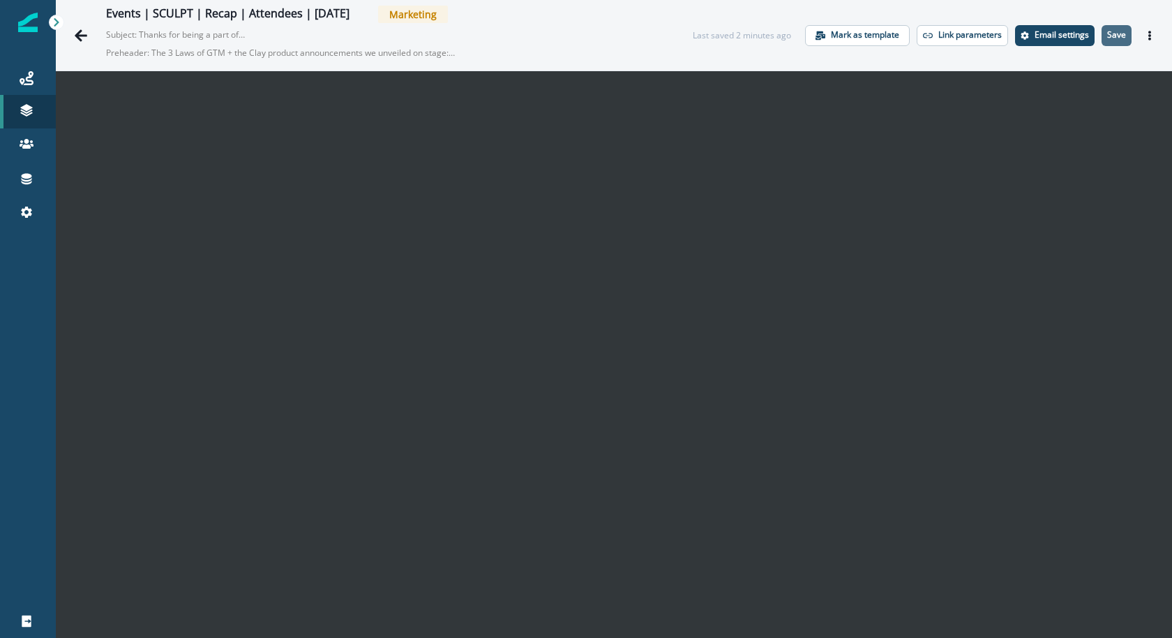
click at [1121, 38] on p "Save" at bounding box center [1116, 35] width 19 height 10
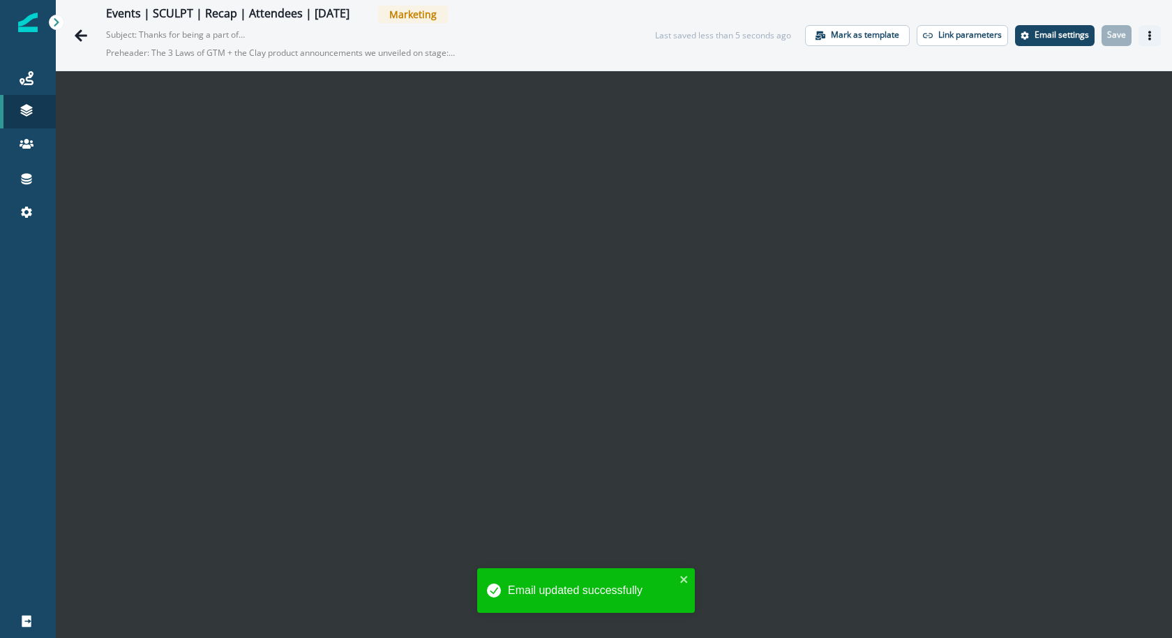
click at [1147, 34] on icon "Actions" at bounding box center [1150, 36] width 10 height 10
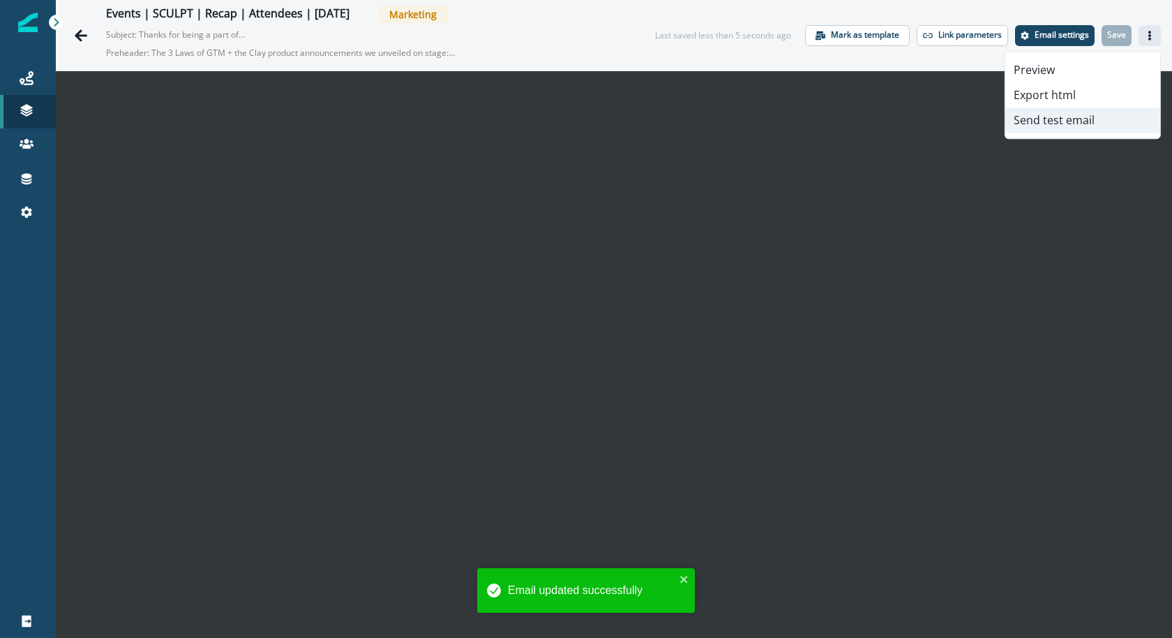
click at [1110, 112] on button "Send test email" at bounding box center [1082, 119] width 155 height 25
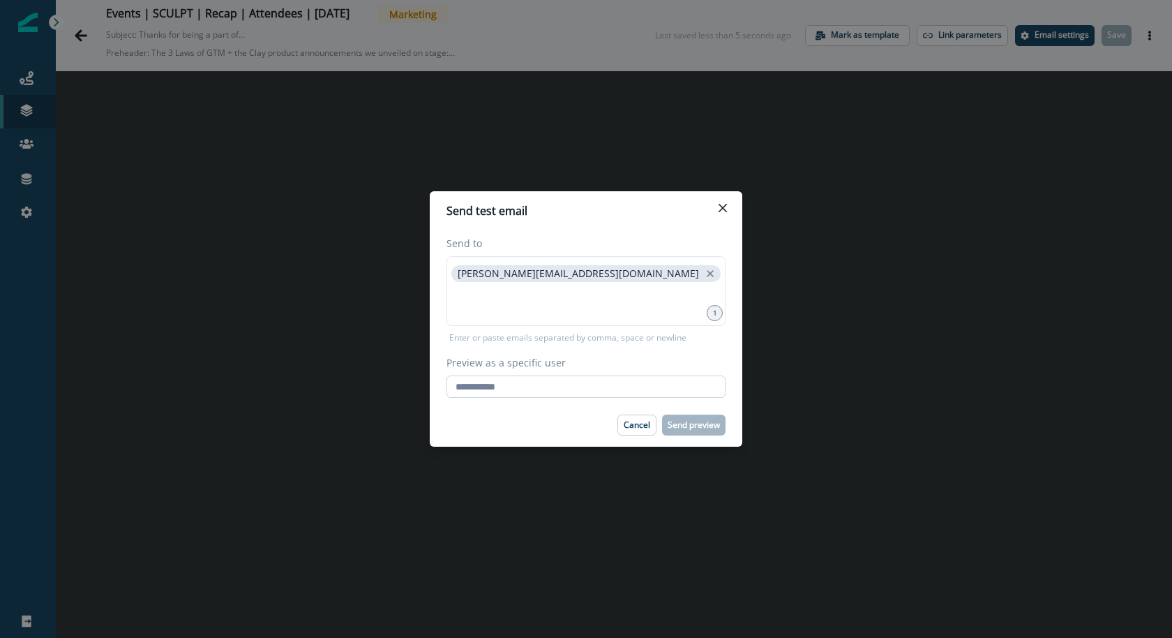
click at [594, 386] on input "Preview as a specific user" at bounding box center [585, 386] width 279 height 22
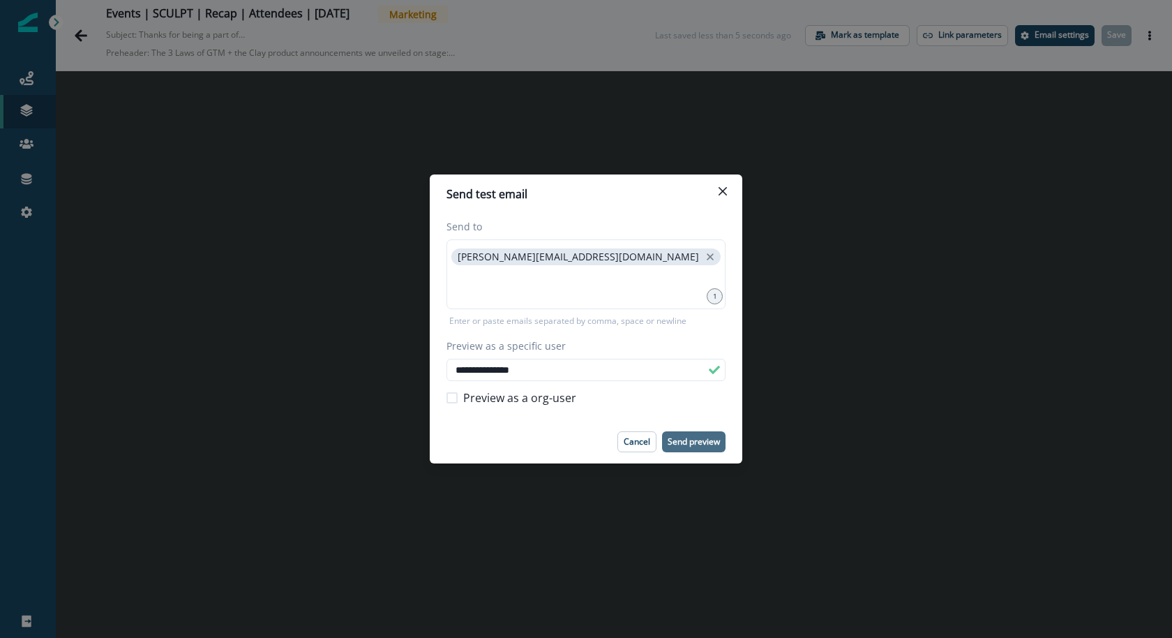
type input "**********"
click at [705, 449] on button "Send preview" at bounding box center [693, 441] width 63 height 21
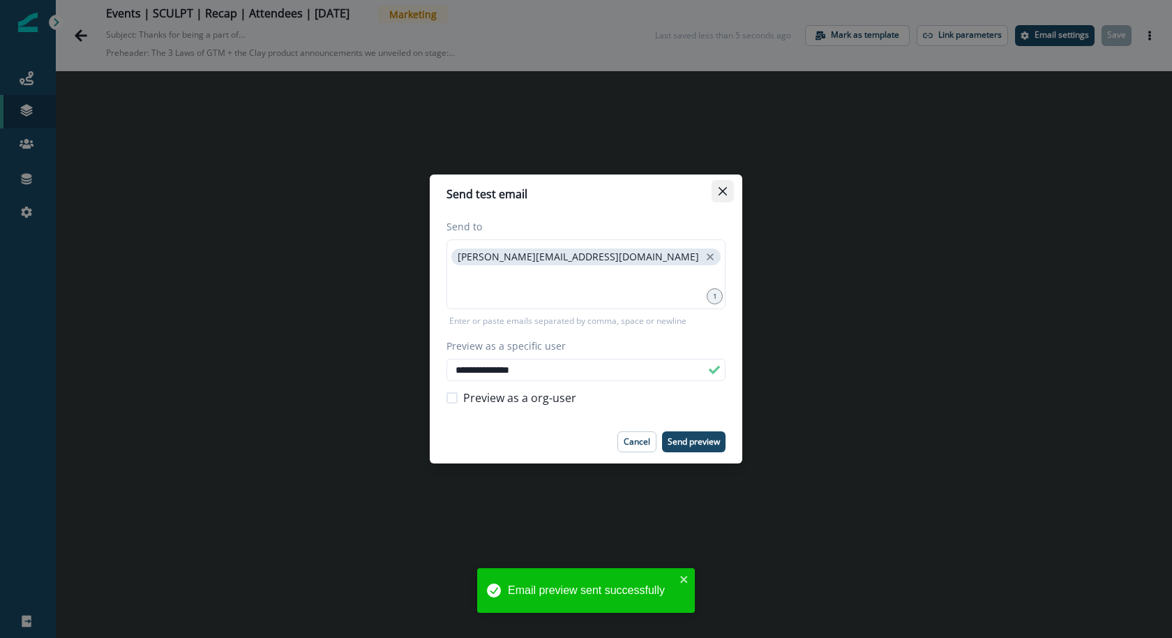
click at [725, 193] on icon "Close" at bounding box center [722, 191] width 8 height 8
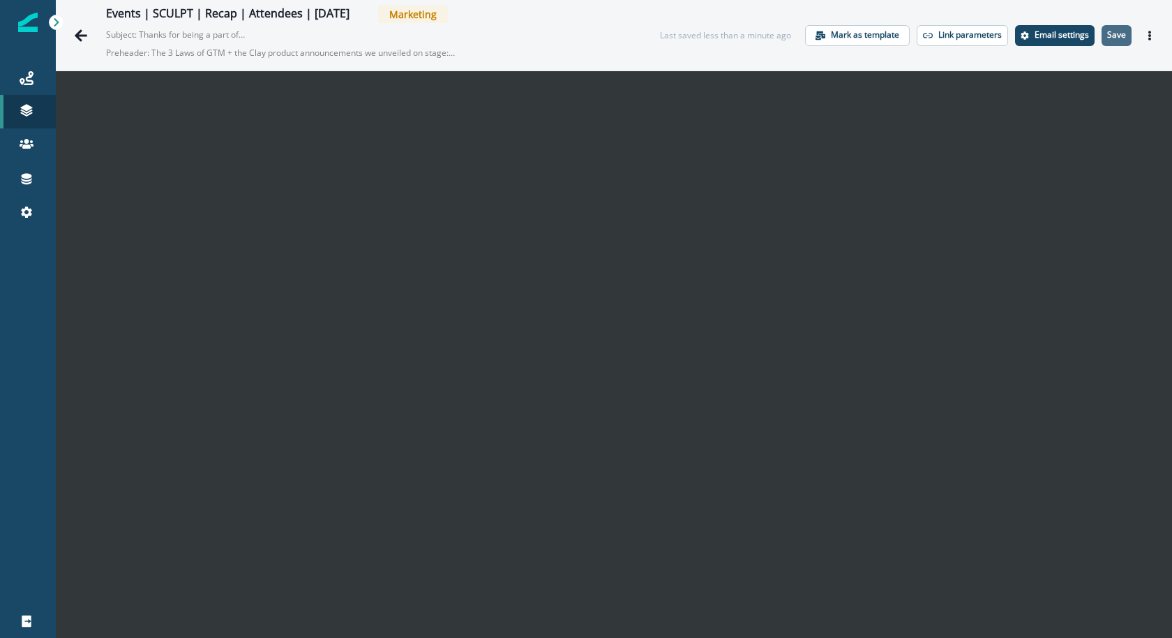
click at [1113, 37] on p "Save" at bounding box center [1116, 35] width 19 height 10
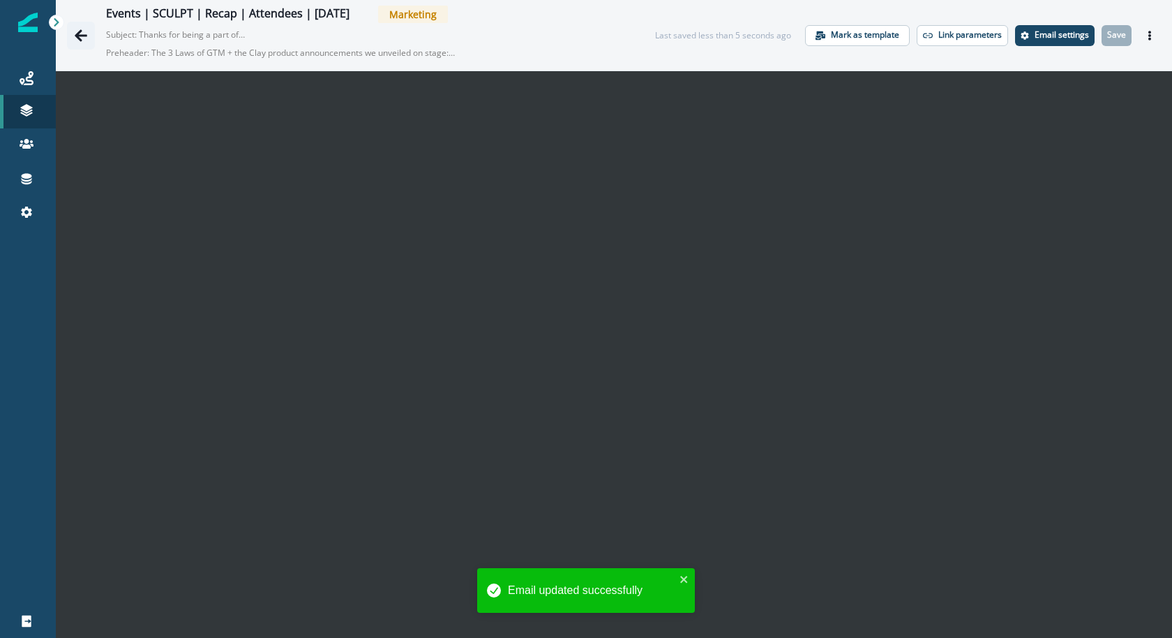
click at [75, 30] on icon "Go back" at bounding box center [81, 36] width 14 height 14
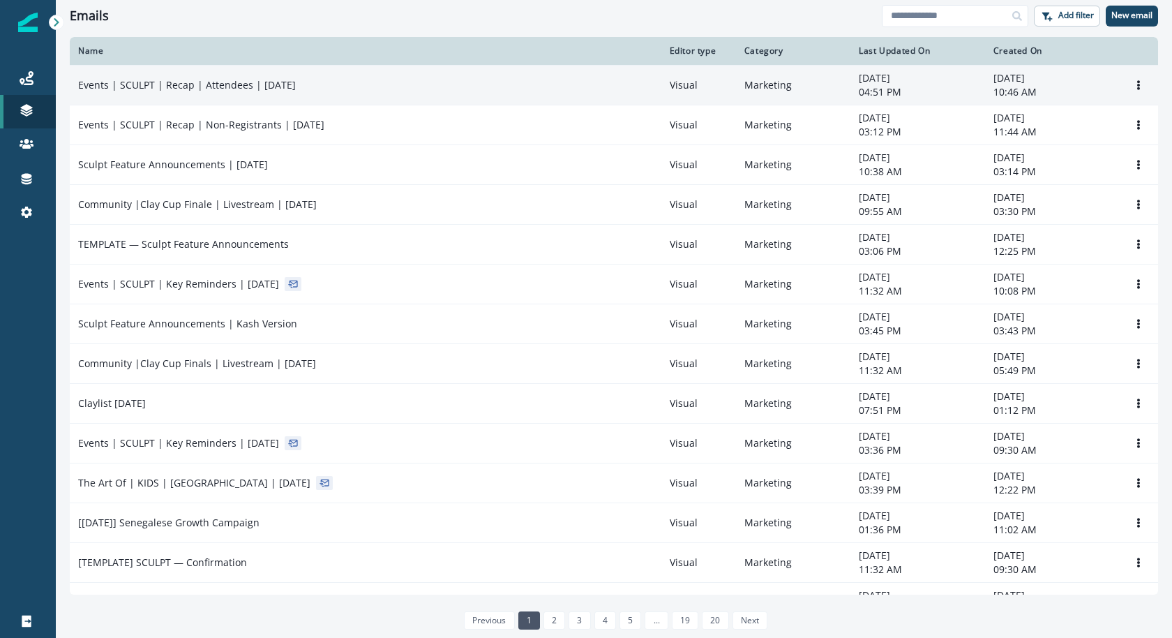
click at [357, 82] on div "Events | SCULPT | Recap | Attendees | [DATE]" at bounding box center [365, 85] width 575 height 14
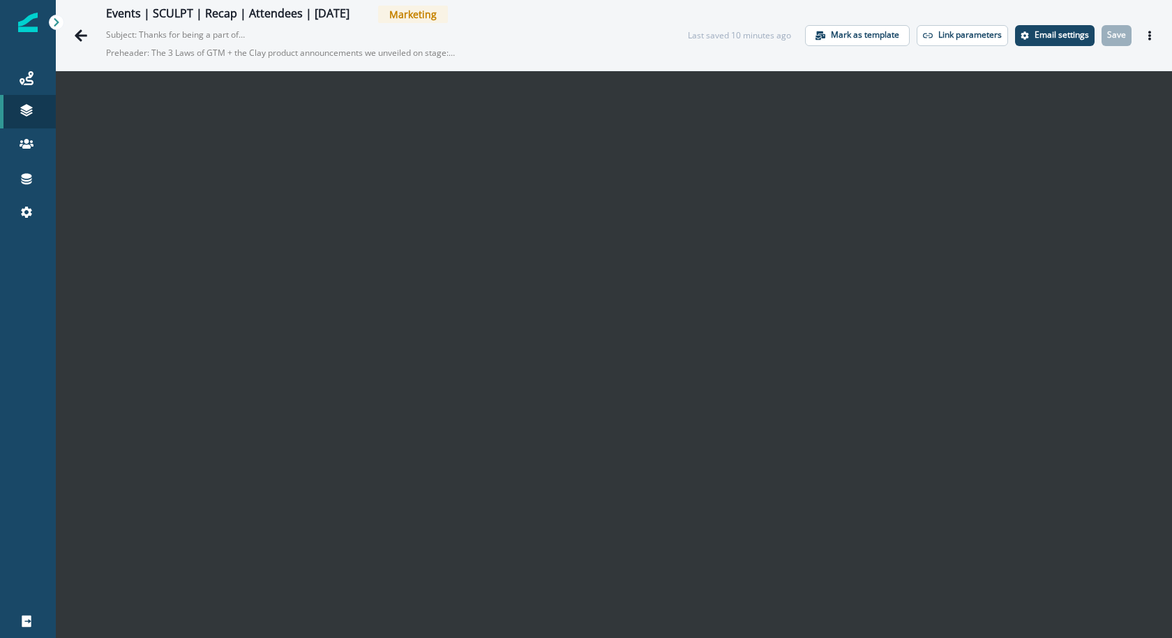
click at [675, 69] on div "Events | SCULPT | Recap | Attendees | Sep 18 Marketing Subject: Thanks for bein…" at bounding box center [614, 35] width 1116 height 70
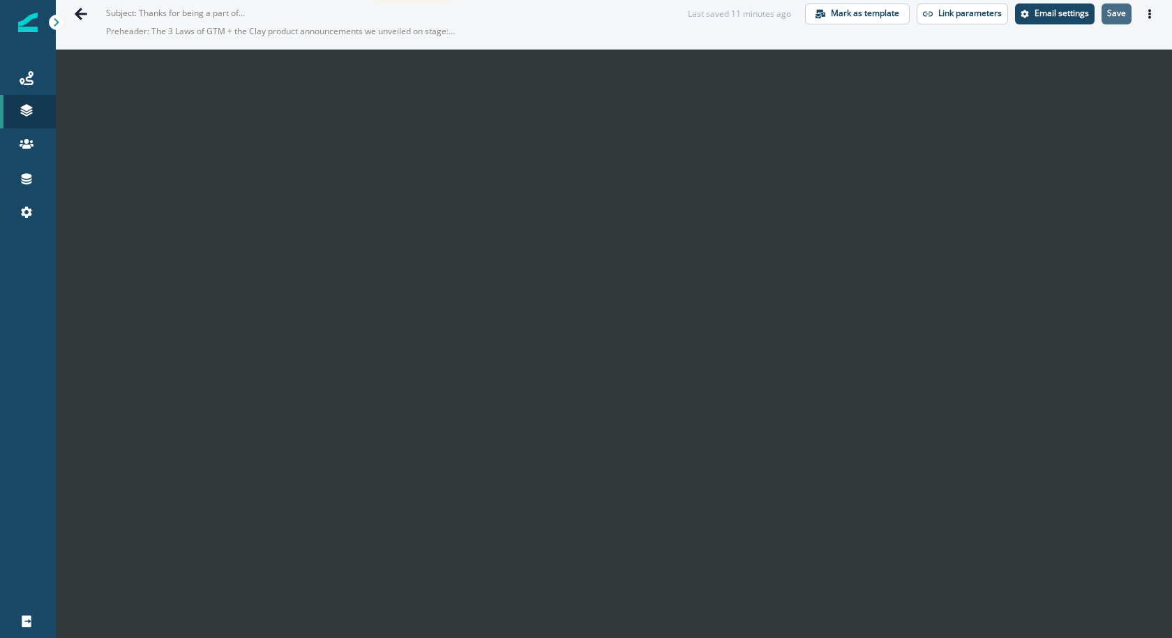
click at [1118, 18] on p "Save" at bounding box center [1116, 13] width 19 height 10
click at [86, 13] on icon "Go back" at bounding box center [81, 14] width 13 height 12
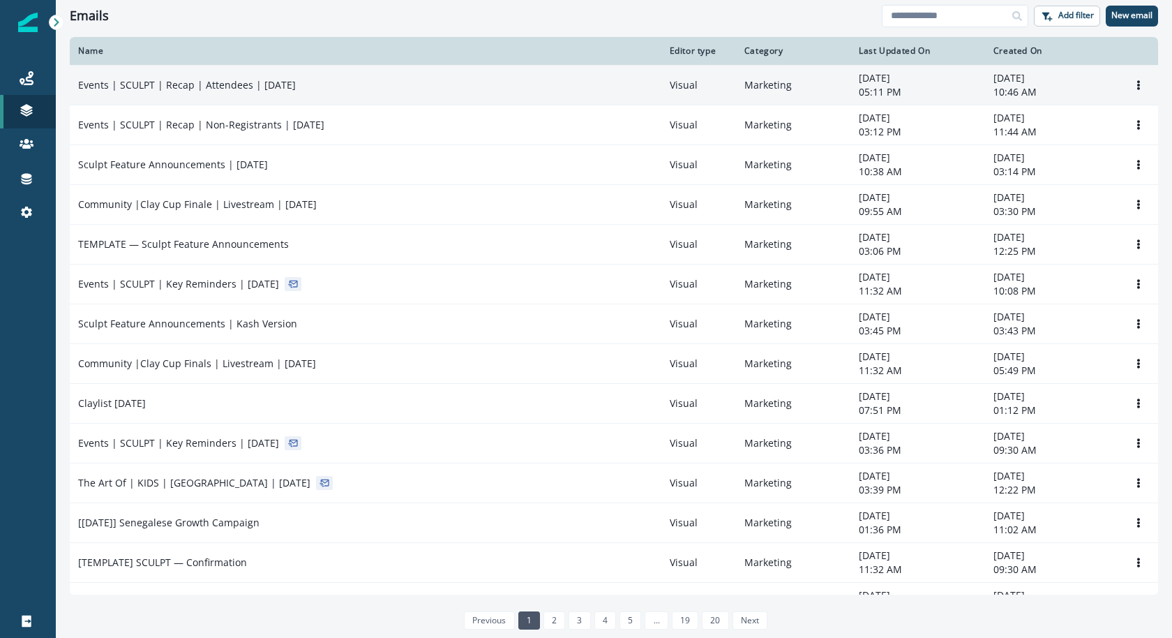
click at [242, 93] on td "Events | SCULPT | Recap | Attendees | [DATE]" at bounding box center [366, 85] width 592 height 40
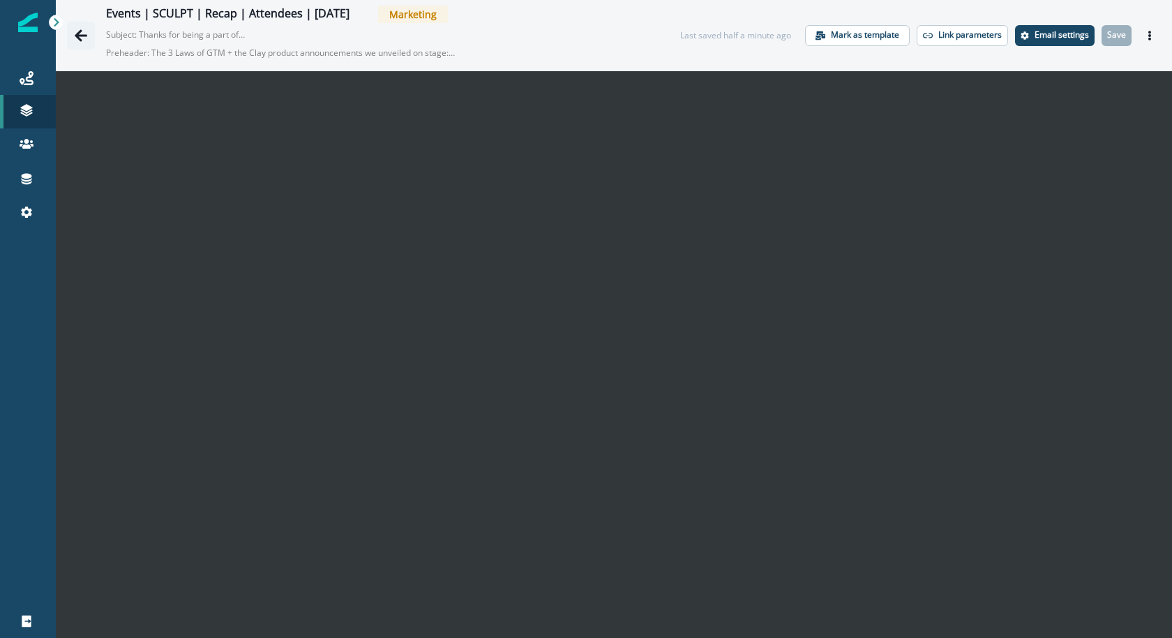
click at [90, 32] on button "Go back" at bounding box center [81, 36] width 28 height 28
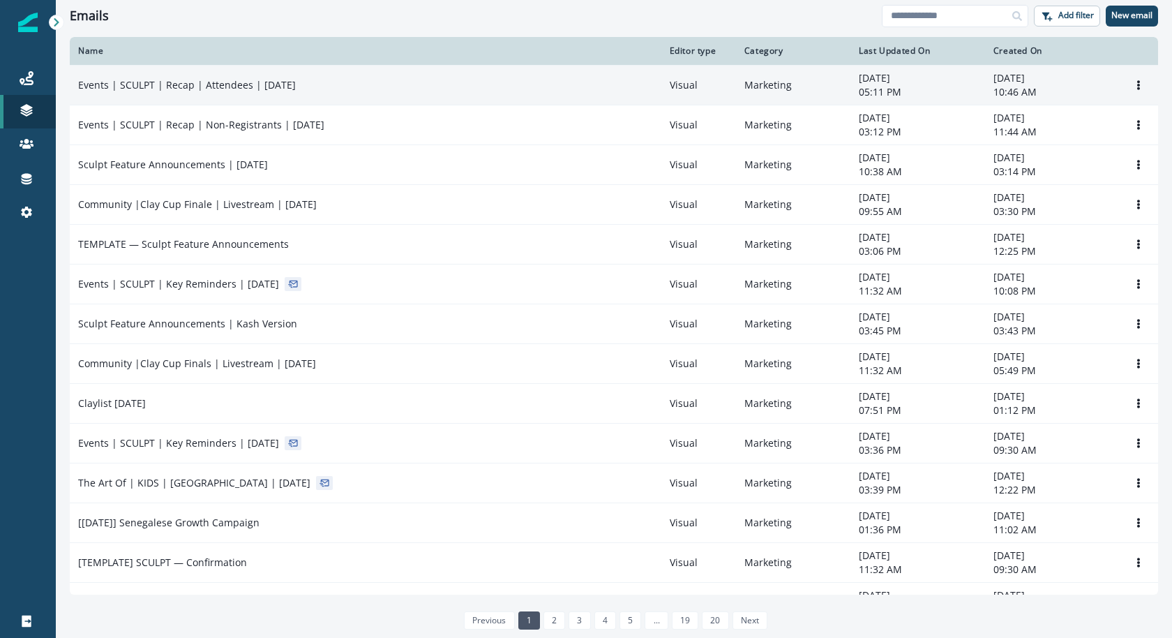
click at [425, 92] on td "Events | SCULPT | Recap | Attendees | [DATE]" at bounding box center [366, 85] width 592 height 40
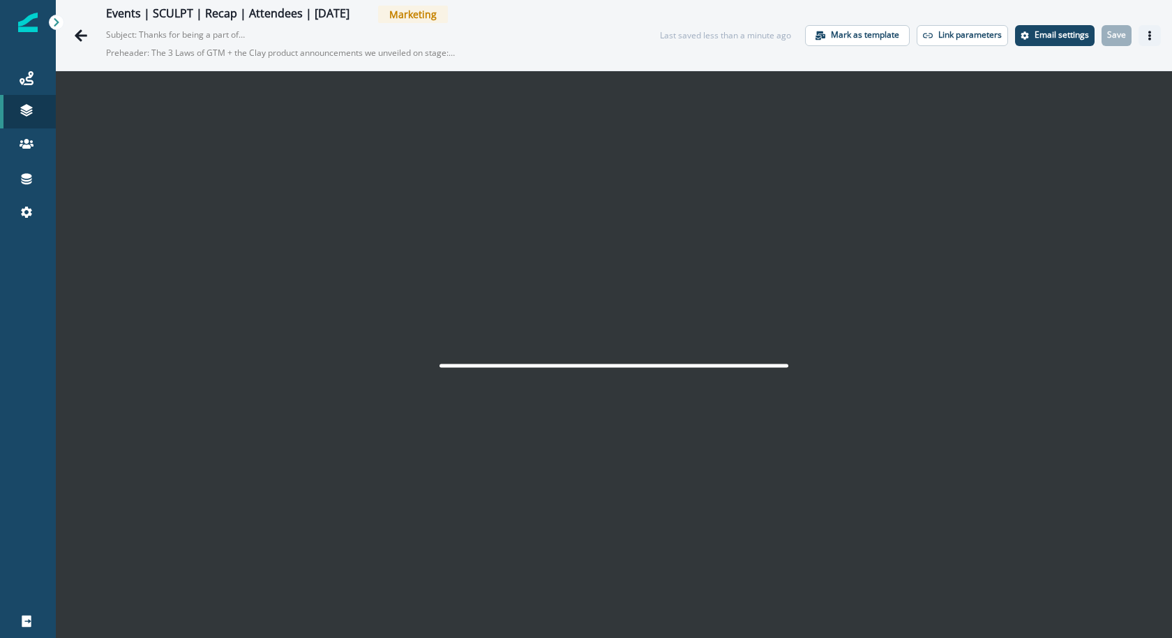
click at [1150, 35] on icon "Actions" at bounding box center [1149, 36] width 3 height 10
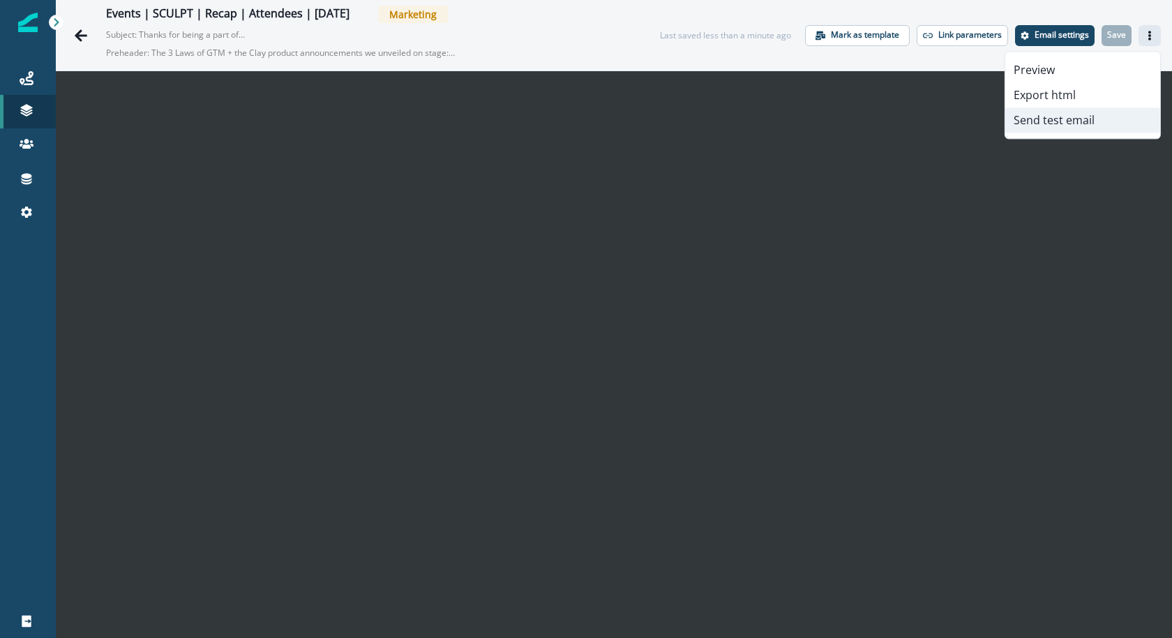
click at [1065, 123] on button "Send test email" at bounding box center [1082, 119] width 155 height 25
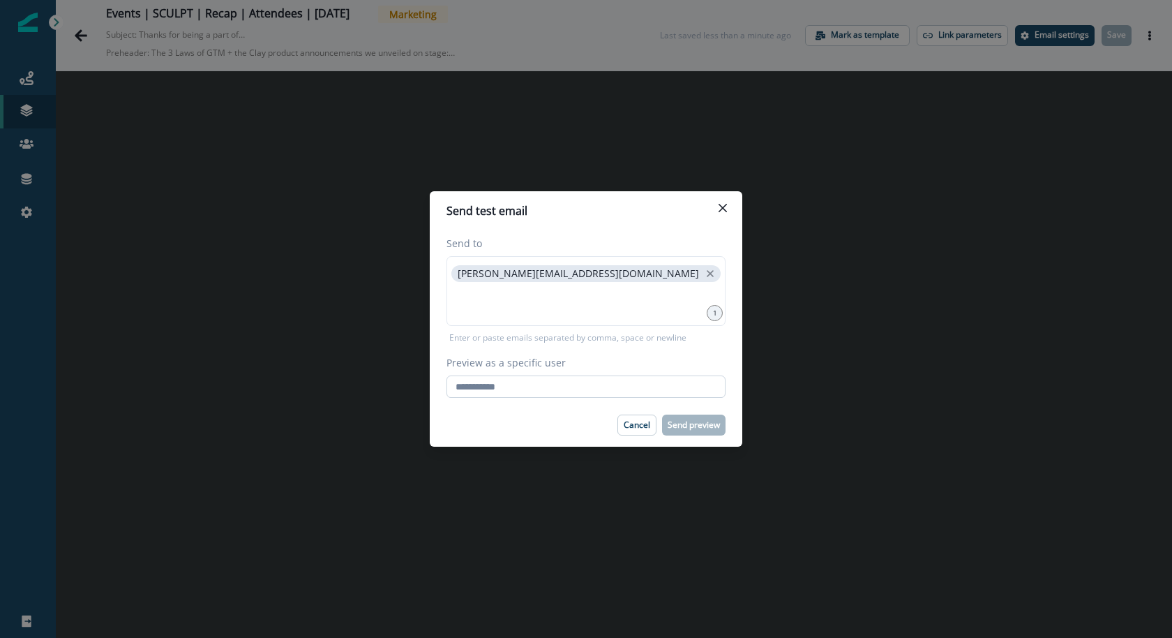
click at [538, 385] on input "Preview as a specific user" at bounding box center [585, 386] width 279 height 22
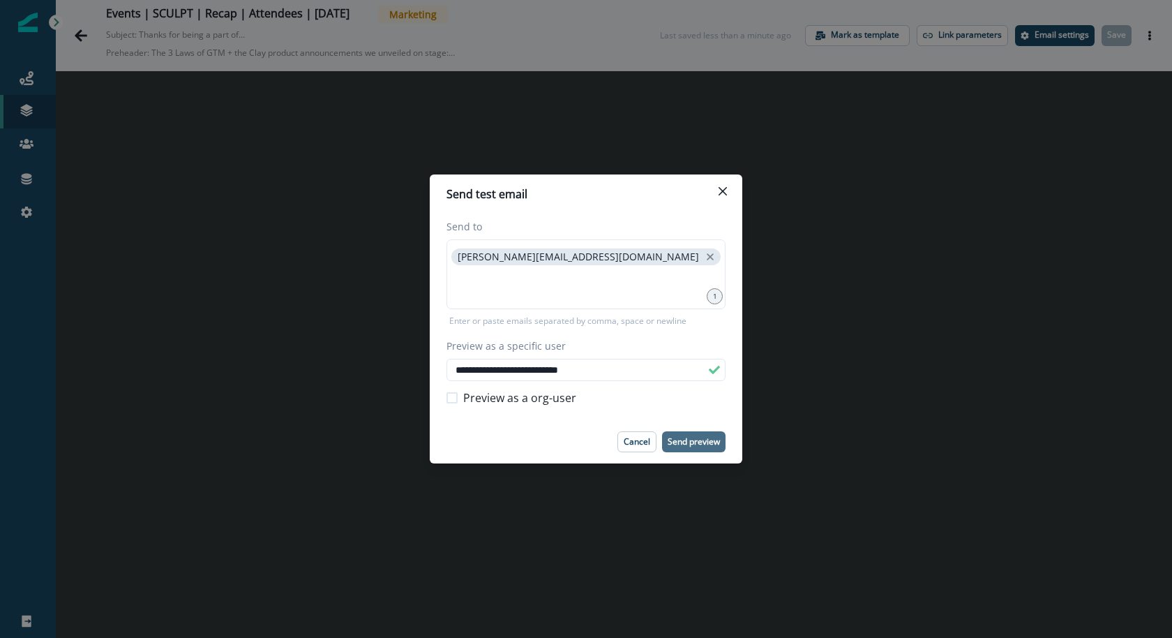
type input "**********"
click at [706, 438] on p "Send preview" at bounding box center [694, 442] width 52 height 10
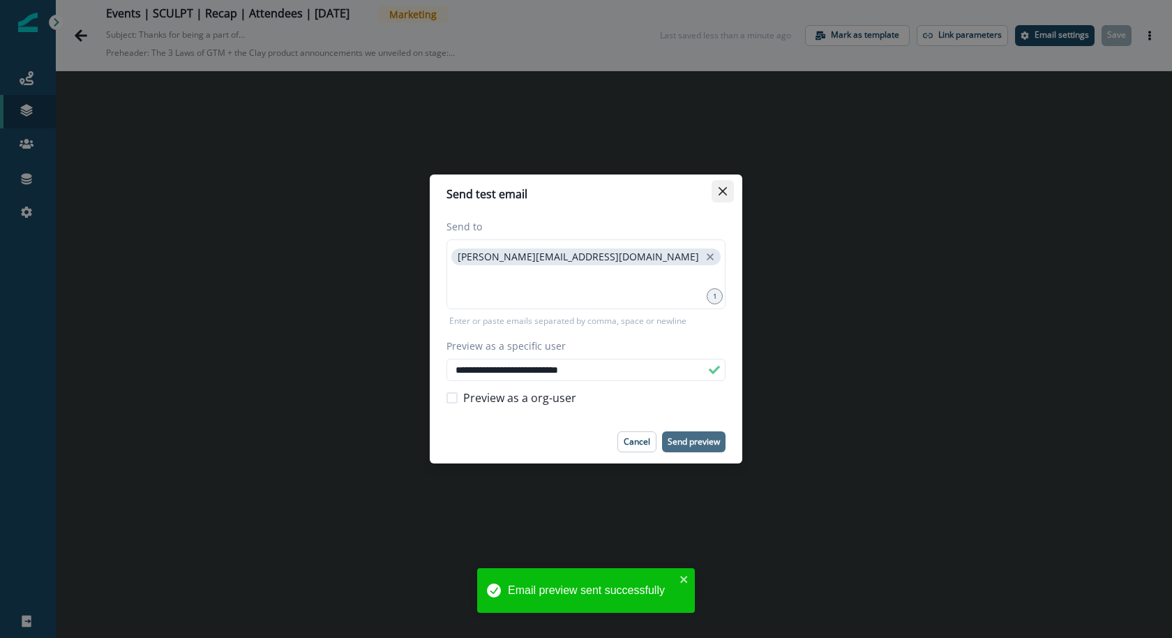
click at [717, 185] on button "Close" at bounding box center [723, 191] width 22 height 22
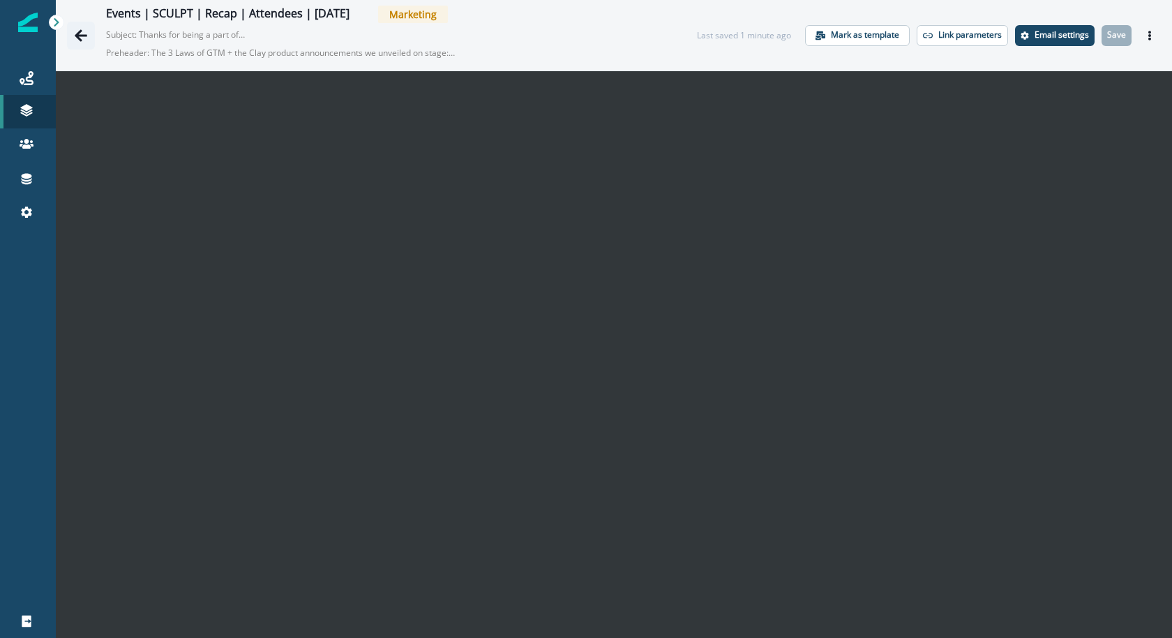
click at [84, 36] on icon "Go back" at bounding box center [81, 36] width 14 height 14
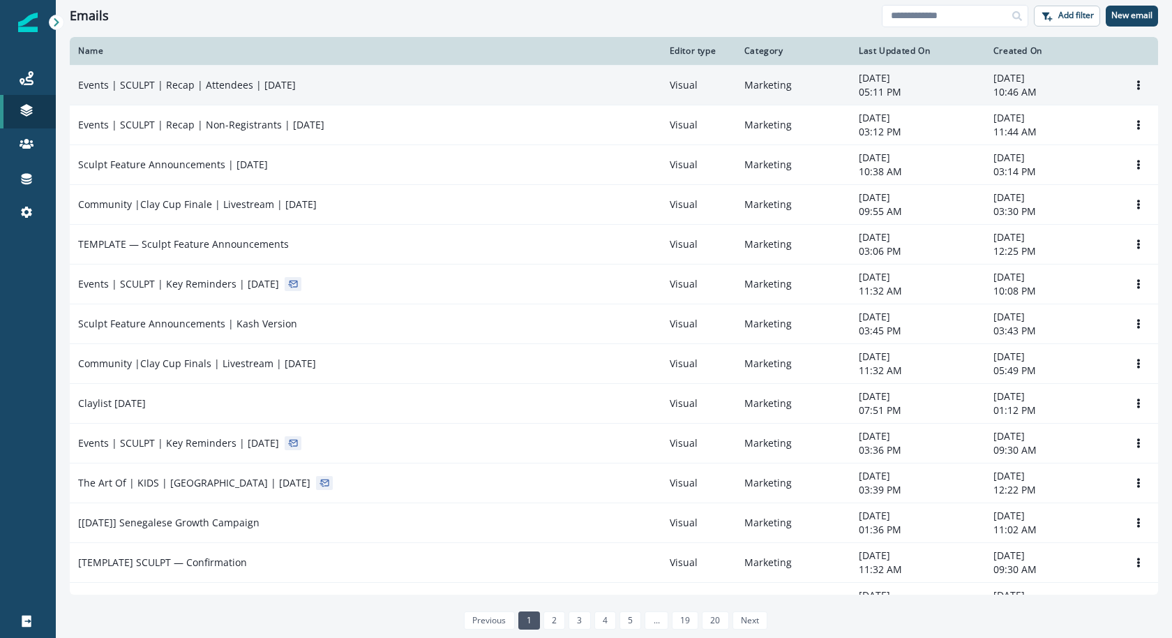
click at [406, 78] on div "Events | SCULPT | Recap | Attendees | [DATE]" at bounding box center [365, 85] width 575 height 14
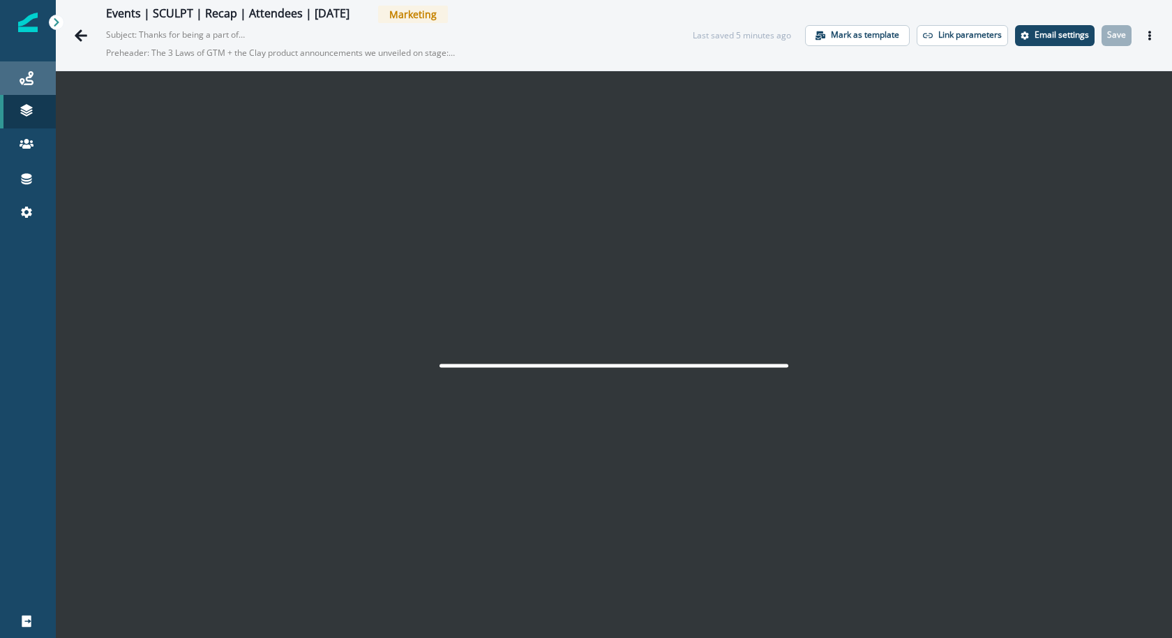
click at [36, 82] on div "Journeys" at bounding box center [28, 78] width 45 height 17
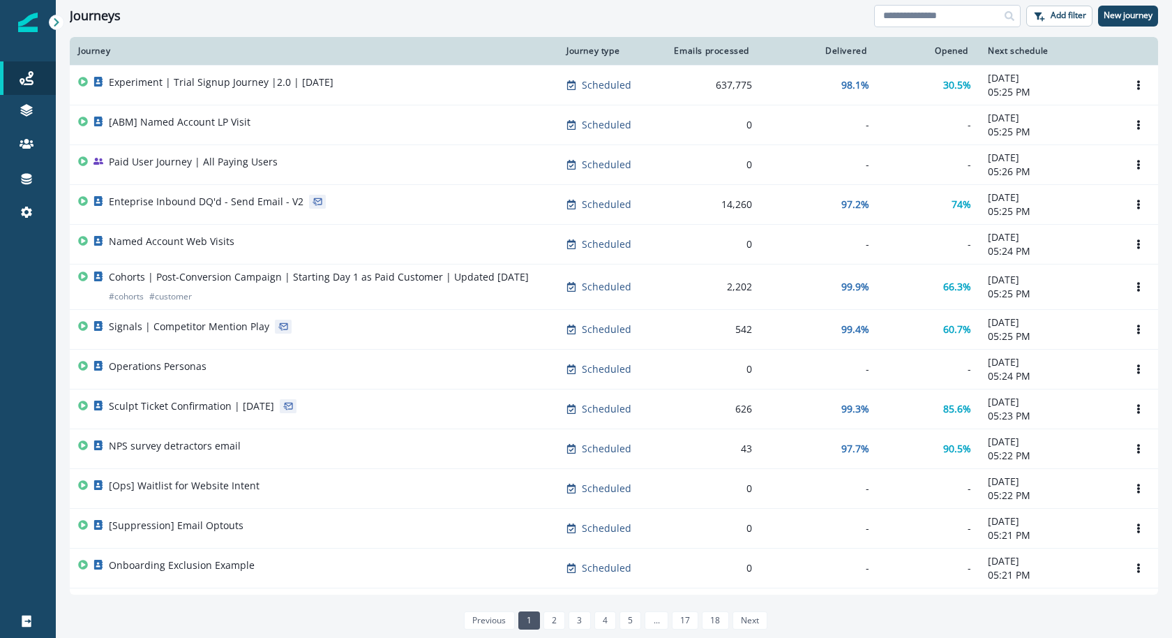
click at [961, 14] on input at bounding box center [947, 16] width 146 height 22
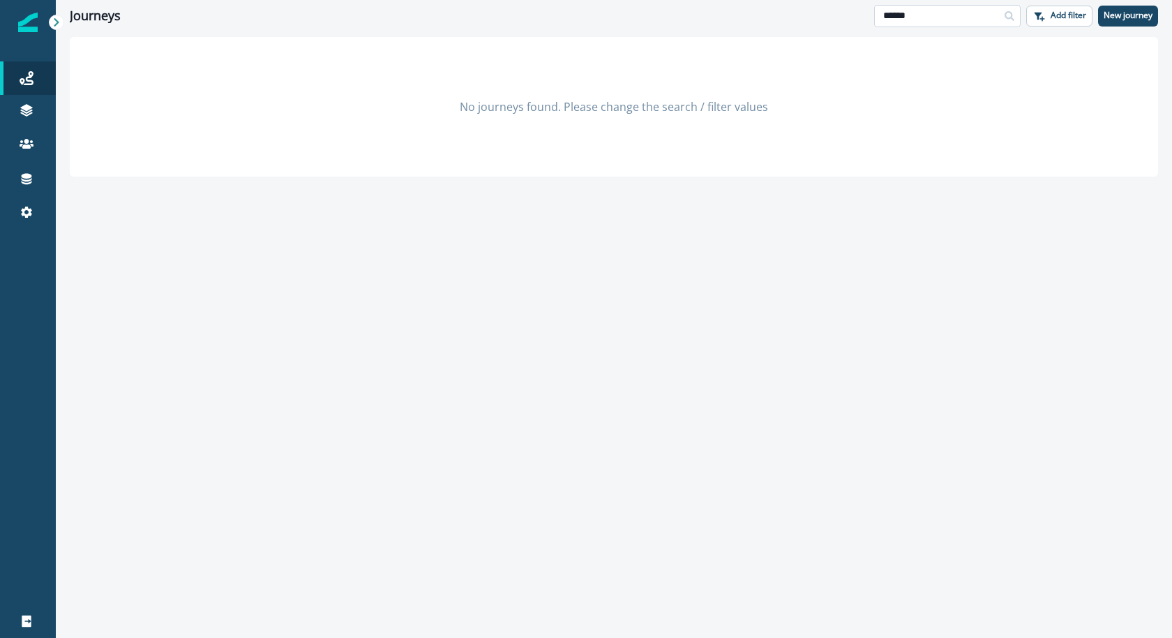
type input "******"
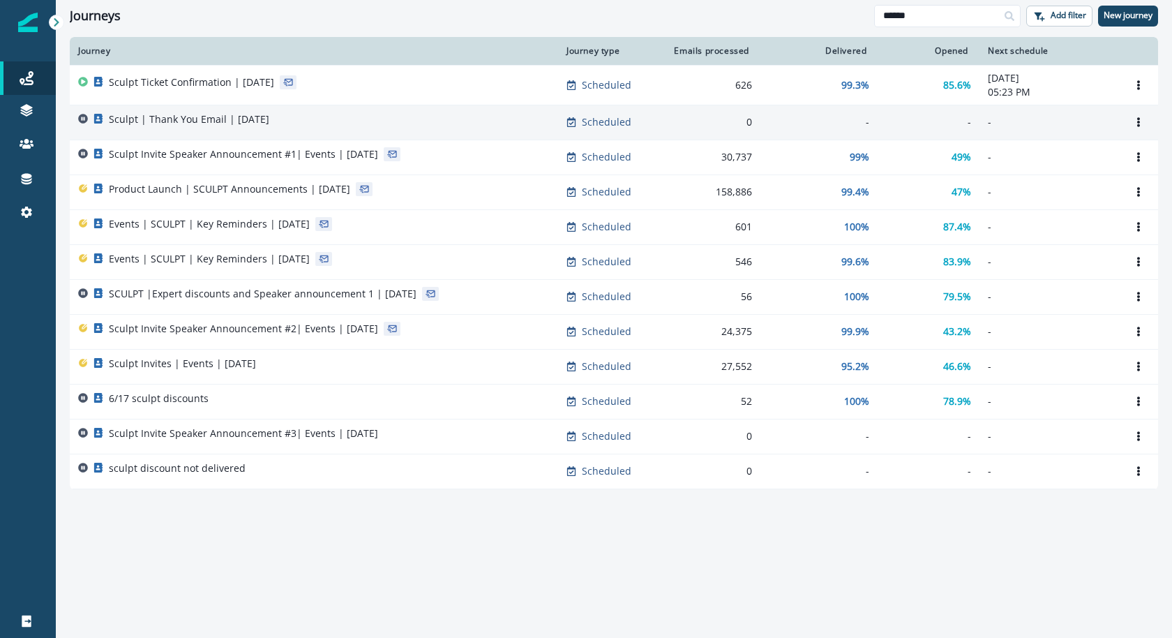
click at [324, 121] on div "Sculpt | Thank You Email | Sep 18" at bounding box center [314, 122] width 472 height 20
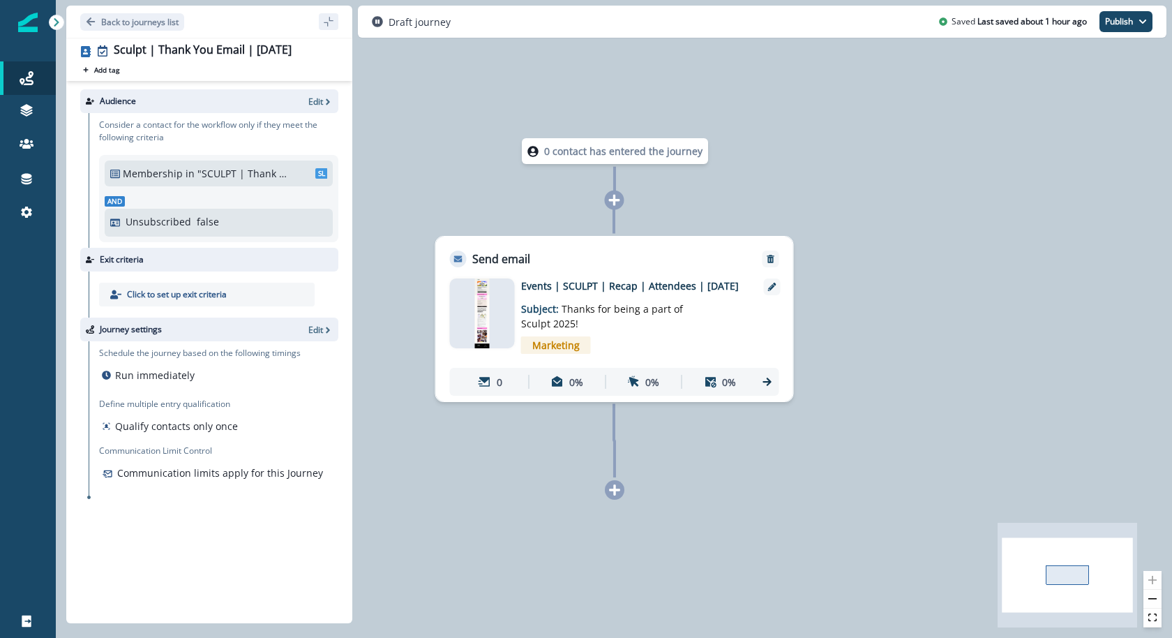
click at [497, 326] on div at bounding box center [482, 313] width 65 height 70
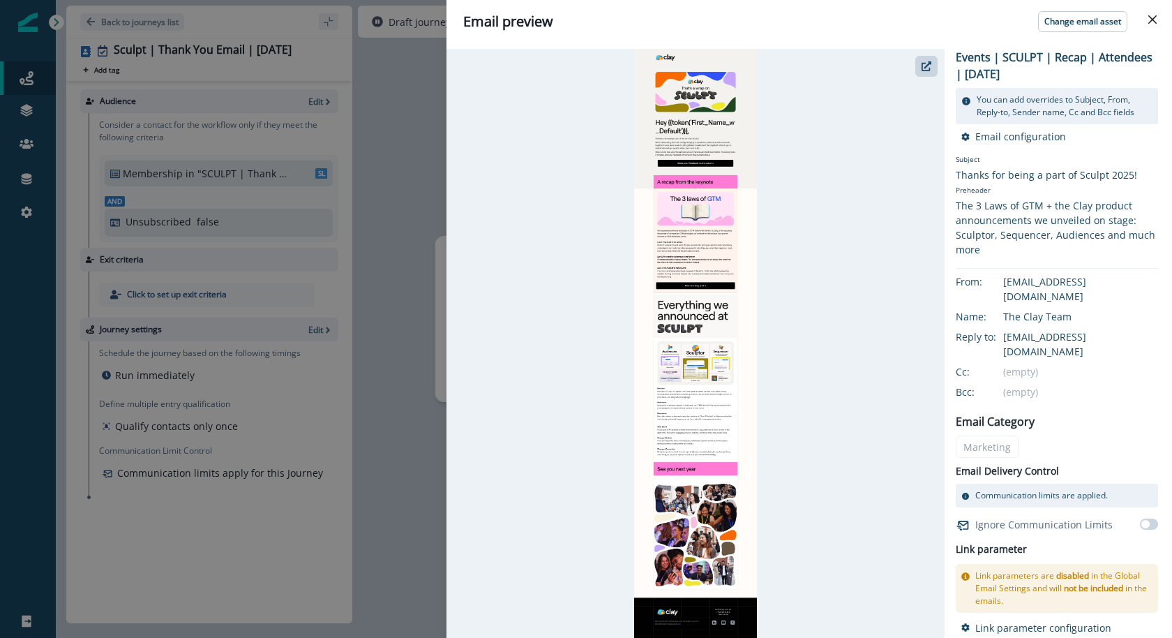
click at [385, 152] on div "Email preview Change email asset Events | SCULPT | Recap | Attendees | Sep 18 Y…" at bounding box center [586, 319] width 1172 height 638
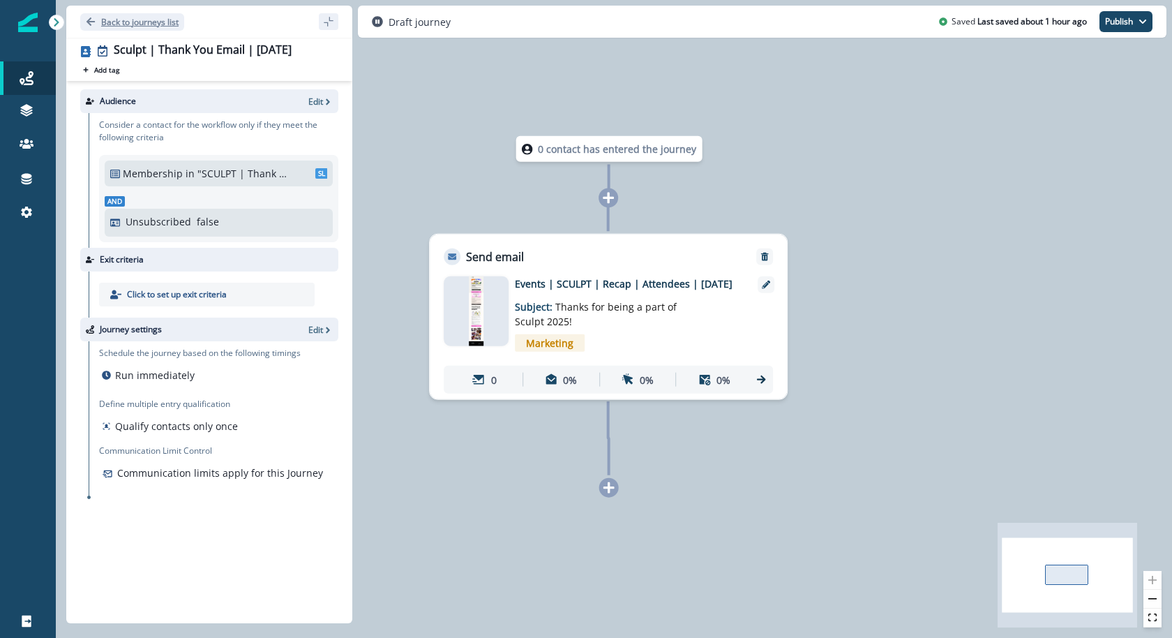
click at [160, 13] on button "Back to journeys list" at bounding box center [132, 21] width 104 height 17
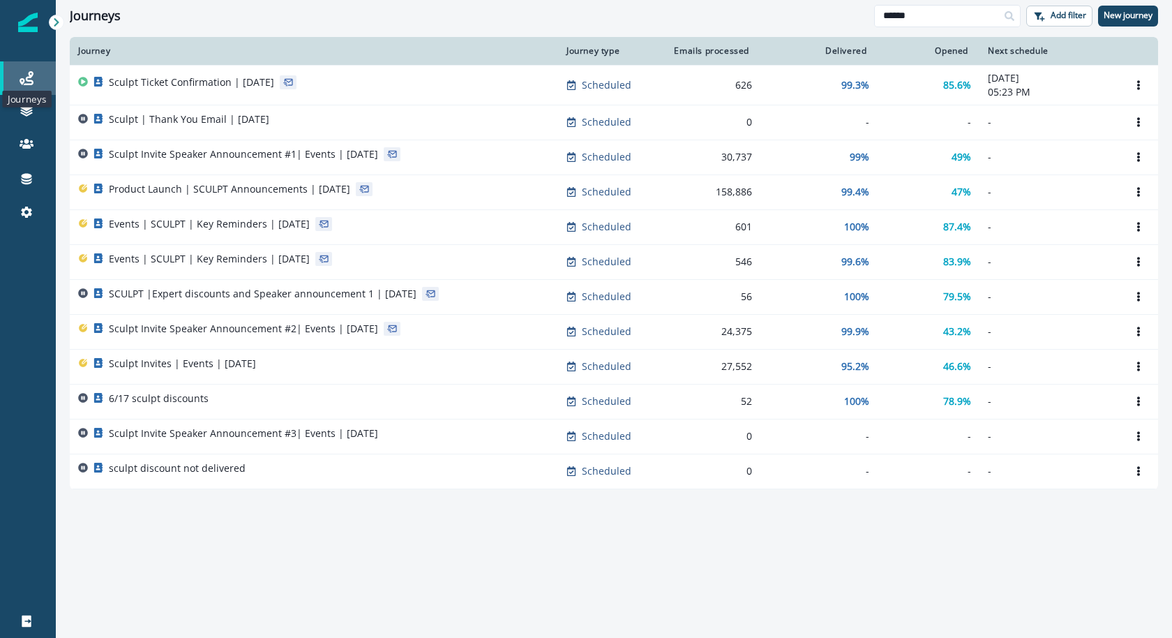
click at [30, 83] on icon at bounding box center [27, 78] width 14 height 14
click at [33, 107] on div at bounding box center [28, 110] width 45 height 14
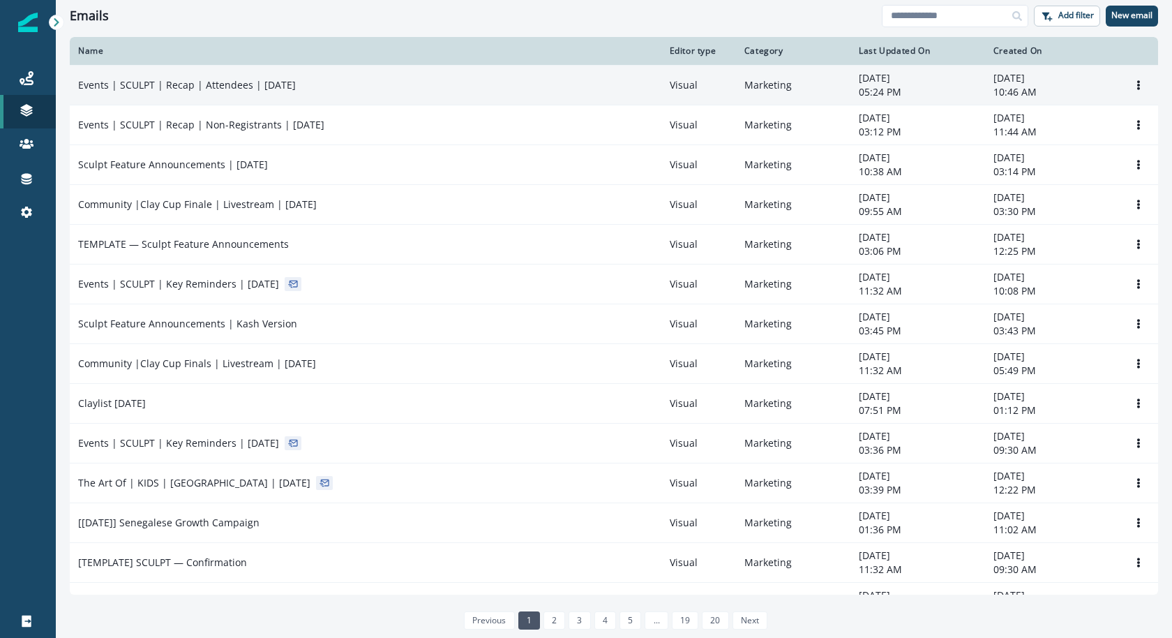
click at [318, 96] on td "Events | SCULPT | Recap | Attendees | [DATE]" at bounding box center [366, 85] width 592 height 40
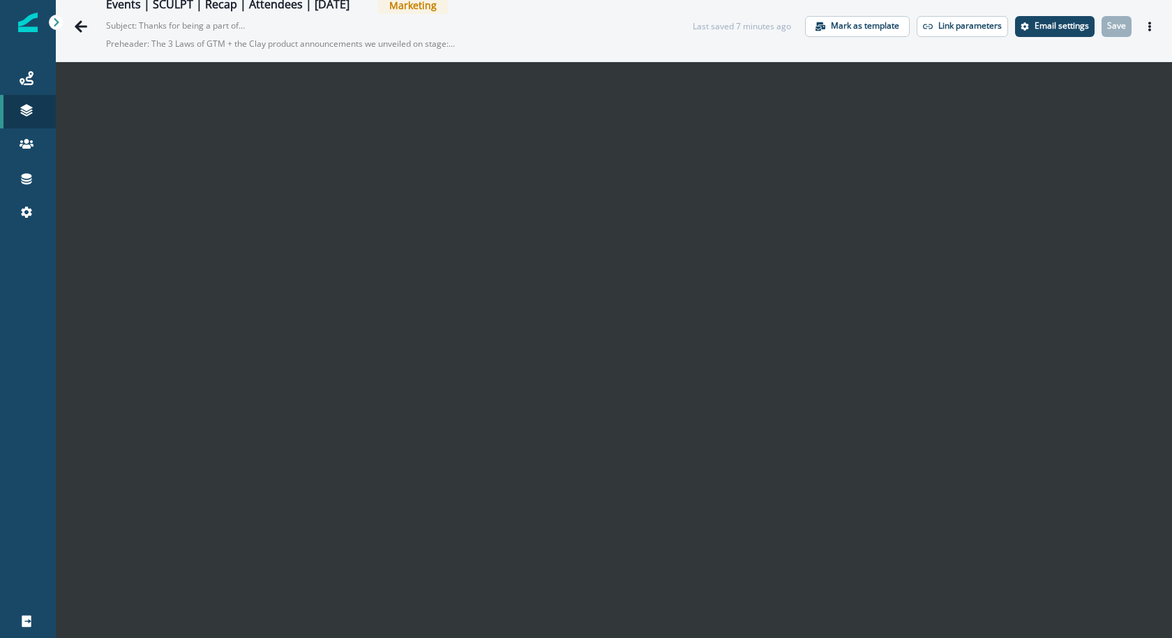
scroll to position [22, 0]
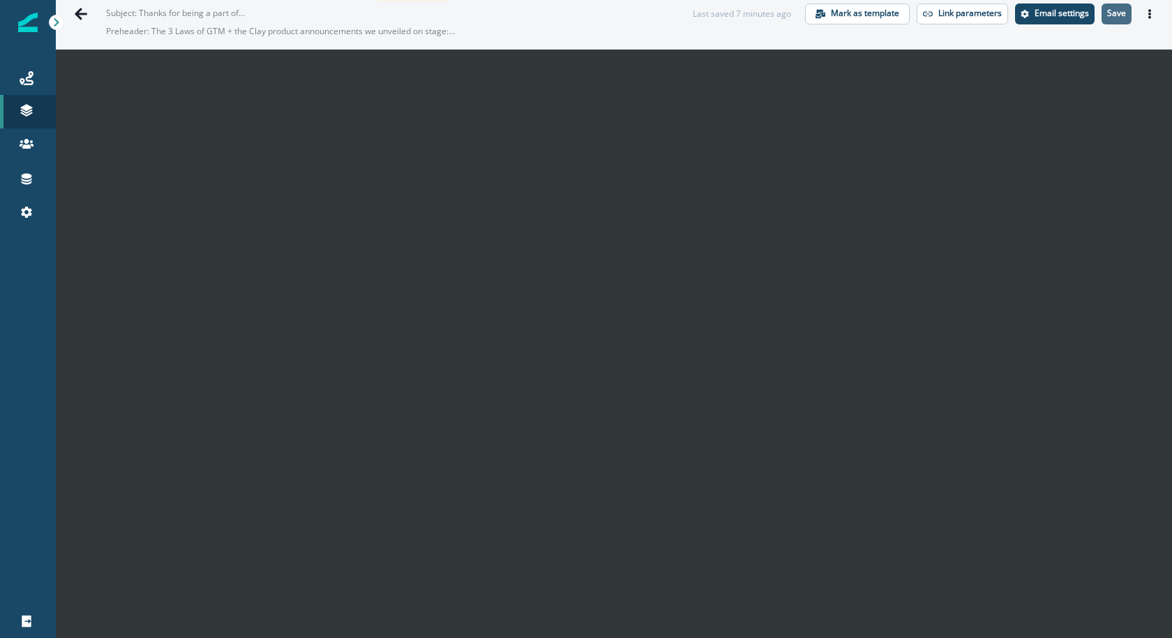
click at [1113, 15] on p "Save" at bounding box center [1116, 13] width 19 height 10
click at [87, 11] on icon "Go back" at bounding box center [81, 14] width 14 height 14
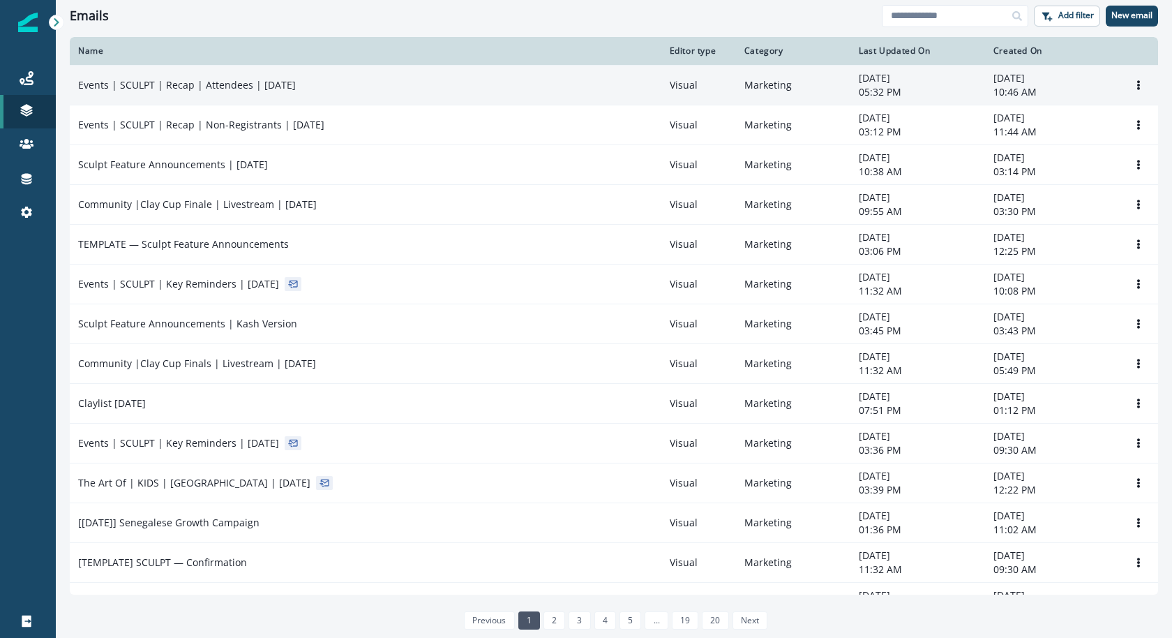
click at [354, 95] on td "Events | SCULPT | Recap | Attendees | [DATE]" at bounding box center [366, 85] width 592 height 40
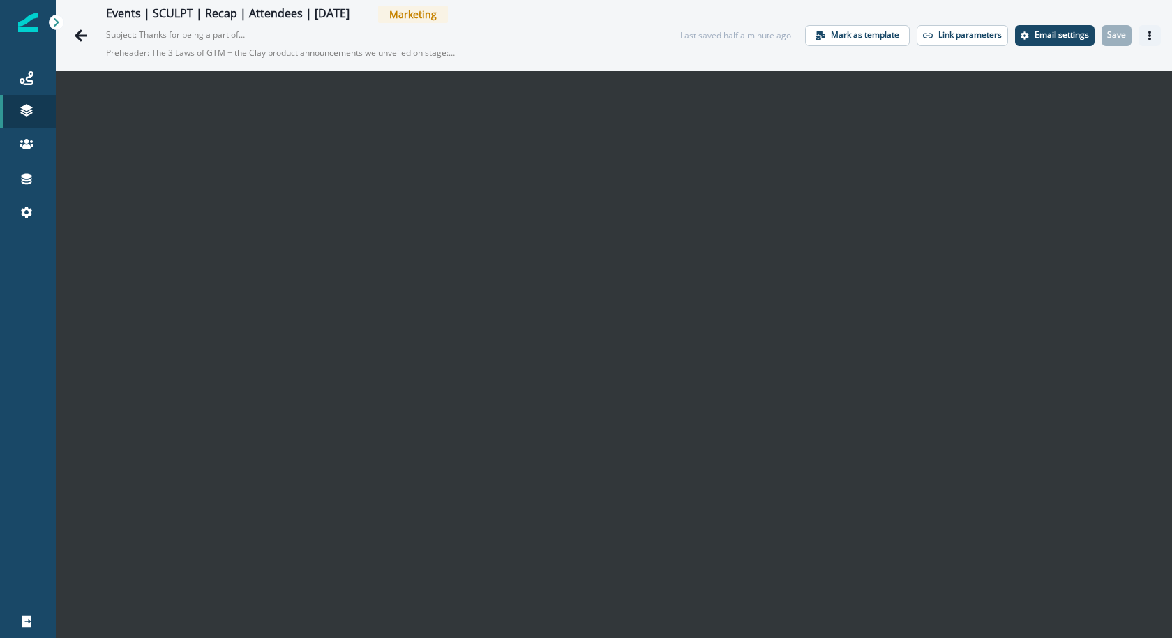
click at [1147, 37] on icon "Actions" at bounding box center [1150, 36] width 10 height 10
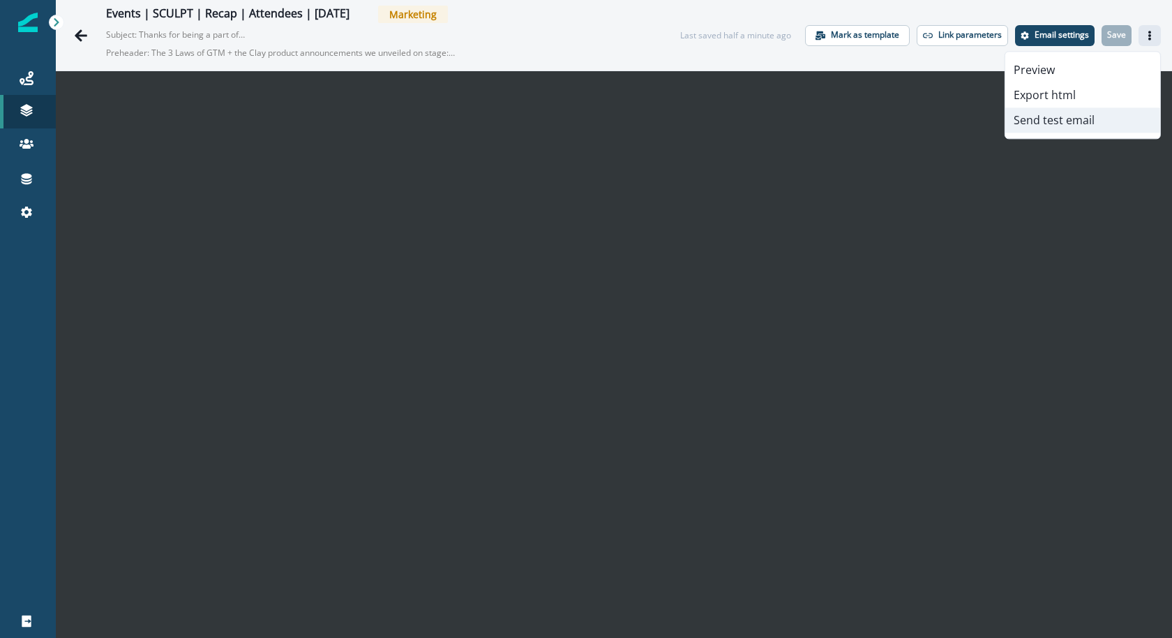
click at [1113, 119] on button "Send test email" at bounding box center [1082, 119] width 155 height 25
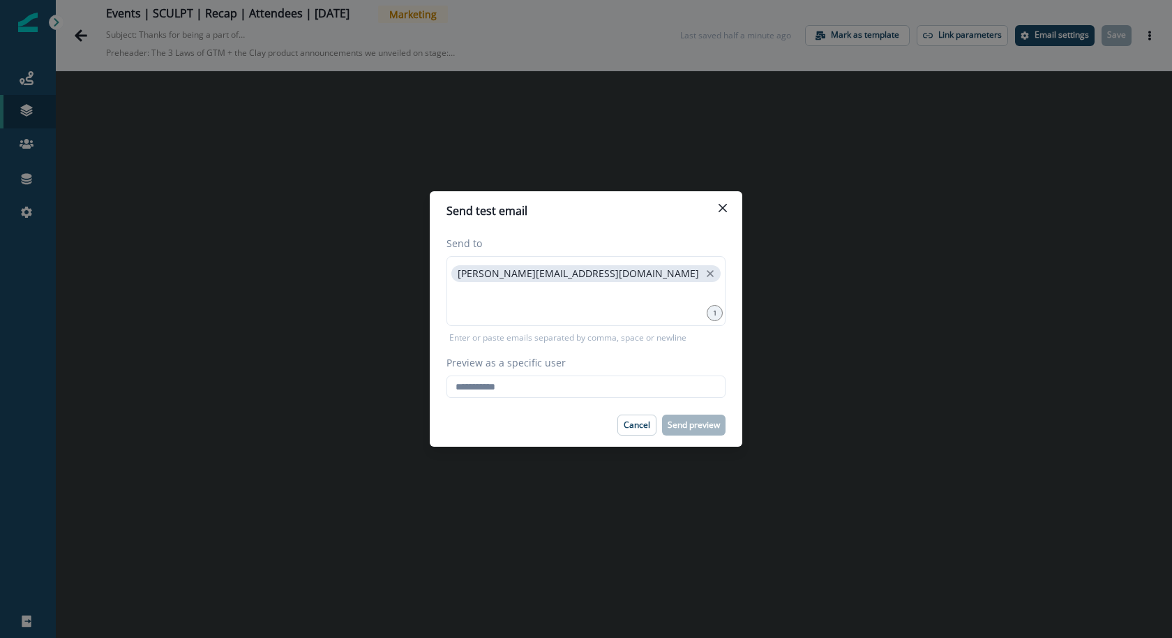
click at [643, 400] on div "Send to karishma.rajaratnam@clay.com 1 Enter or paste emails separated by comma…" at bounding box center [586, 316] width 313 height 173
click at [728, 207] on button "Close" at bounding box center [723, 208] width 22 height 22
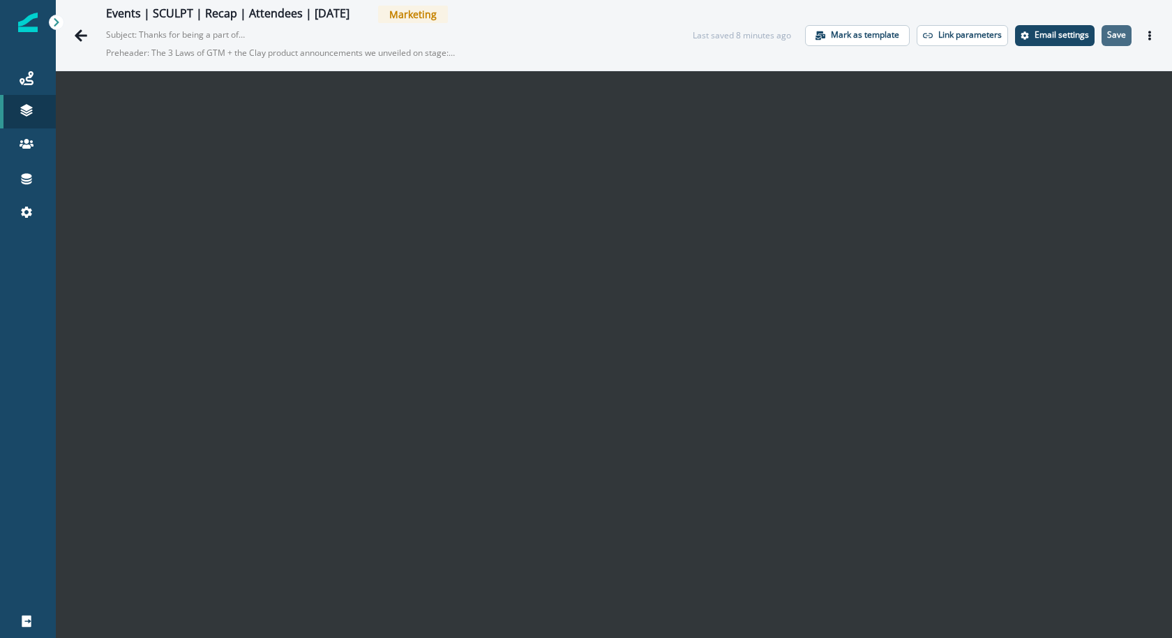
click at [1119, 38] on p "Save" at bounding box center [1116, 35] width 19 height 10
click at [1156, 35] on button "Actions" at bounding box center [1149, 35] width 22 height 21
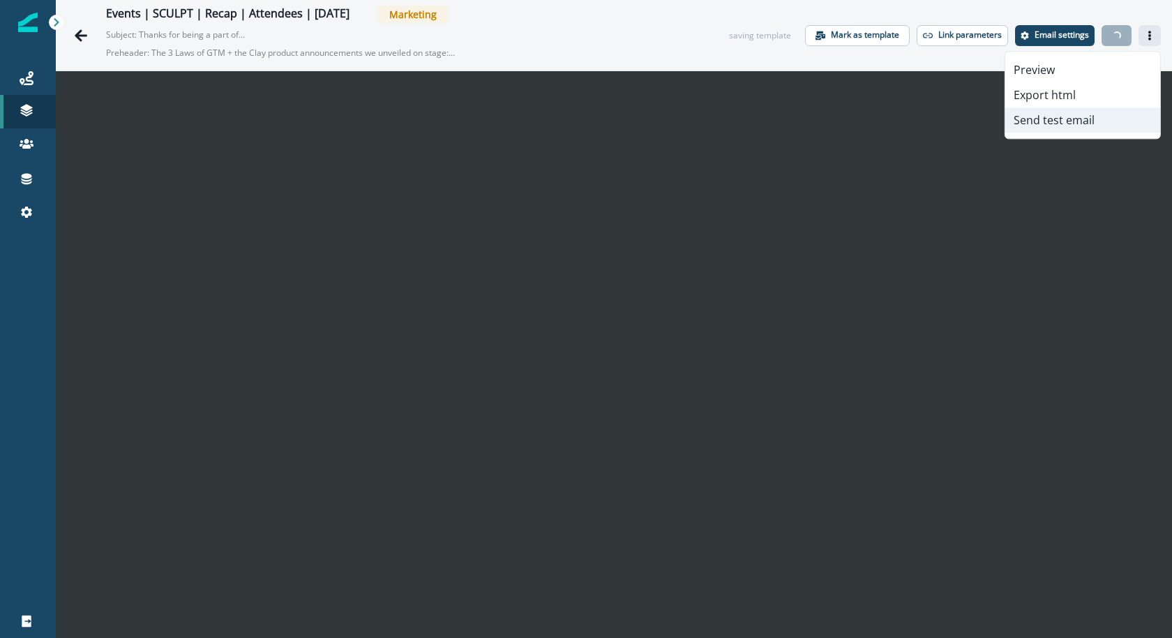
click at [1129, 115] on button "Send test email" at bounding box center [1082, 119] width 155 height 25
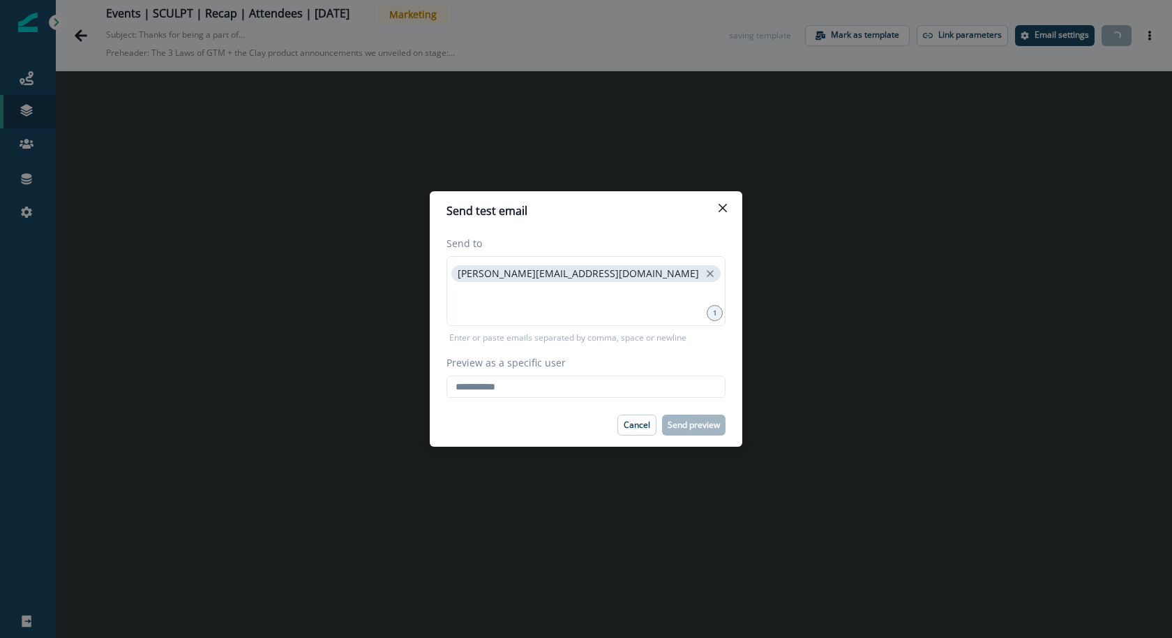
click at [627, 369] on label "Preview as a specific user" at bounding box center [581, 362] width 271 height 15
click at [627, 375] on input "Preview as a specific user" at bounding box center [585, 386] width 279 height 22
type input "*"
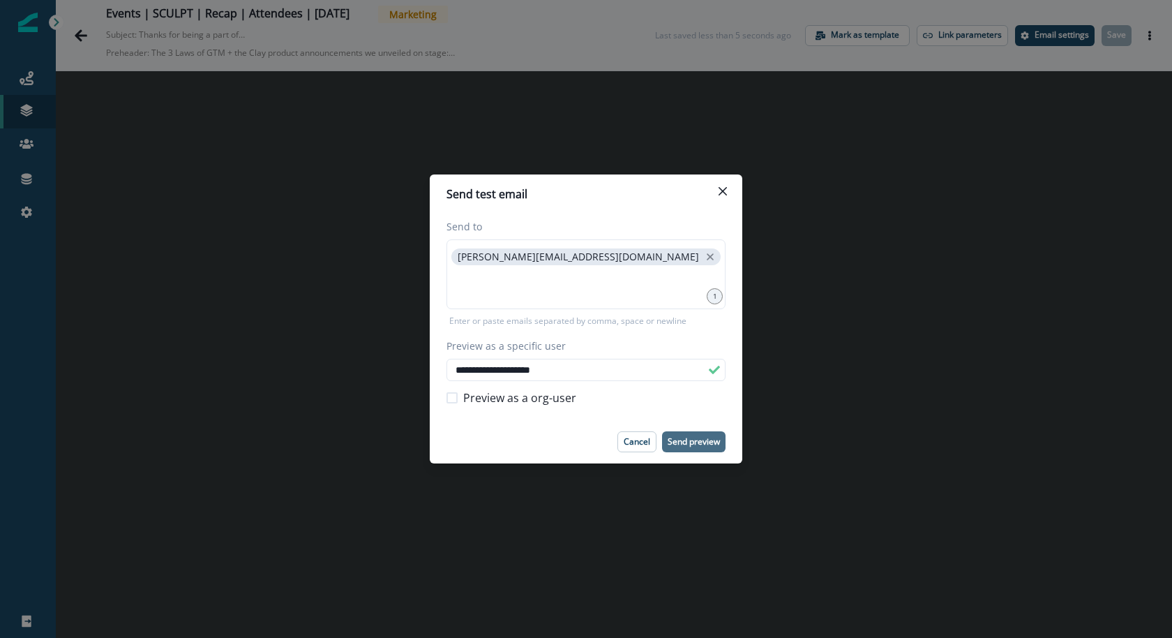
type input "**********"
click at [695, 440] on p "Send preview" at bounding box center [694, 442] width 52 height 10
click at [729, 188] on button "Close" at bounding box center [723, 191] width 22 height 22
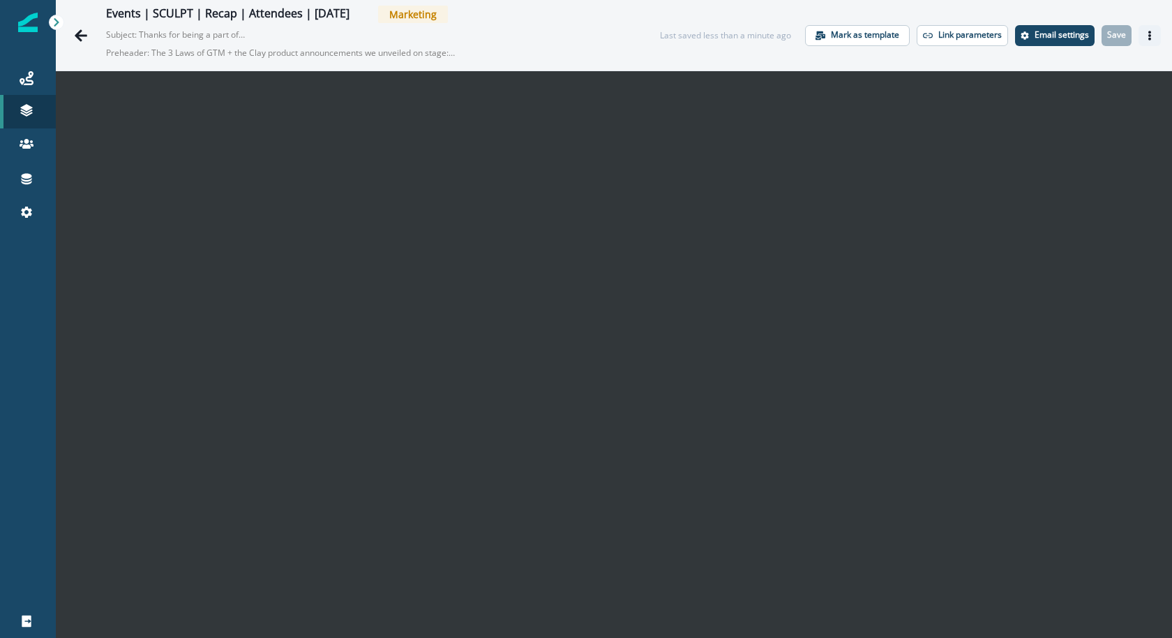
click at [1154, 36] on icon "Actions" at bounding box center [1150, 36] width 10 height 10
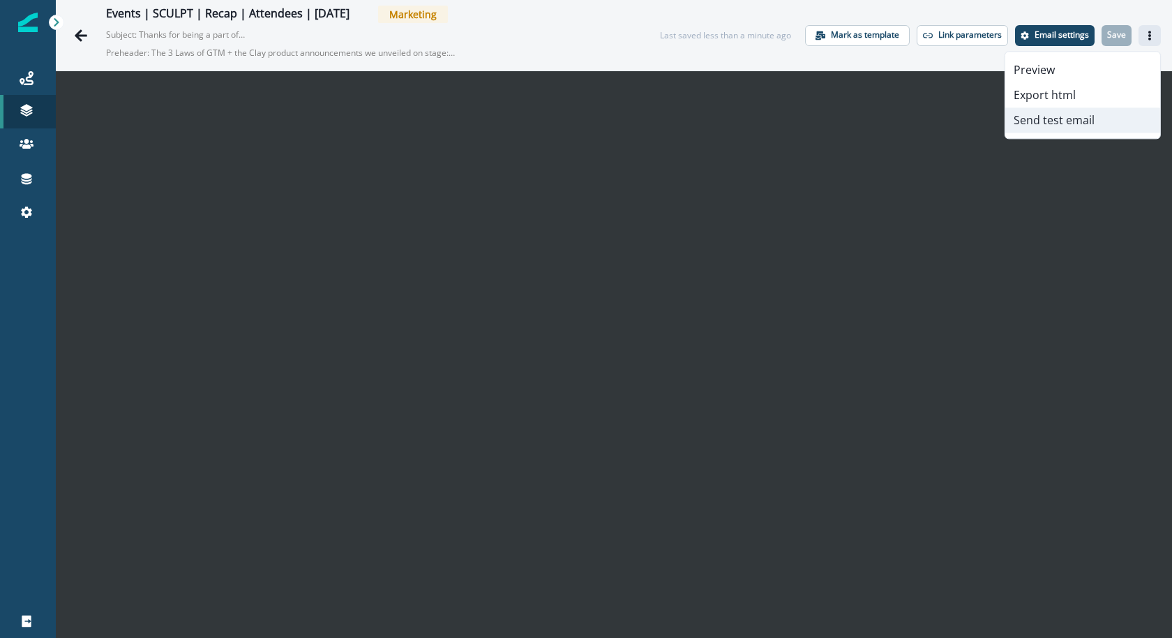
click at [1128, 118] on button "Send test email" at bounding box center [1082, 119] width 155 height 25
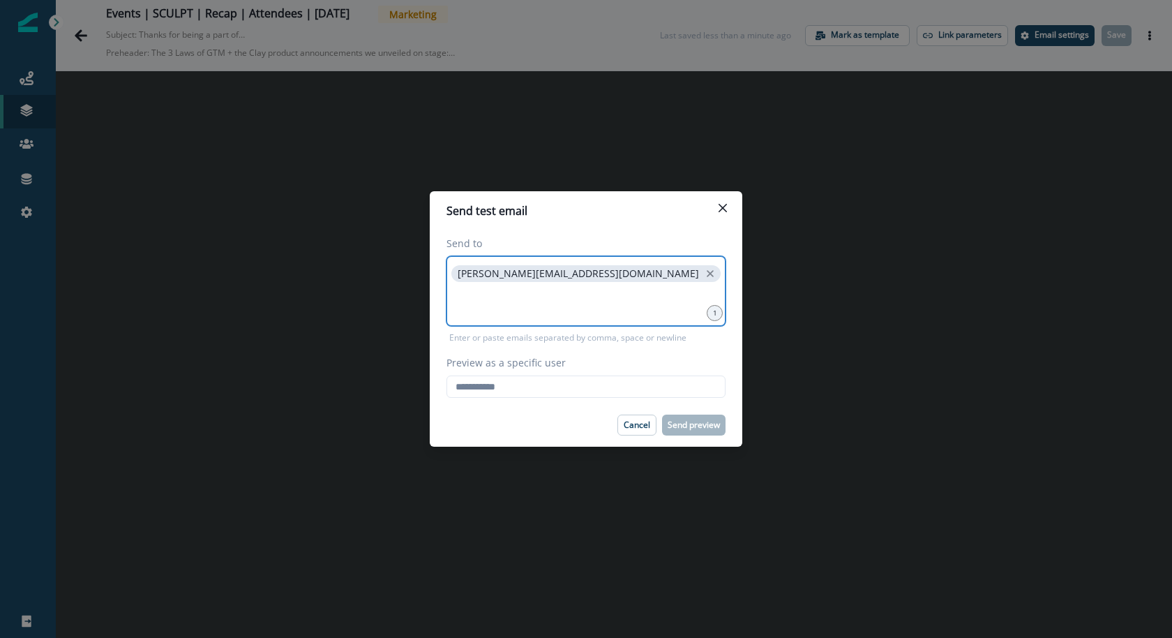
click at [570, 291] on input at bounding box center [586, 302] width 275 height 28
type input "**********"
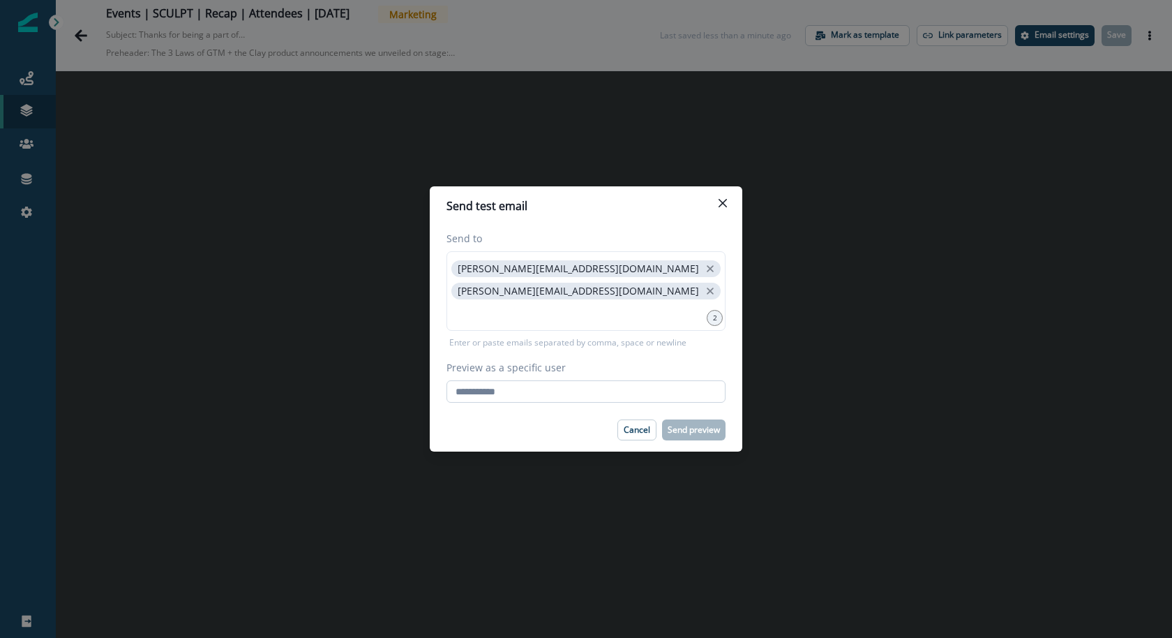
click at [545, 382] on input "Preview as a specific user" at bounding box center [585, 391] width 279 height 22
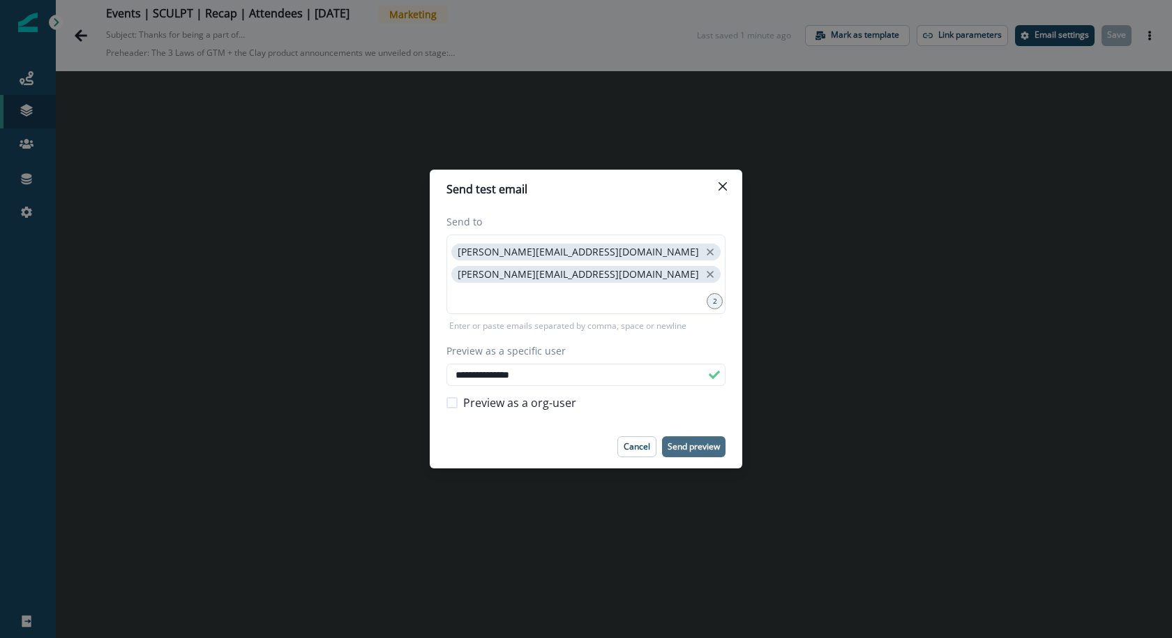
type input "**********"
click at [709, 453] on button "Send preview" at bounding box center [693, 446] width 63 height 21
click at [640, 446] on p "Cancel" at bounding box center [637, 447] width 27 height 10
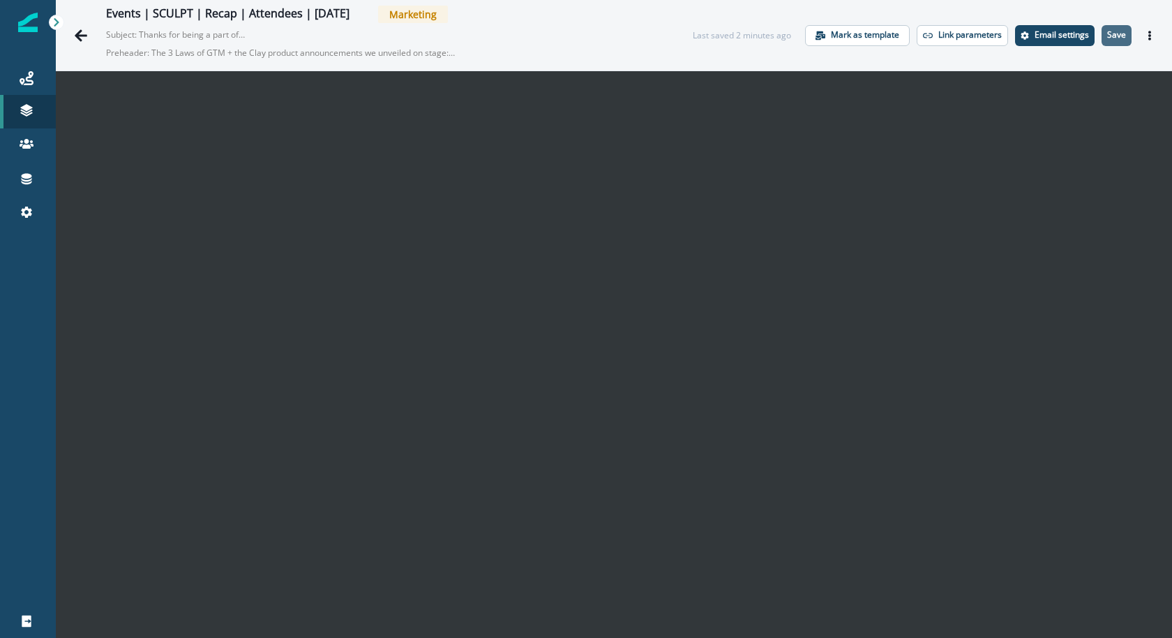
click at [1124, 29] on button "Save" at bounding box center [1116, 35] width 30 height 21
click at [1129, 36] on button "Save" at bounding box center [1116, 35] width 30 height 21
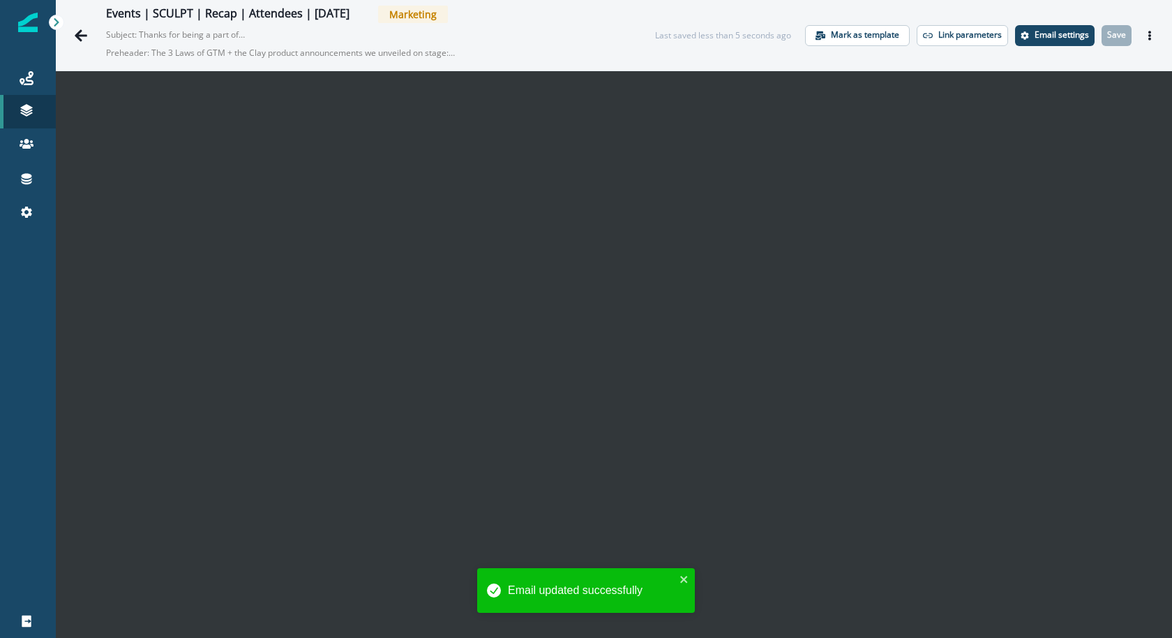
click at [1149, 34] on icon "Actions" at bounding box center [1149, 36] width 3 height 10
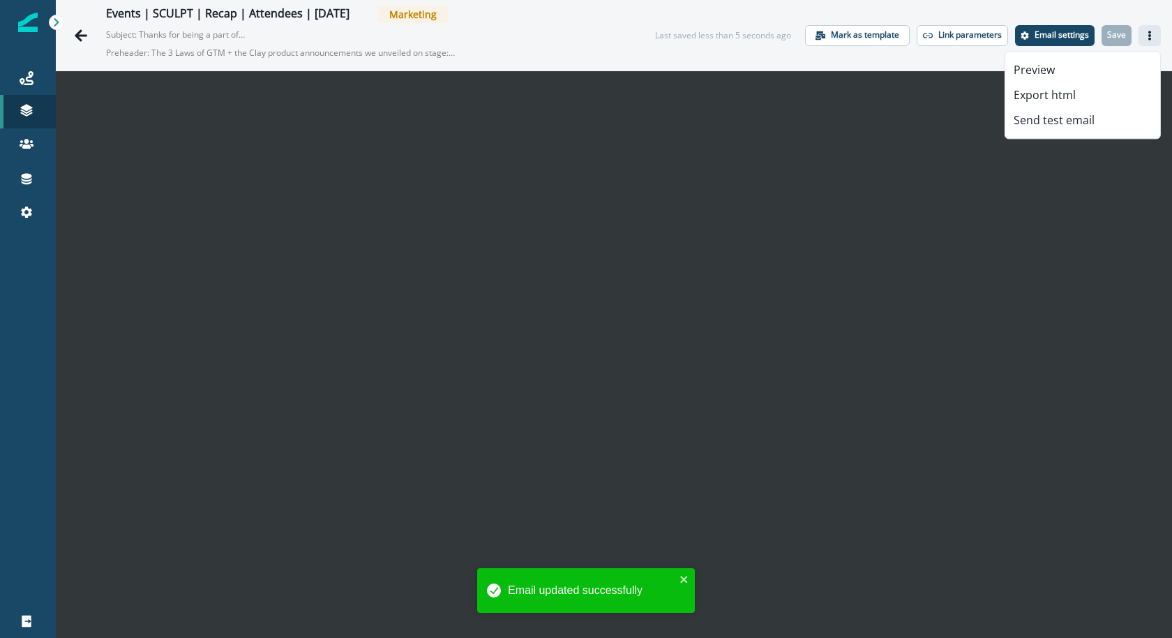
click at [1149, 34] on icon "Actions" at bounding box center [1149, 36] width 3 height 10
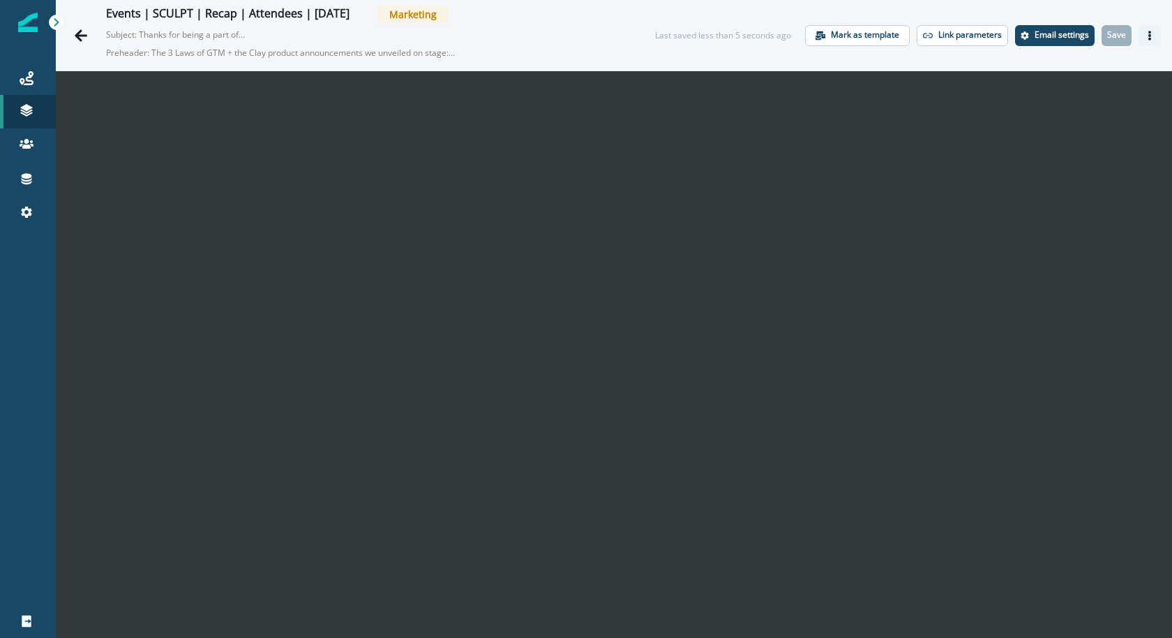
click at [1147, 42] on button "Actions" at bounding box center [1149, 35] width 22 height 21
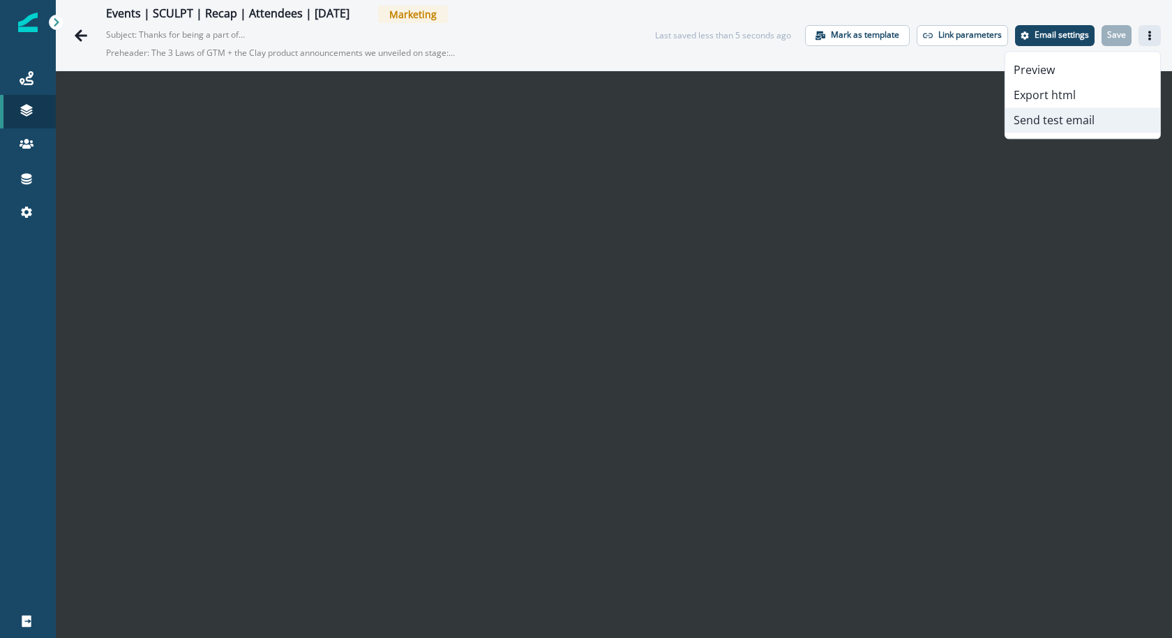
click at [1110, 121] on button "Send test email" at bounding box center [1082, 119] width 155 height 25
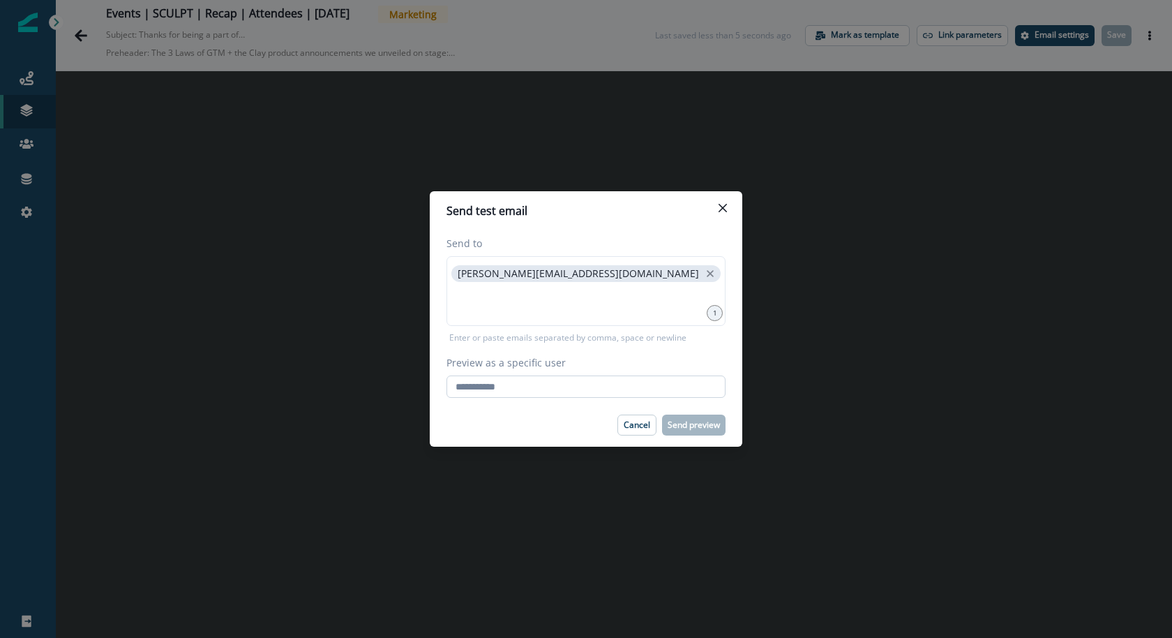
click at [626, 384] on input "Preview as a specific user" at bounding box center [585, 386] width 279 height 22
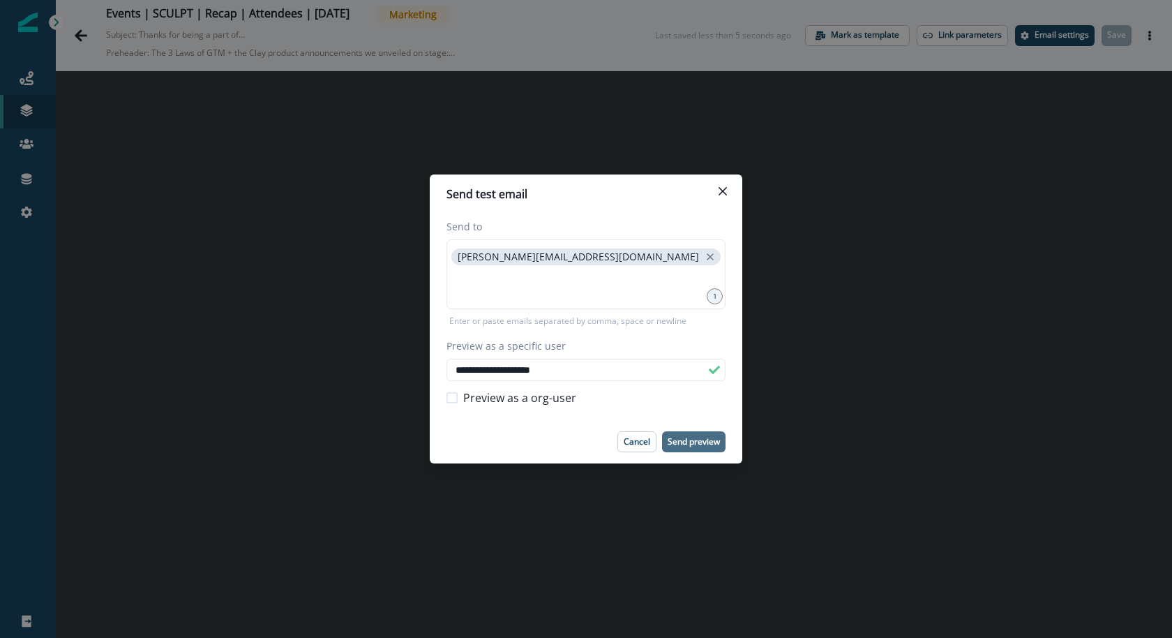
type input "**********"
click at [689, 446] on p "Send preview" at bounding box center [694, 442] width 52 height 10
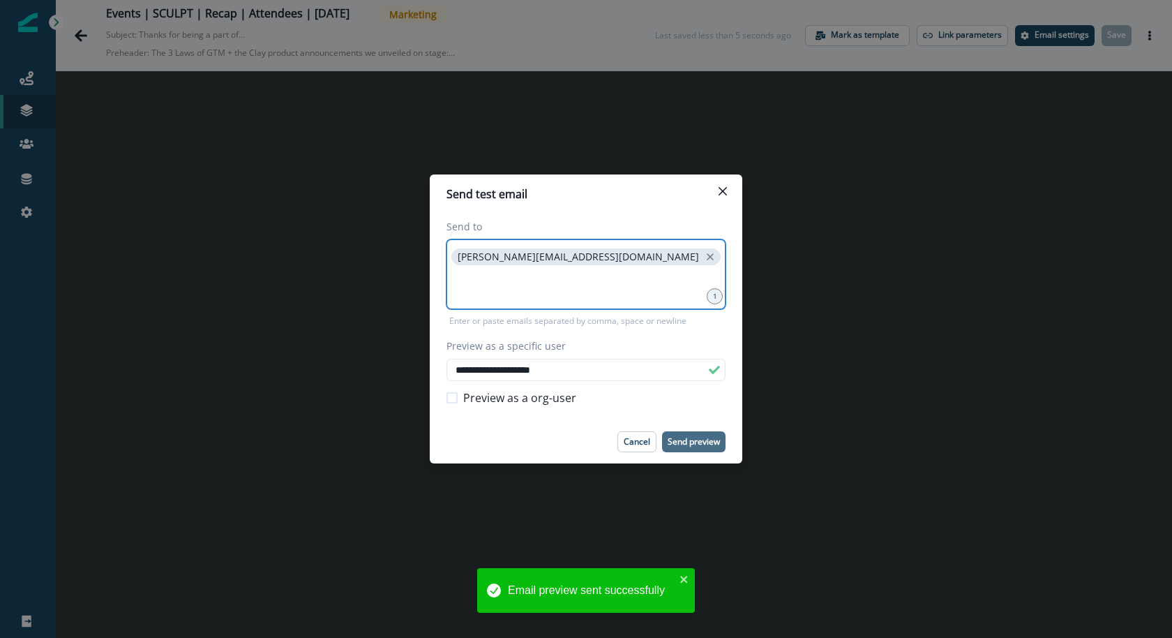
click at [516, 287] on input at bounding box center [586, 285] width 275 height 28
paste input "*"
click at [516, 287] on input at bounding box center [586, 285] width 275 height 28
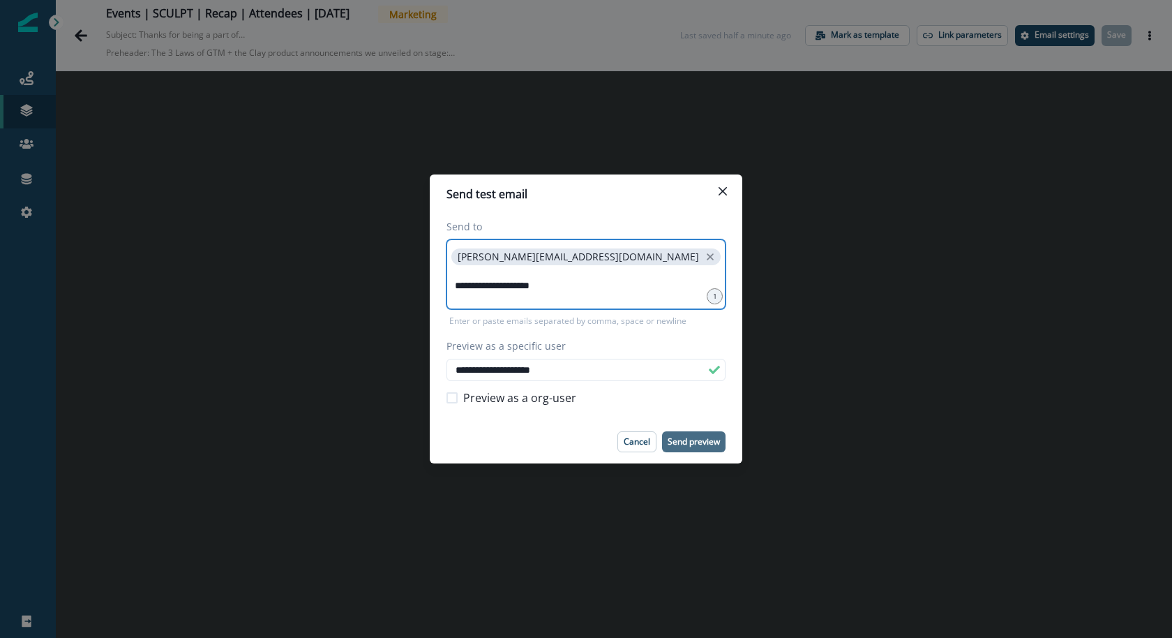
type input "**********"
click at [682, 439] on p "Send preview" at bounding box center [694, 442] width 52 height 10
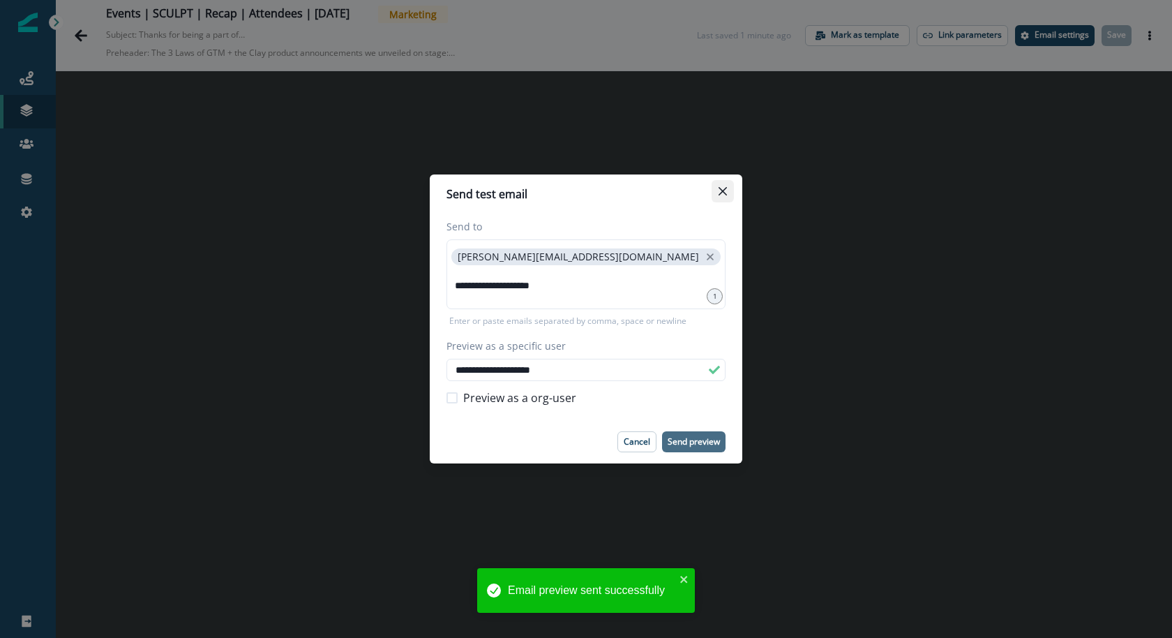
click at [730, 186] on button "Close" at bounding box center [723, 191] width 22 height 22
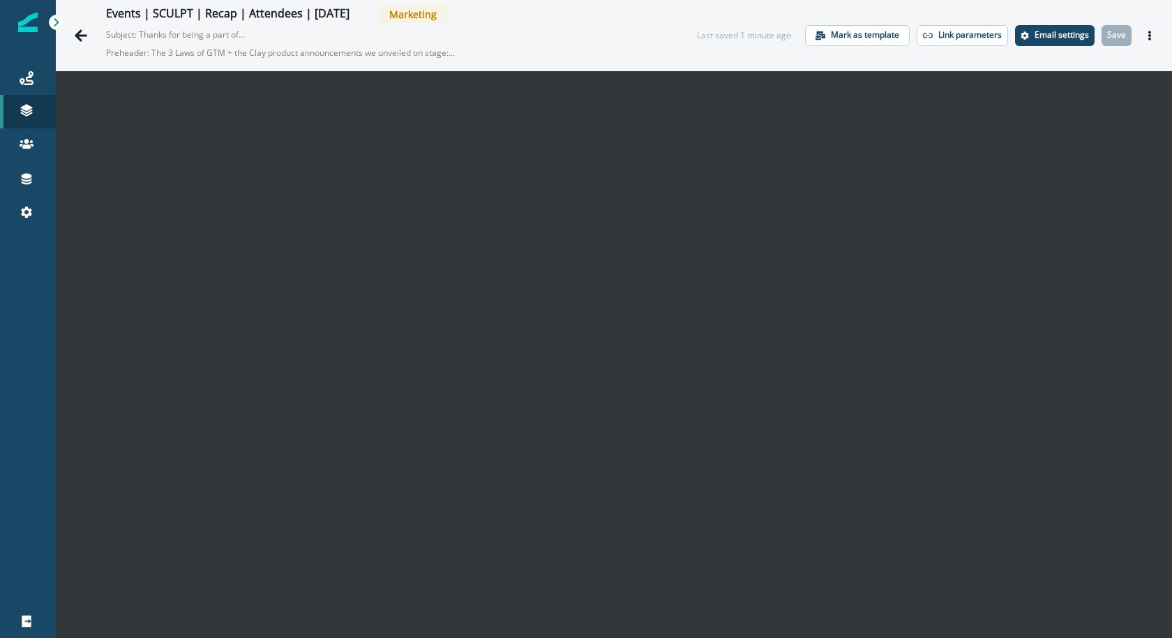
scroll to position [22, 0]
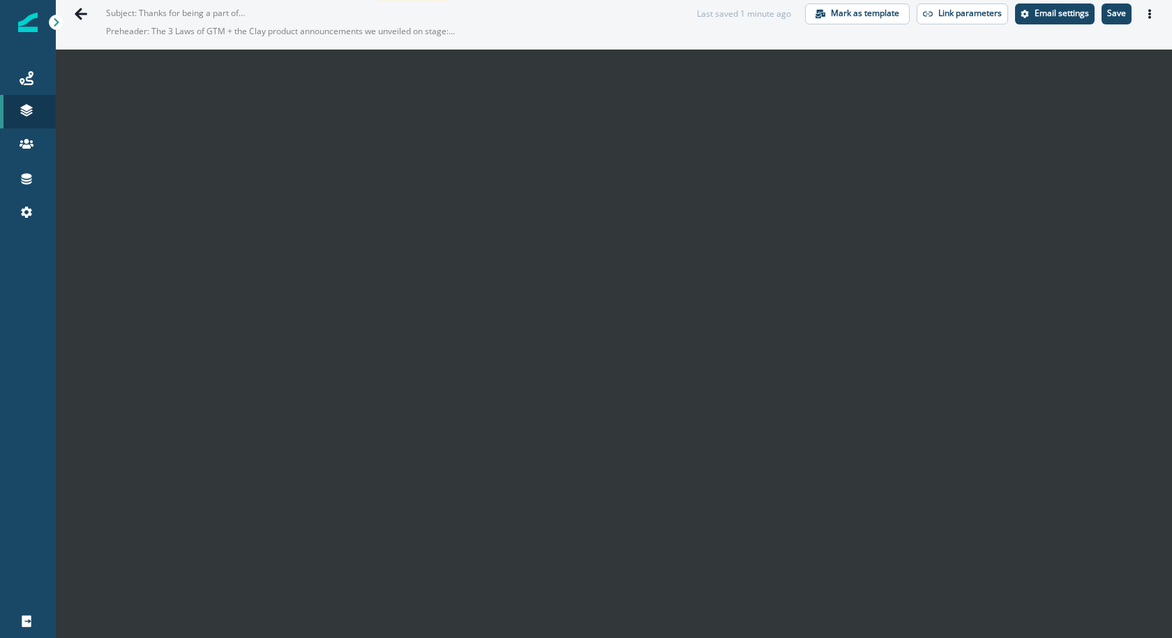
click at [1130, 16] on button "Save" at bounding box center [1116, 13] width 30 height 21
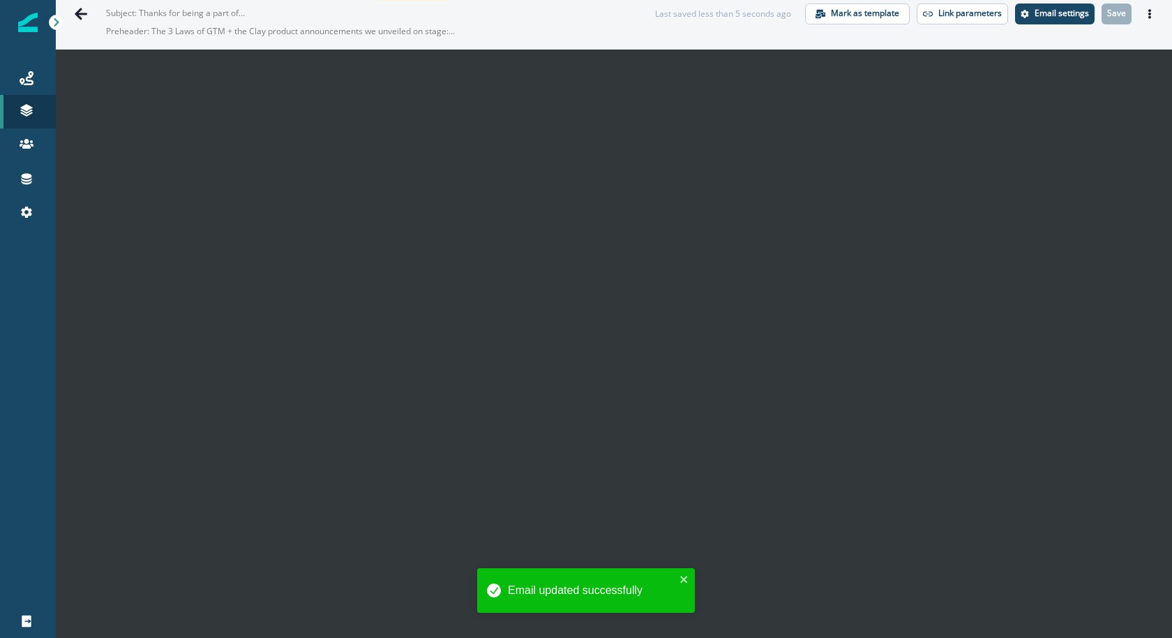
click at [1151, 10] on icon "Actions" at bounding box center [1150, 14] width 10 height 10
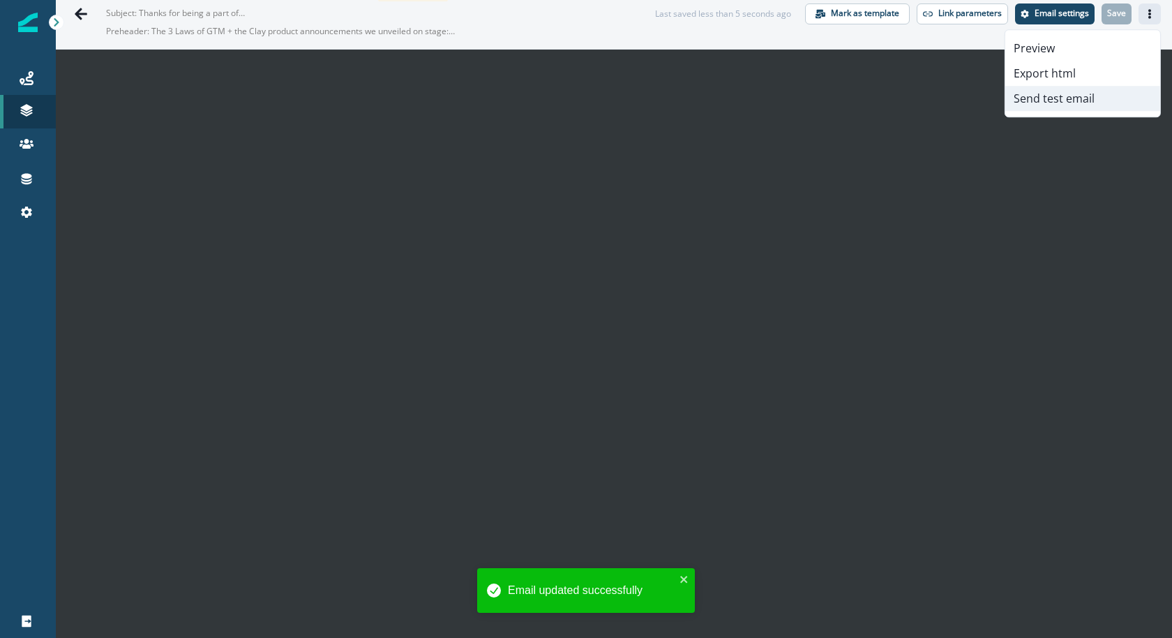
click at [1115, 96] on button "Send test email" at bounding box center [1082, 98] width 155 height 25
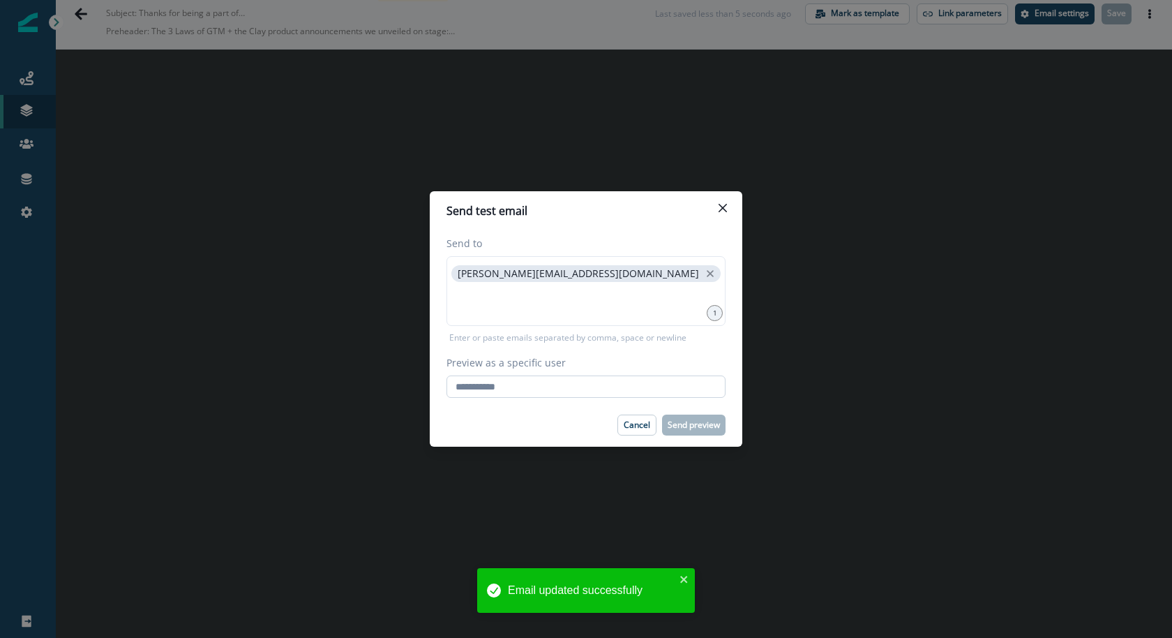
click at [631, 378] on input "Preview as a specific user" at bounding box center [585, 386] width 279 height 22
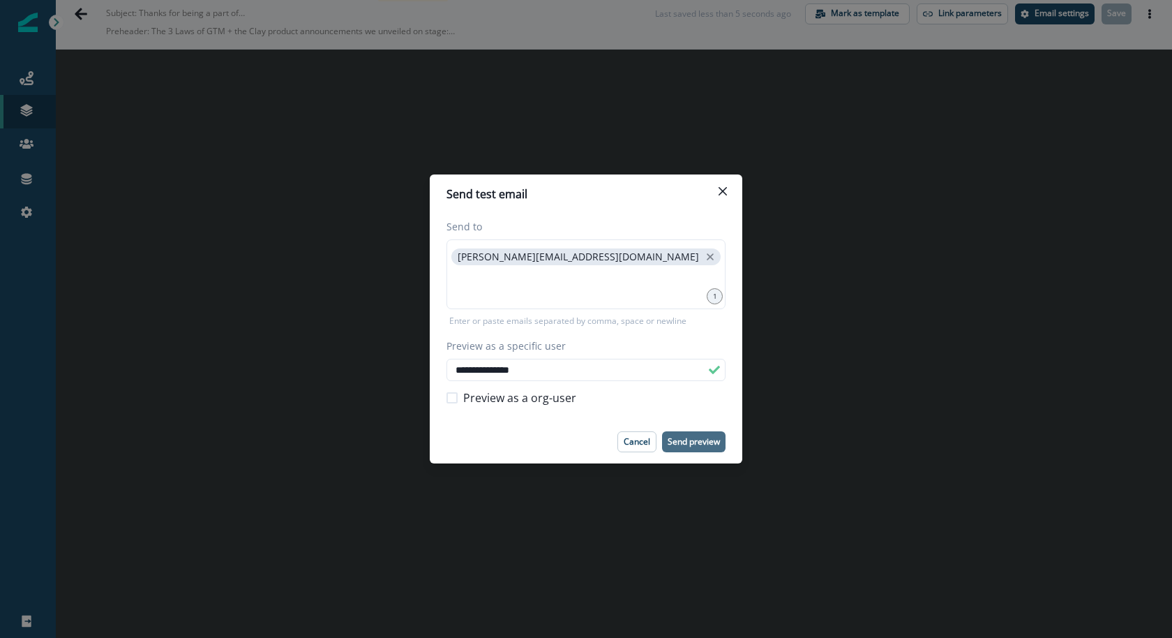
type input "**********"
click at [709, 441] on p "Send preview" at bounding box center [694, 442] width 52 height 10
click at [728, 185] on button "Close" at bounding box center [723, 191] width 22 height 22
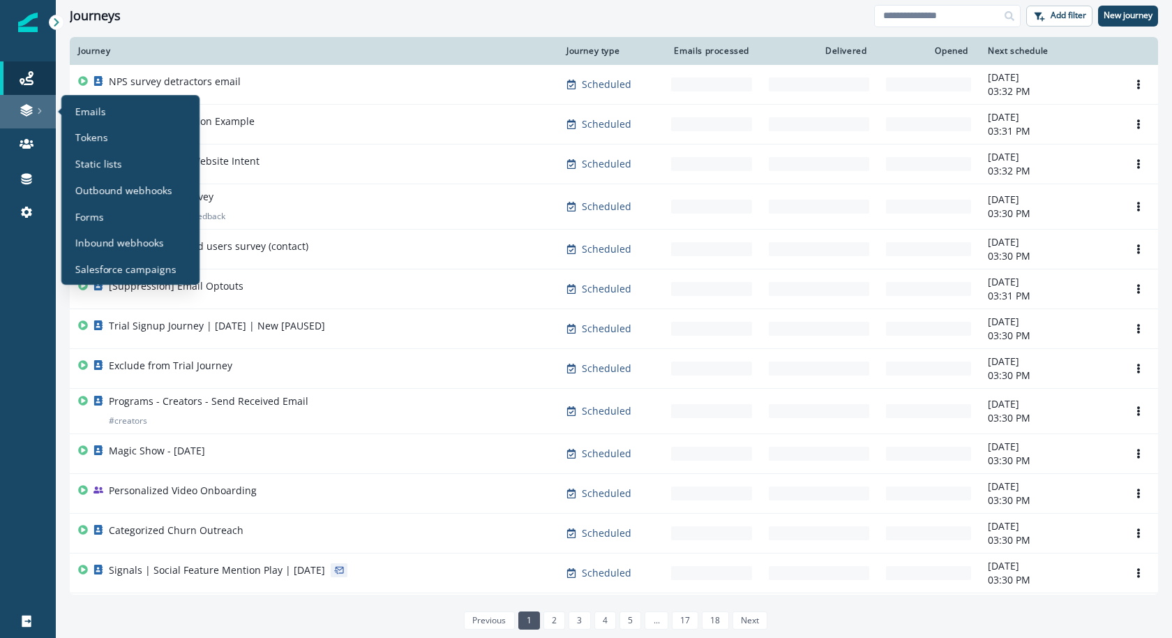
click at [15, 121] on link at bounding box center [28, 111] width 56 height 33
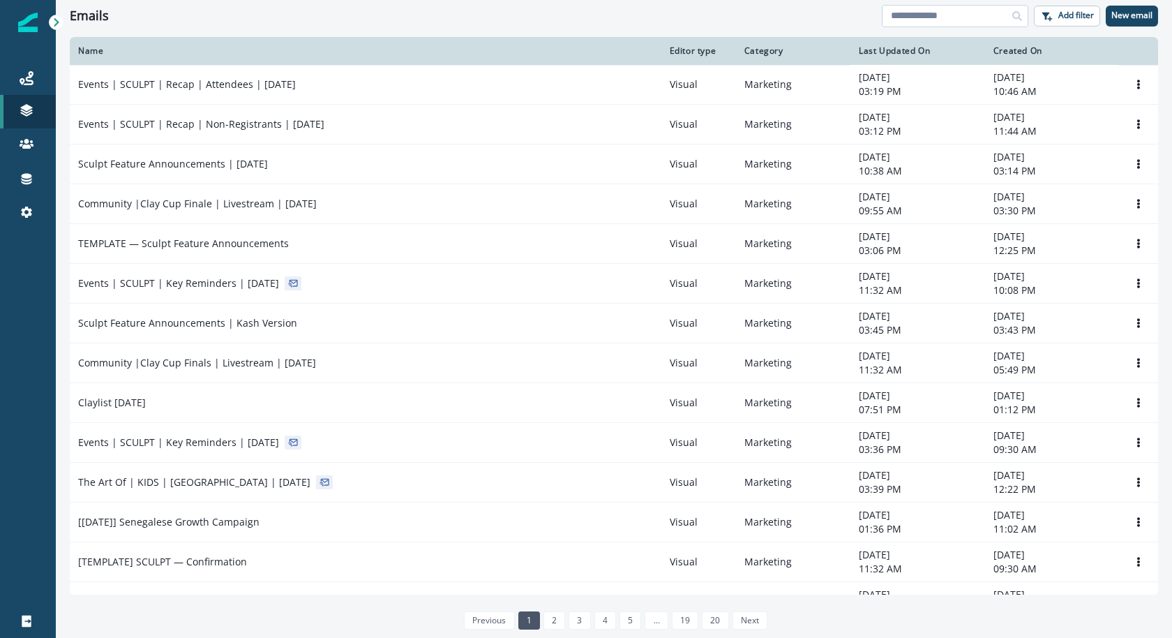
click at [946, 15] on input at bounding box center [955, 16] width 146 height 22
type input "*********"
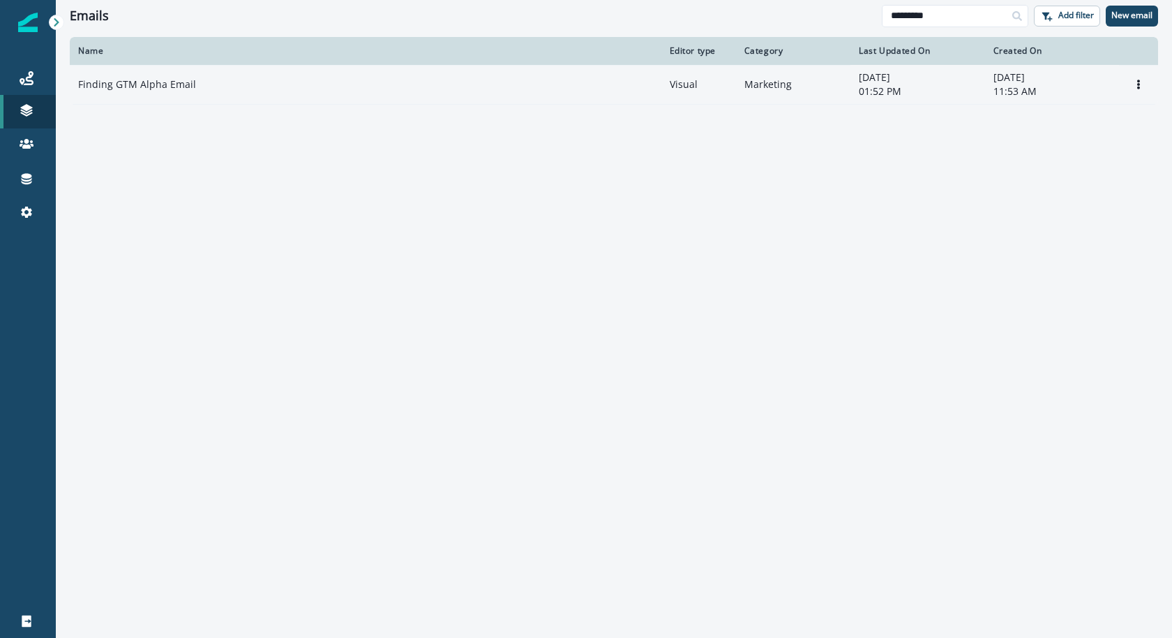
click at [306, 94] on td "Finding GTM Alpha Email" at bounding box center [366, 85] width 592 height 40
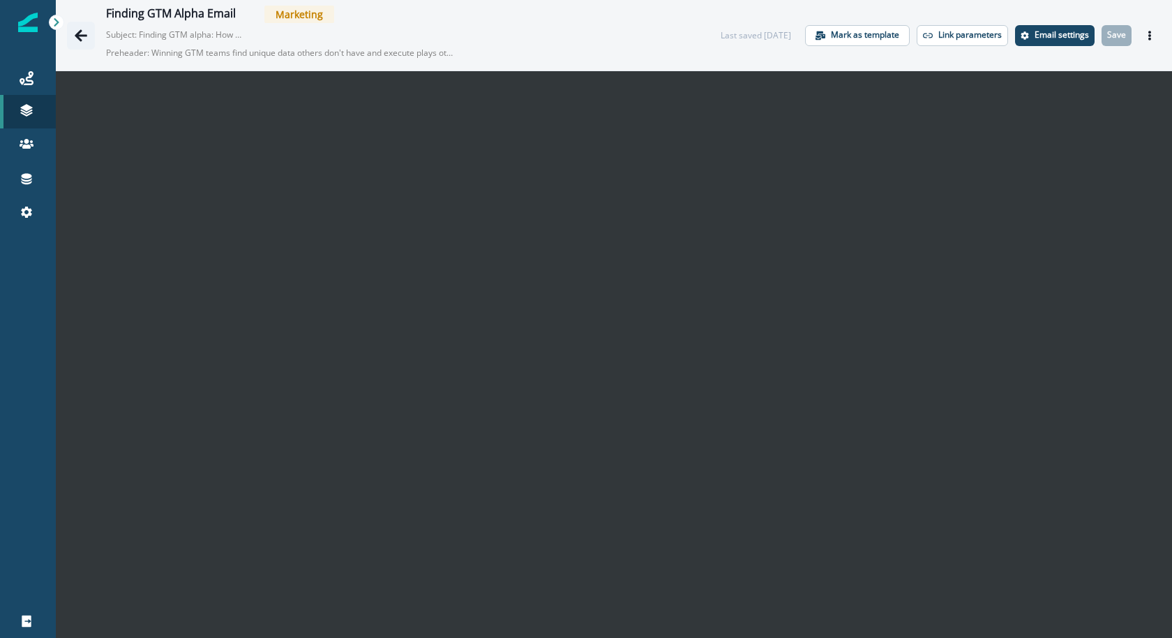
click at [82, 36] on icon "Go back" at bounding box center [81, 36] width 14 height 14
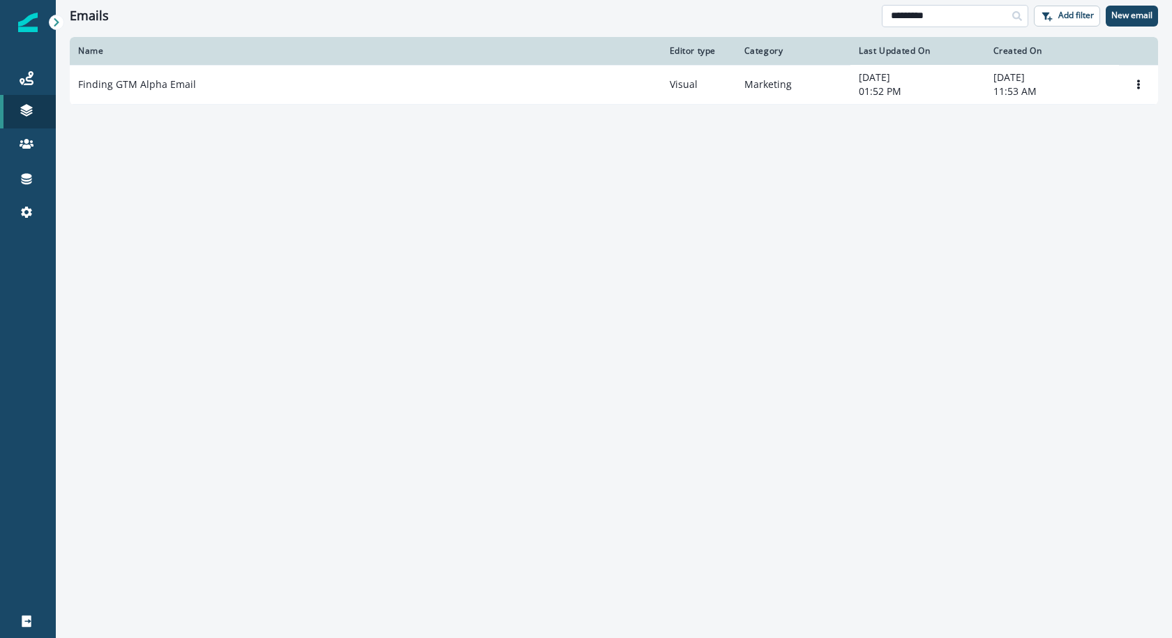
click at [926, 18] on input "*********" at bounding box center [955, 16] width 146 height 22
type input "**********"
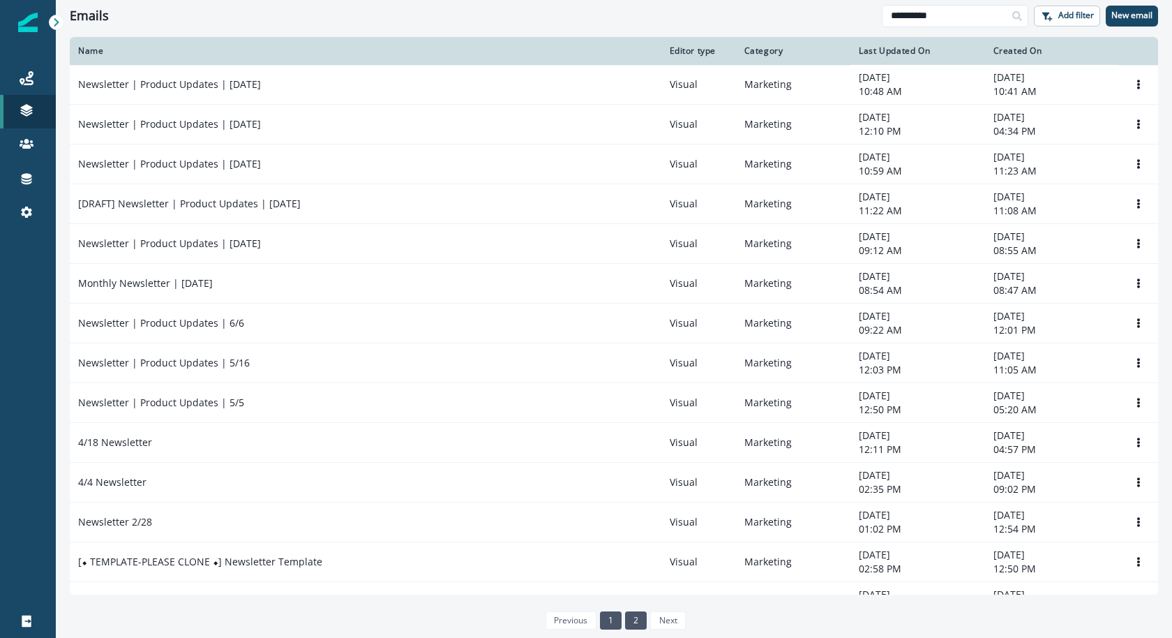
click at [635, 614] on link "2" at bounding box center [636, 620] width 22 height 18
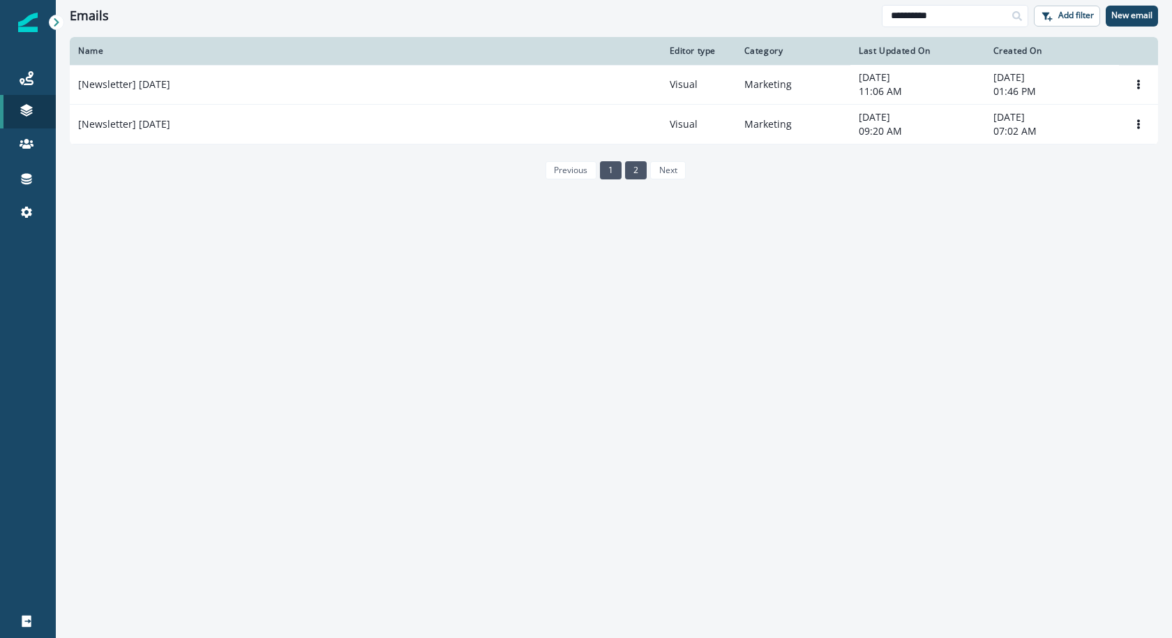
click at [617, 172] on link "1" at bounding box center [611, 170] width 22 height 18
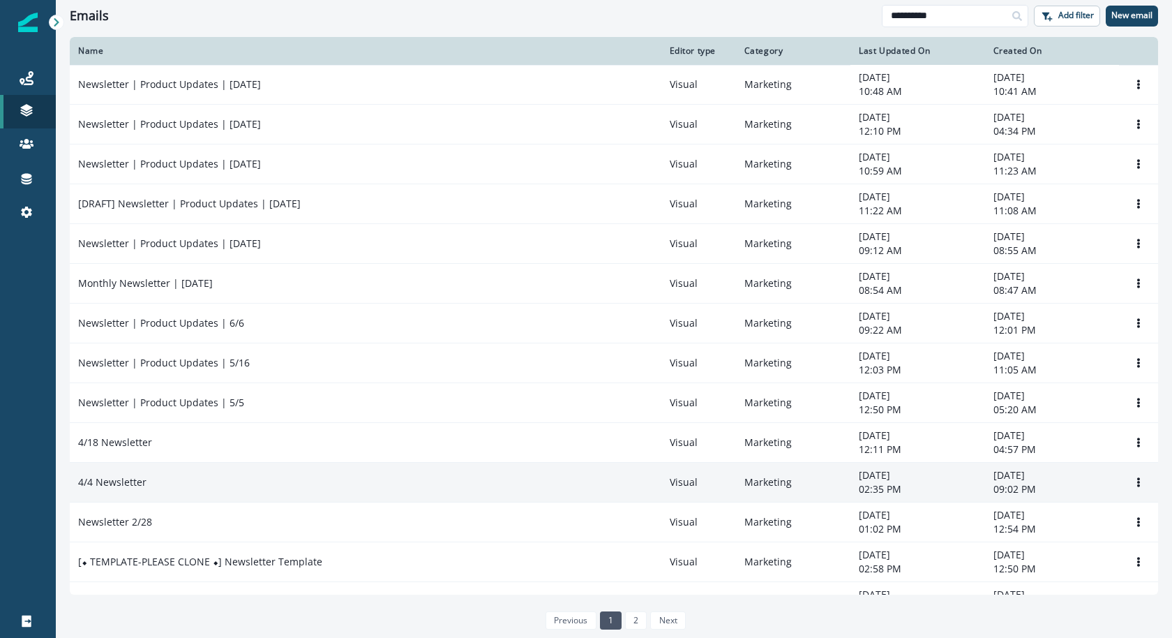
click at [370, 475] on div "4/4 Newsletter" at bounding box center [365, 482] width 575 height 14
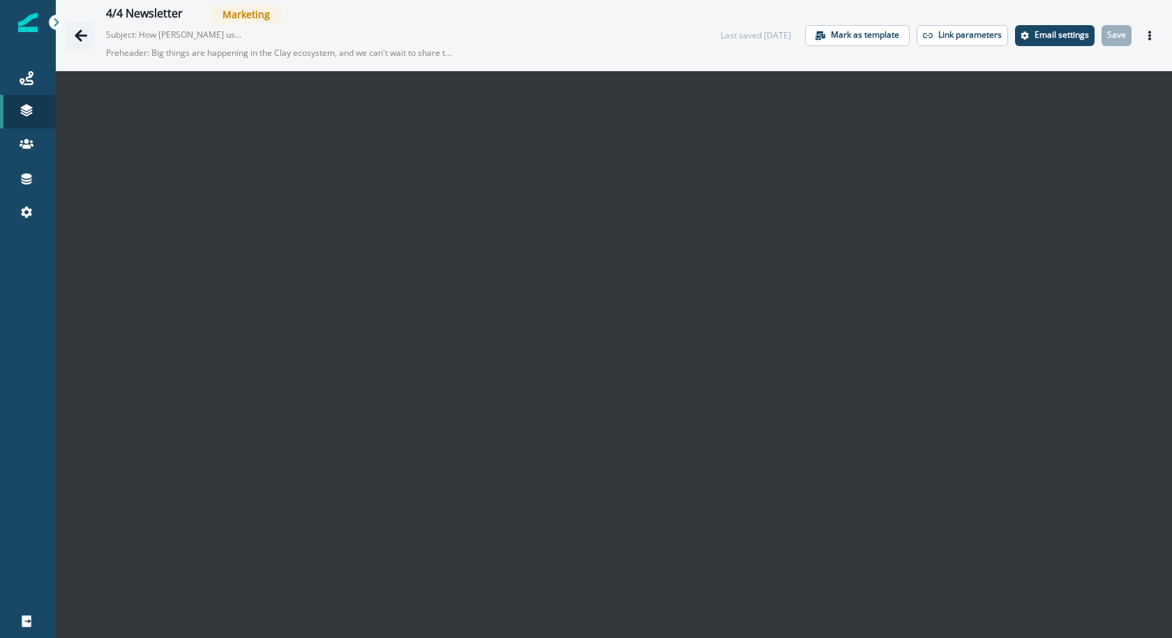
click at [78, 40] on icon "Go back" at bounding box center [81, 36] width 14 height 14
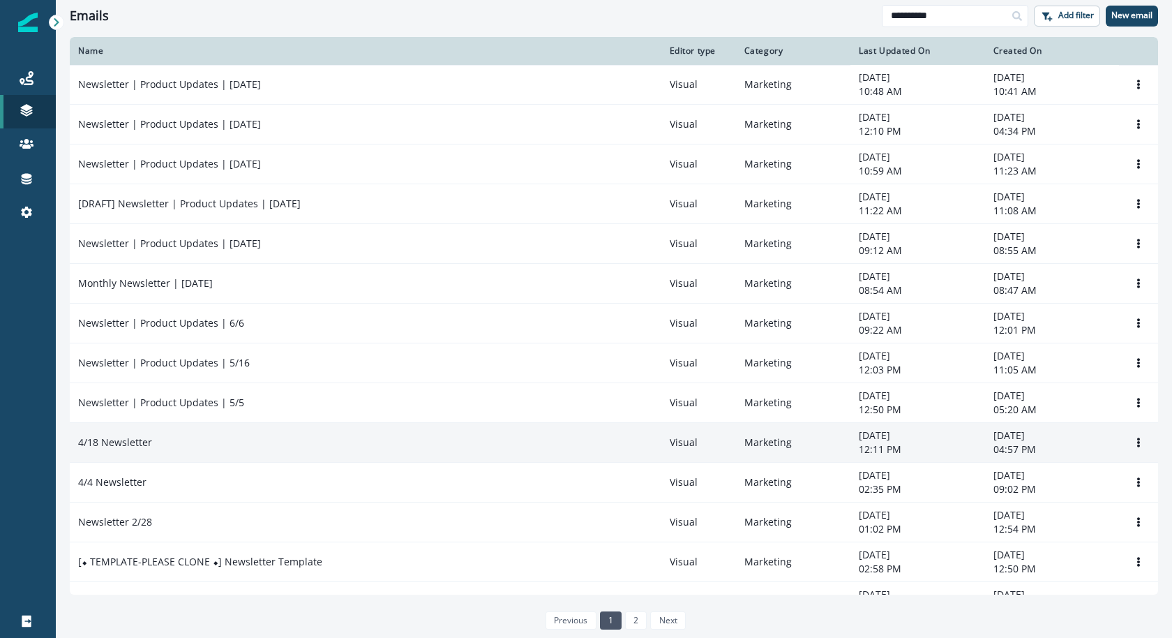
click at [154, 437] on div "4/18 Newsletter" at bounding box center [365, 442] width 575 height 14
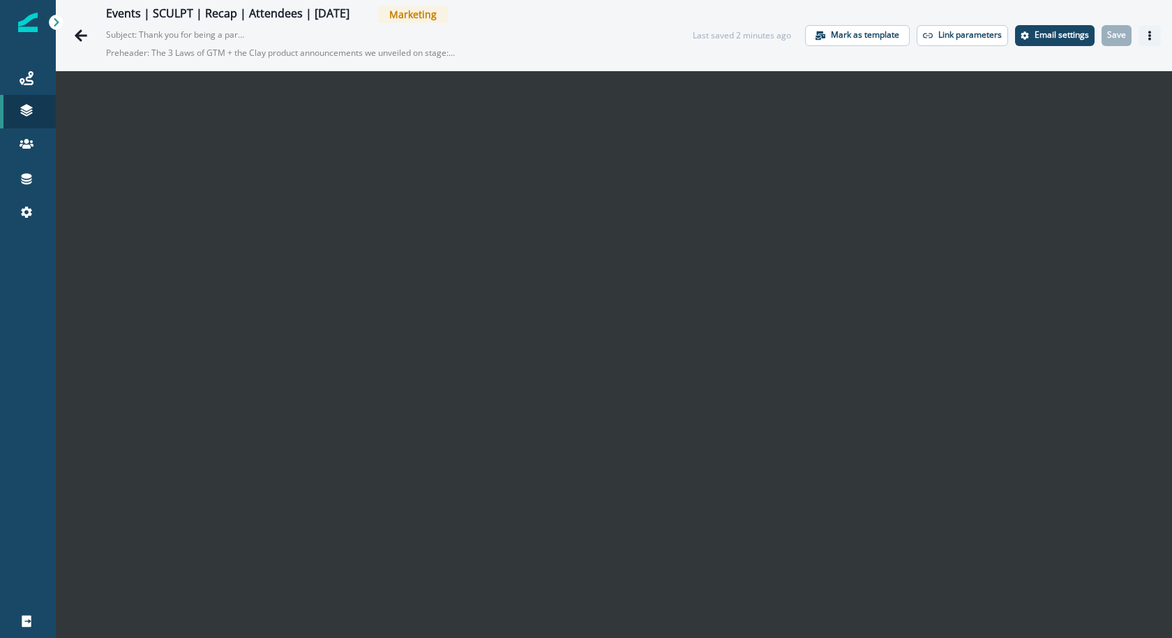
click at [1152, 34] on icon "Actions" at bounding box center [1150, 36] width 10 height 10
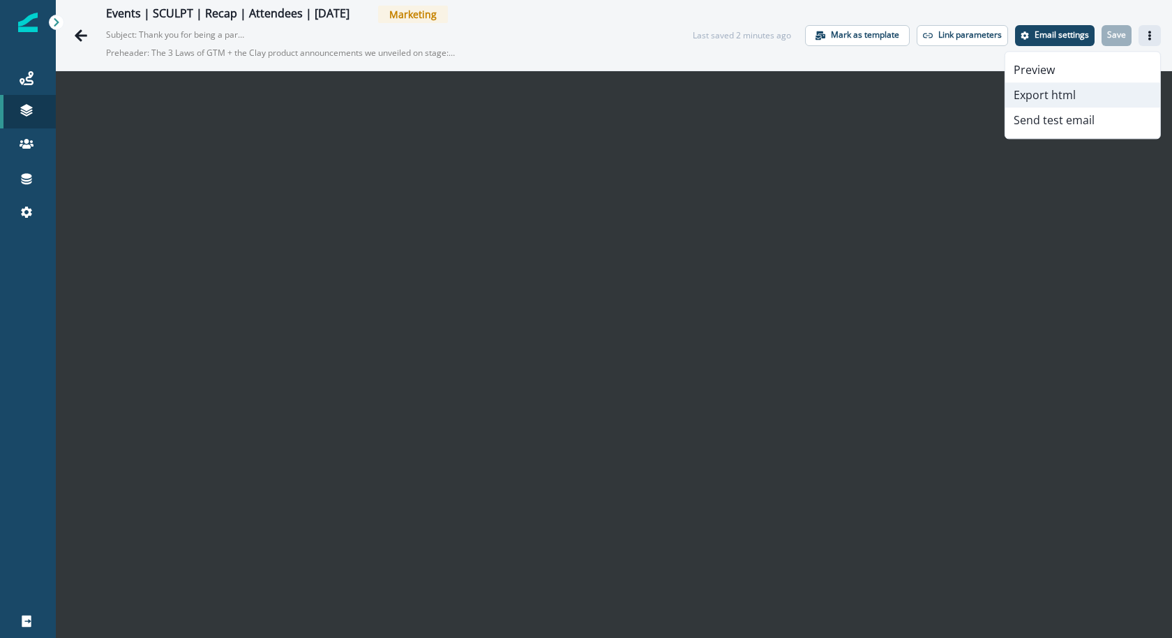
click at [1083, 100] on button "Export html" at bounding box center [1082, 94] width 155 height 25
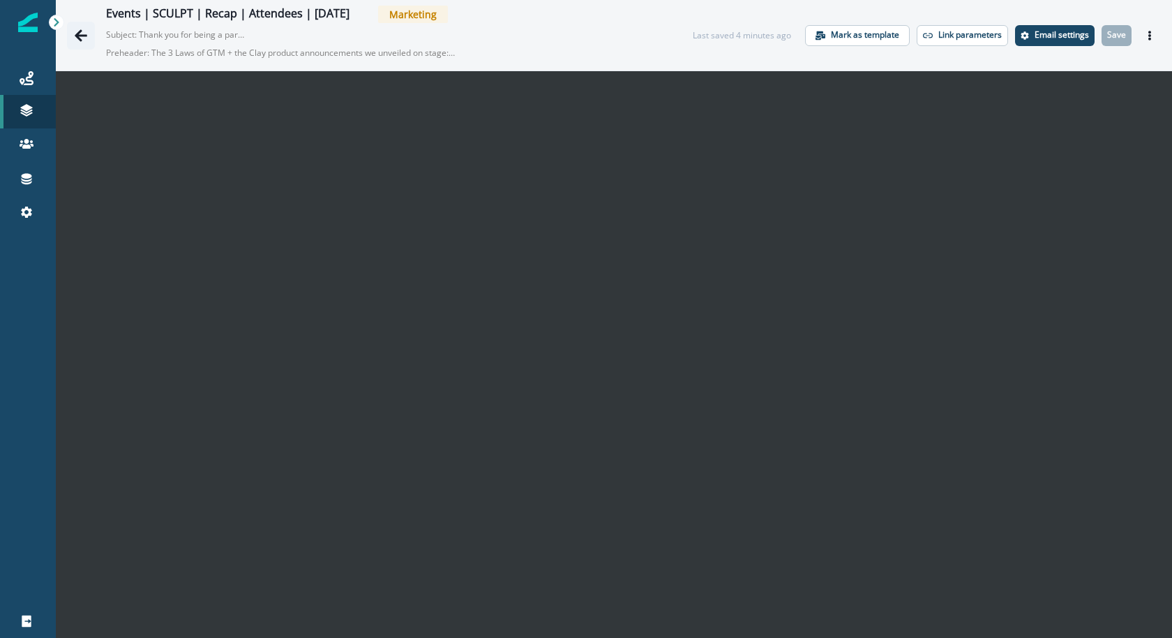
click at [83, 36] on icon "Go back" at bounding box center [81, 36] width 14 height 14
click at [1121, 37] on p "Save" at bounding box center [1116, 35] width 19 height 10
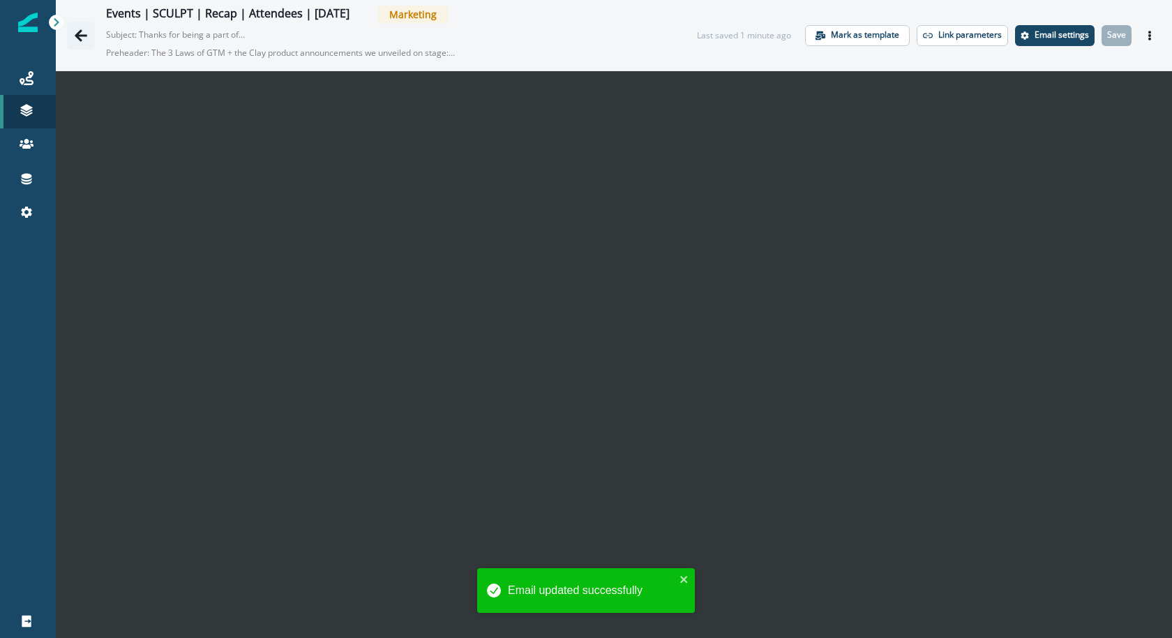
click at [70, 34] on button "Go back" at bounding box center [81, 36] width 28 height 28
